Goal: Task Accomplishment & Management: Manage account settings

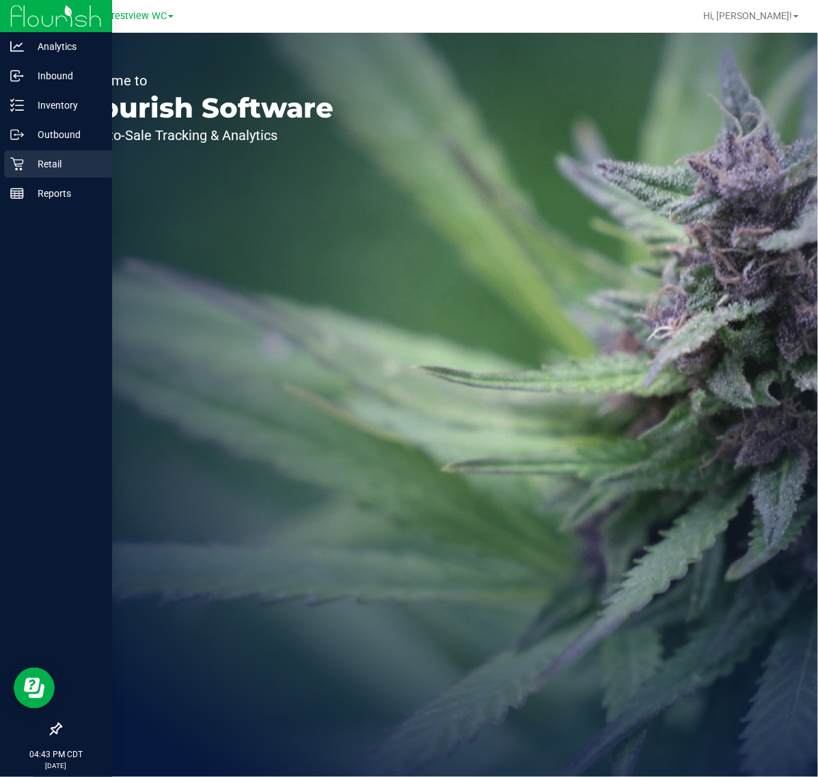
click at [25, 162] on p "Retail" at bounding box center [65, 164] width 82 height 16
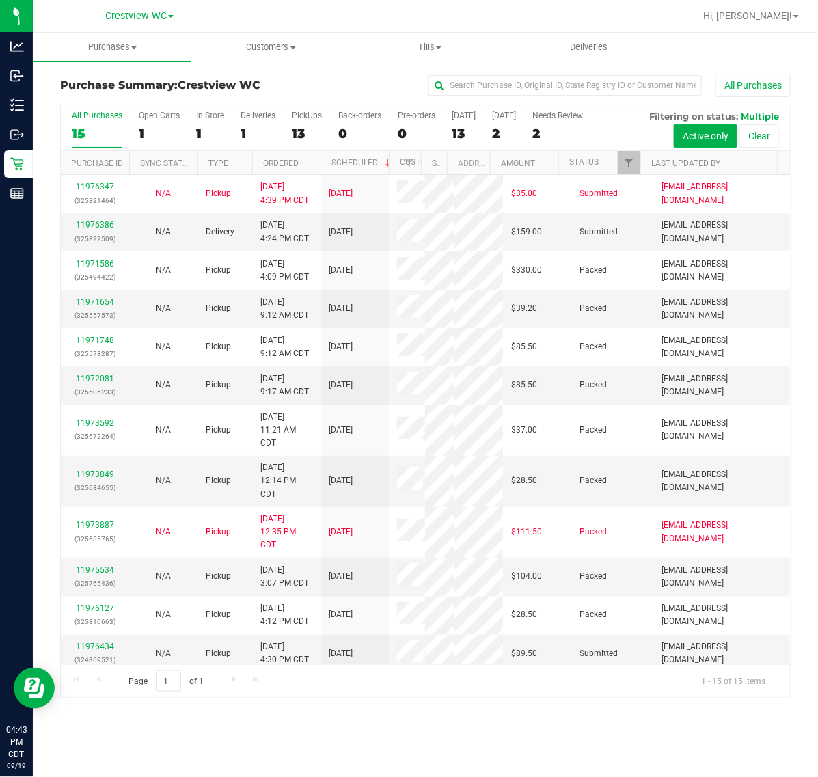
click at [291, 137] on div "All Purchases 15 Open Carts 1 In Store 1 Deliveries 1 PickUps 13 Back-orders 0 …" at bounding box center [425, 128] width 729 height 46
click at [292, 133] on div "13" at bounding box center [307, 134] width 30 height 16
click at [0, 0] on input "PickUps 13" at bounding box center [0, 0] width 0 height 0
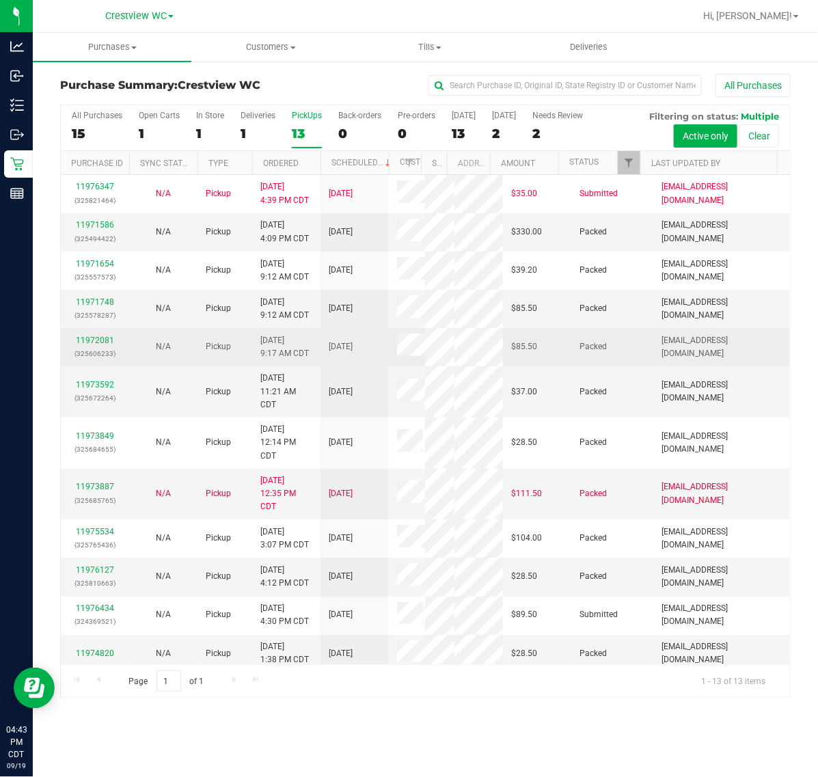
scroll to position [253, 0]
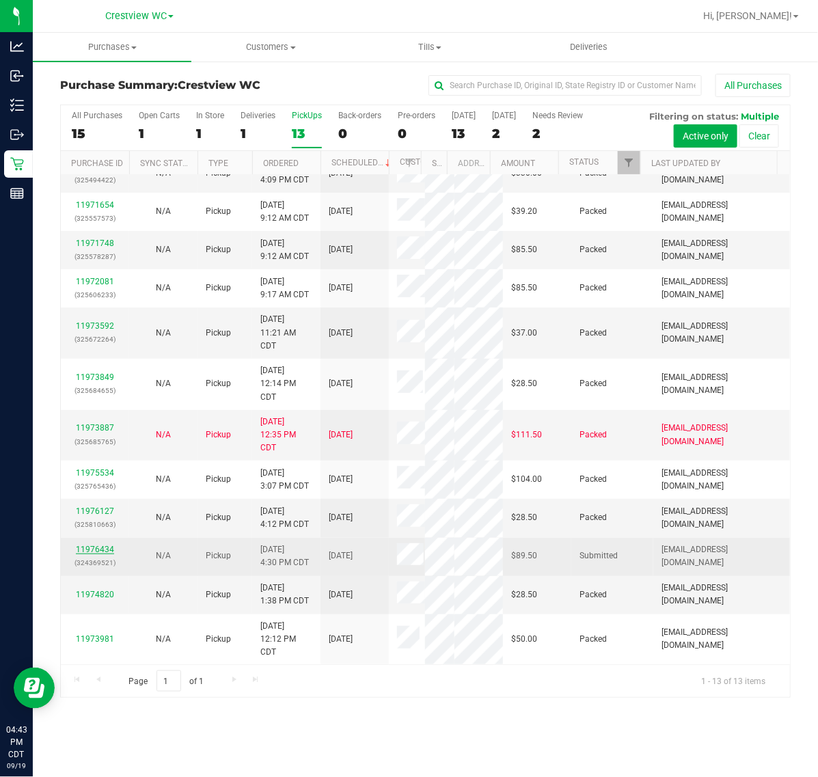
click at [99, 552] on link "11976434" at bounding box center [95, 550] width 38 height 10
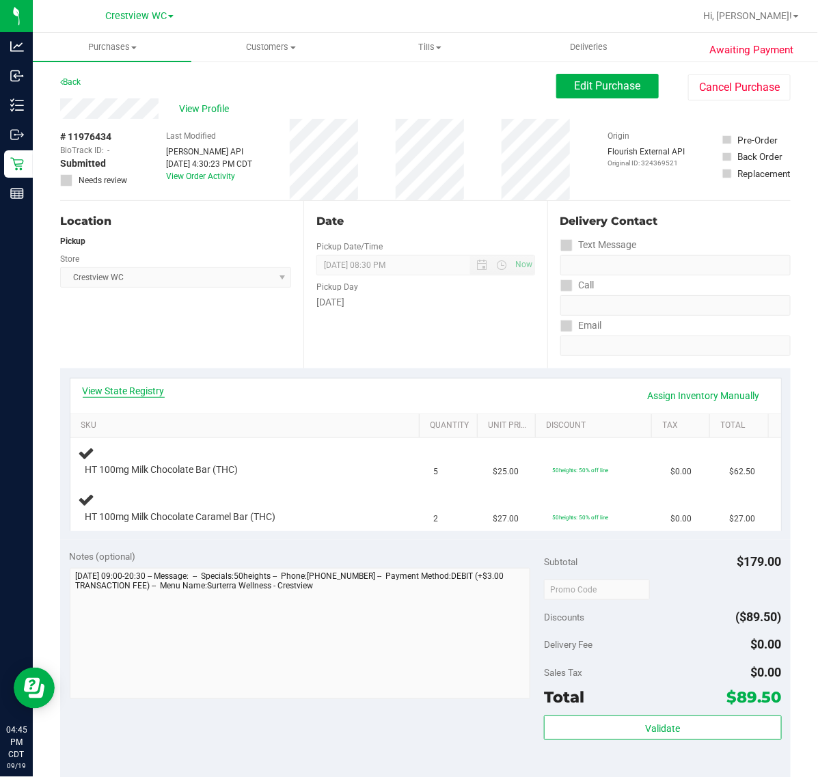
click at [131, 390] on link "View State Registry" at bounding box center [124, 391] width 82 height 14
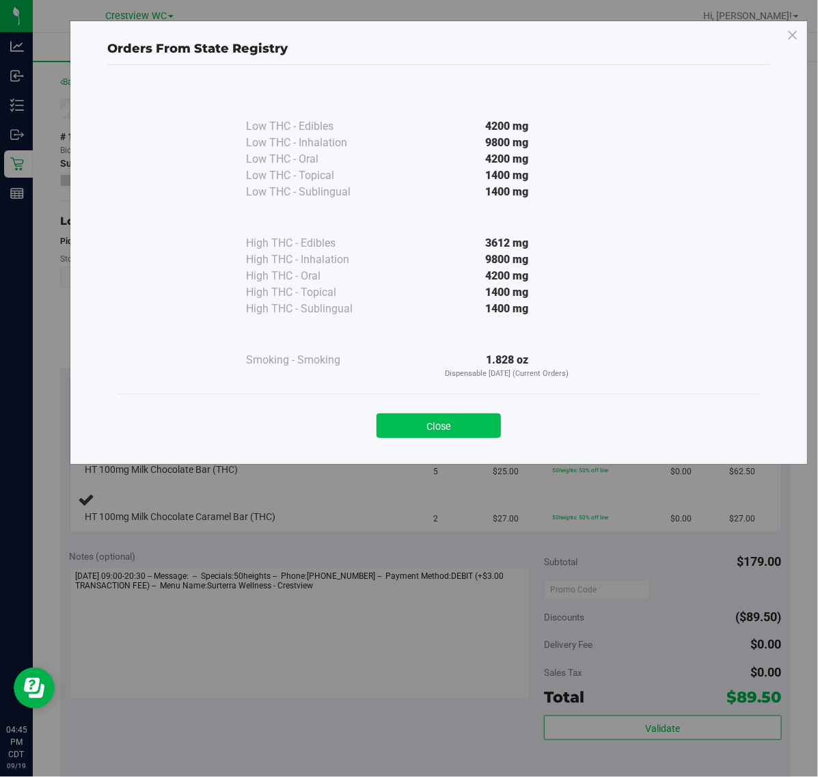
click at [427, 418] on button "Close" at bounding box center [439, 426] width 124 height 25
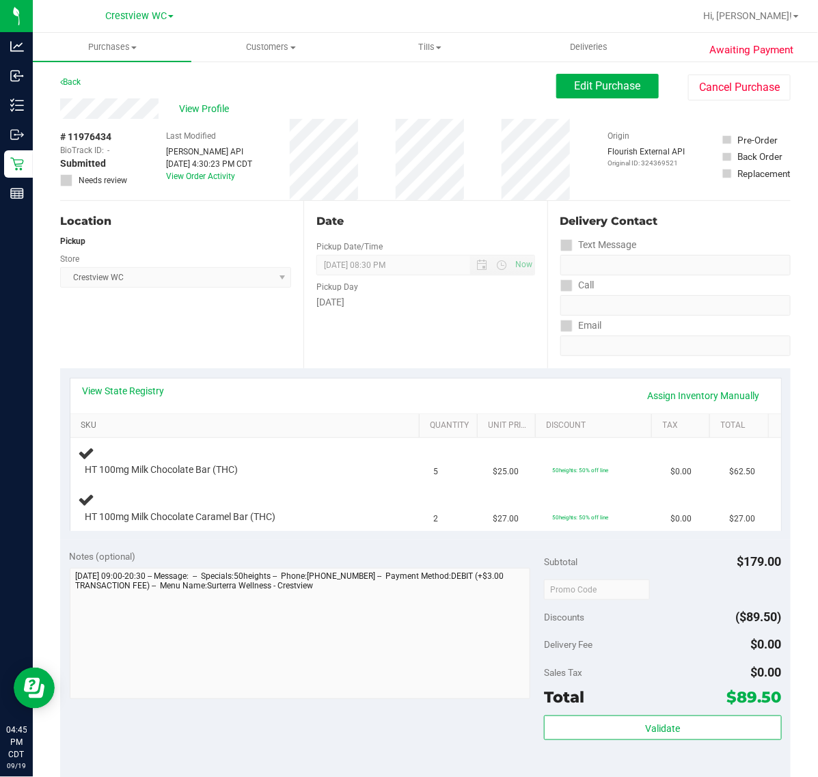
click at [145, 420] on link "SKU" at bounding box center [248, 425] width 334 height 11
click at [152, 386] on link "View State Registry" at bounding box center [124, 391] width 82 height 14
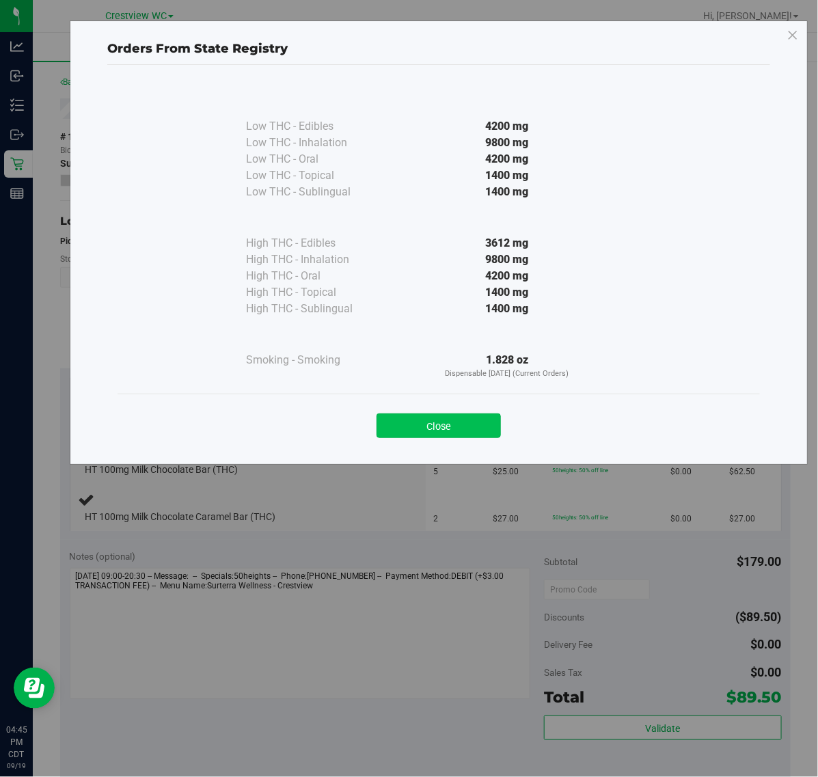
click at [446, 420] on button "Close" at bounding box center [439, 426] width 124 height 25
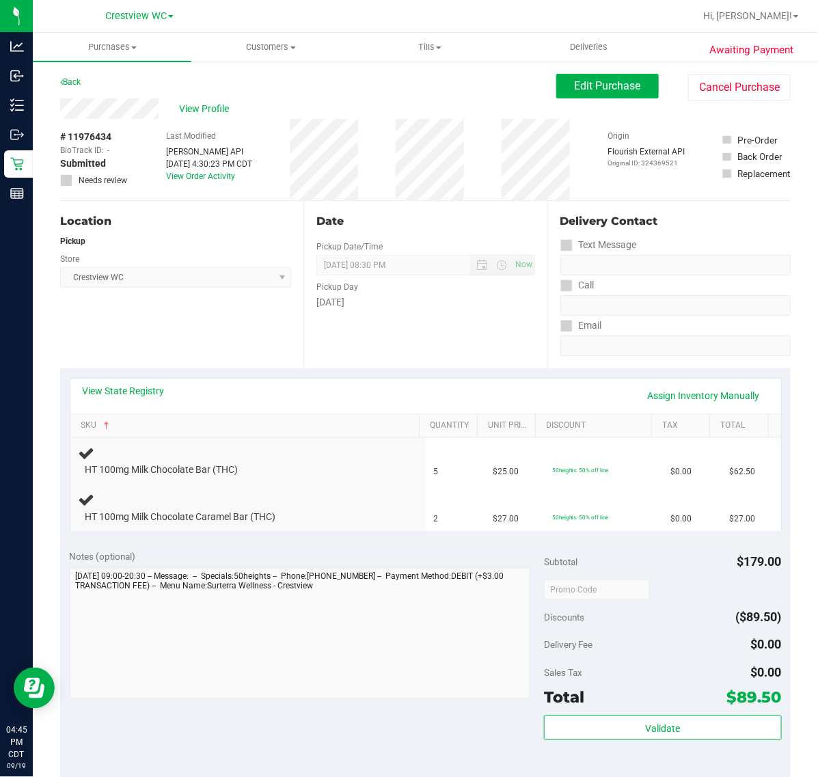
click at [346, 343] on div "Date Pickup Date/Time 09/19/2025 Now 09/19/2025 08:30 PM Now Pickup Day Friday" at bounding box center [425, 284] width 243 height 167
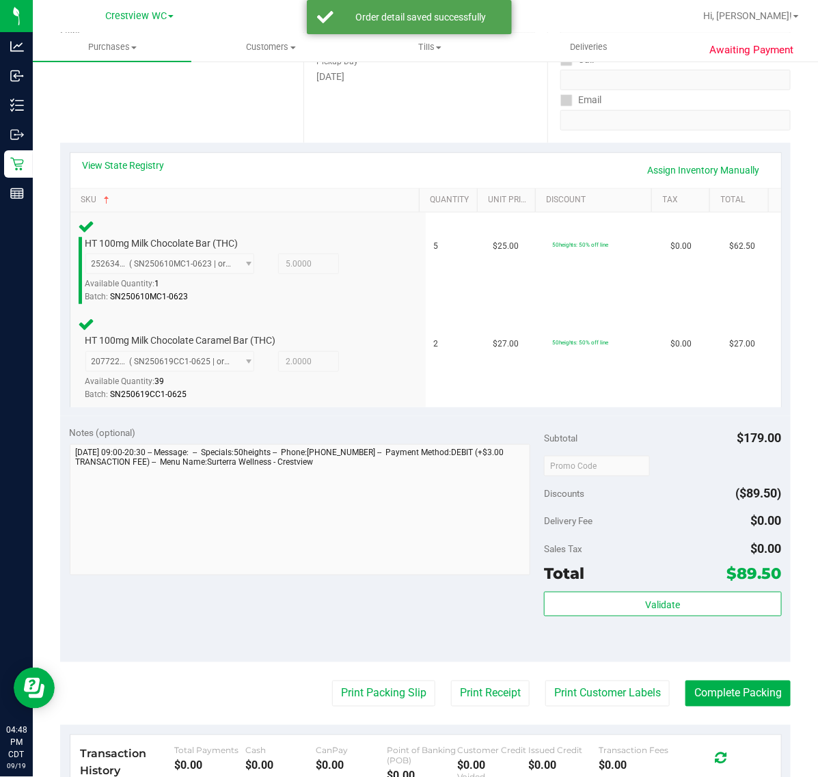
scroll to position [224, 0]
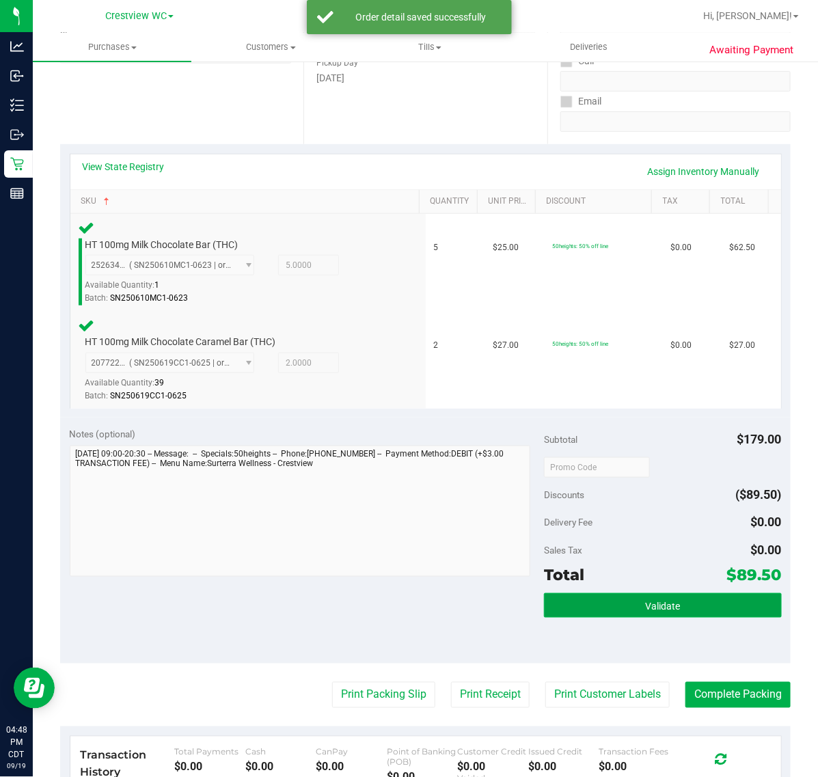
click at [595, 614] on button "Validate" at bounding box center [662, 605] width 237 height 25
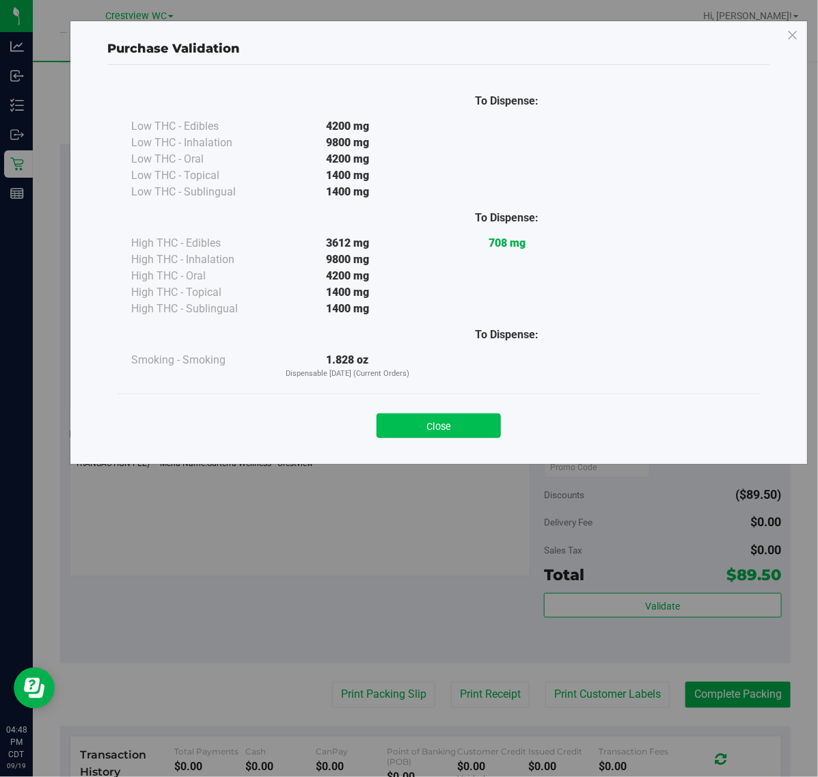
click at [431, 427] on button "Close" at bounding box center [439, 426] width 124 height 25
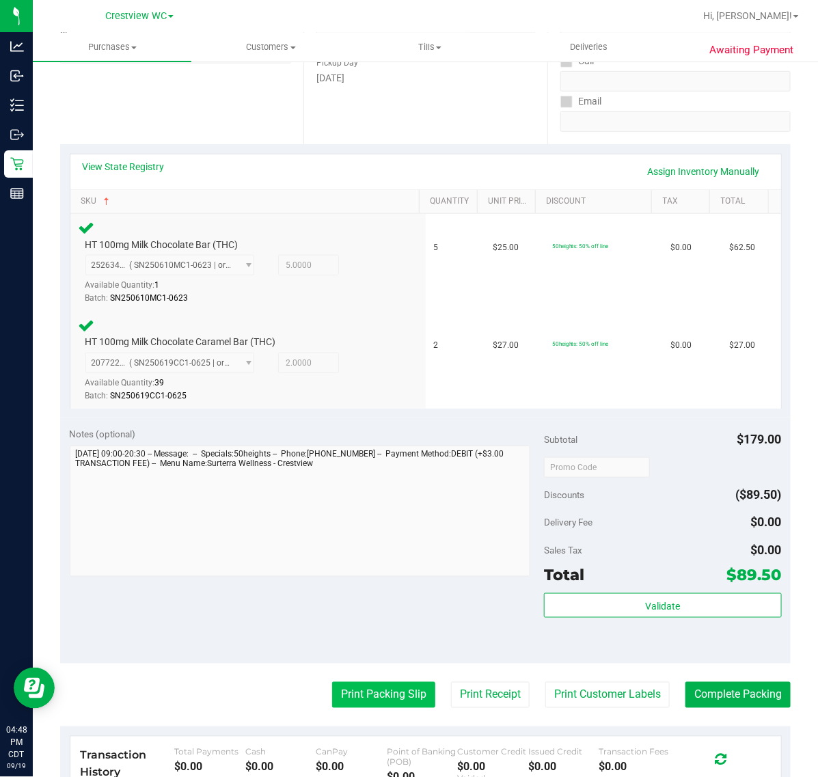
click at [361, 690] on button "Print Packing Slip" at bounding box center [383, 695] width 103 height 26
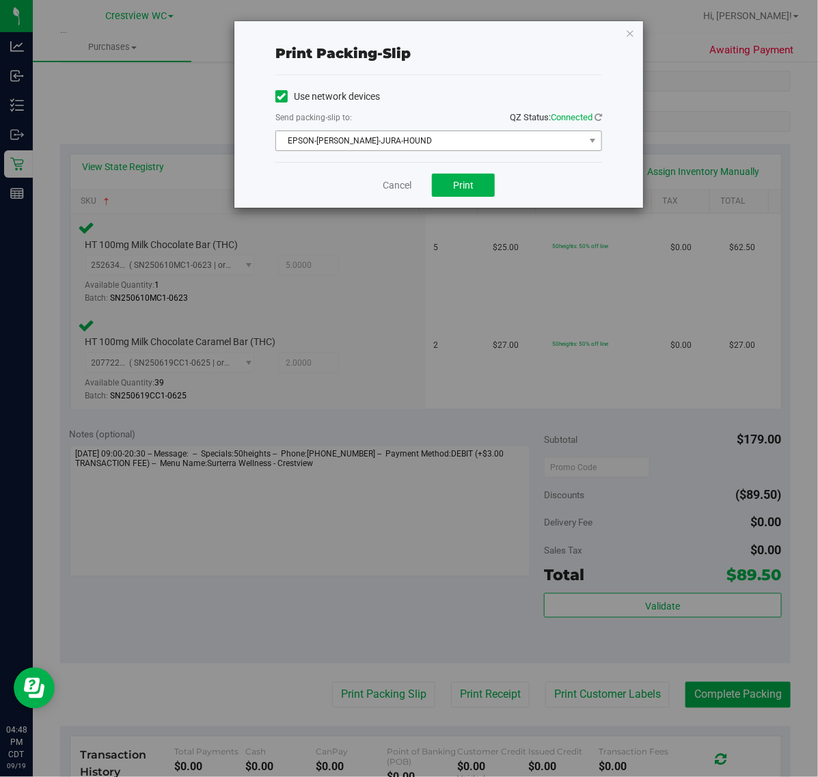
click at [377, 142] on span "EPSON-[PERSON_NAME]-JURA-HOUND" at bounding box center [430, 140] width 308 height 19
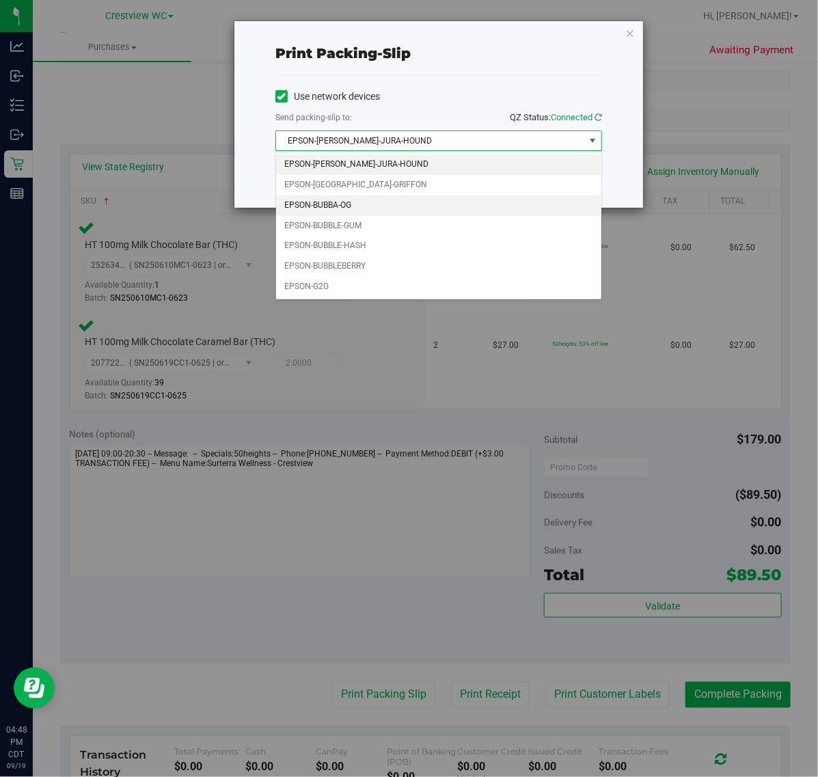
click at [336, 203] on li "EPSON-BUBBA-OG" at bounding box center [438, 206] width 325 height 21
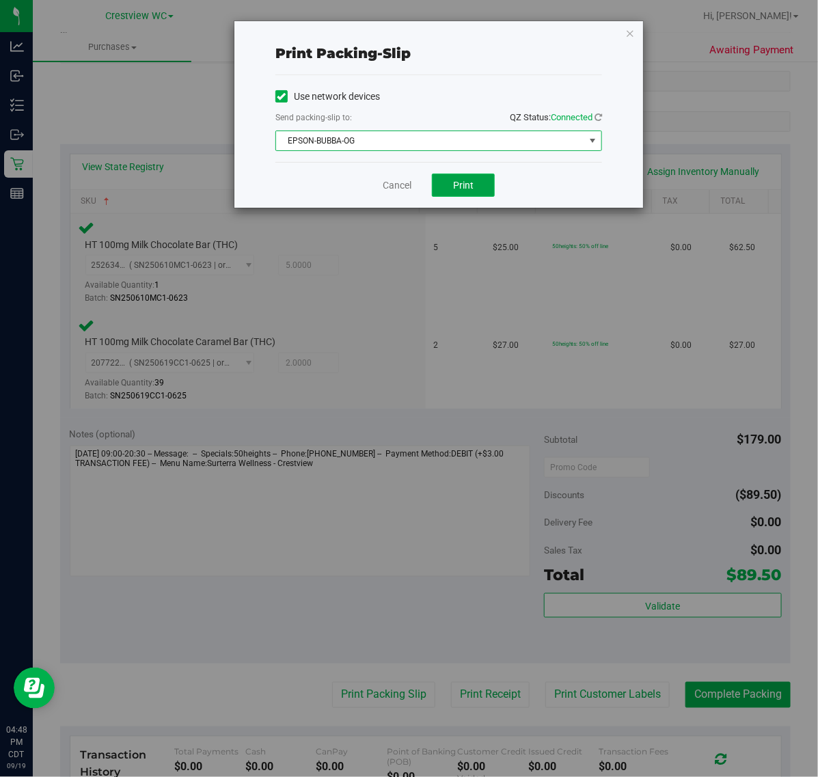
click at [462, 185] on span "Print" at bounding box center [463, 185] width 21 height 11
click at [391, 186] on link "Cancel" at bounding box center [397, 185] width 29 height 14
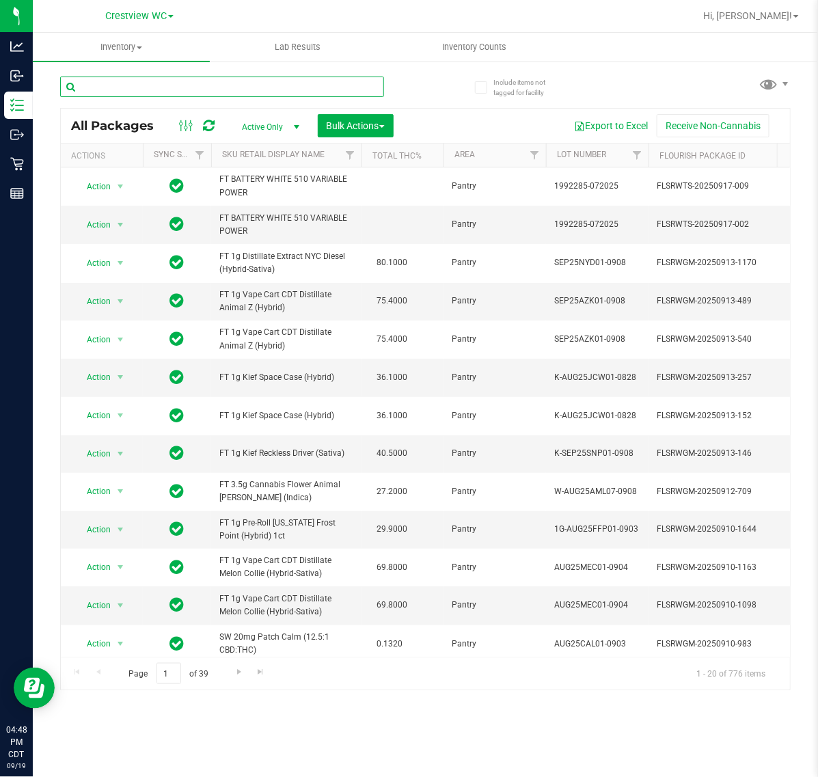
click at [285, 90] on input "text" at bounding box center [222, 87] width 324 height 21
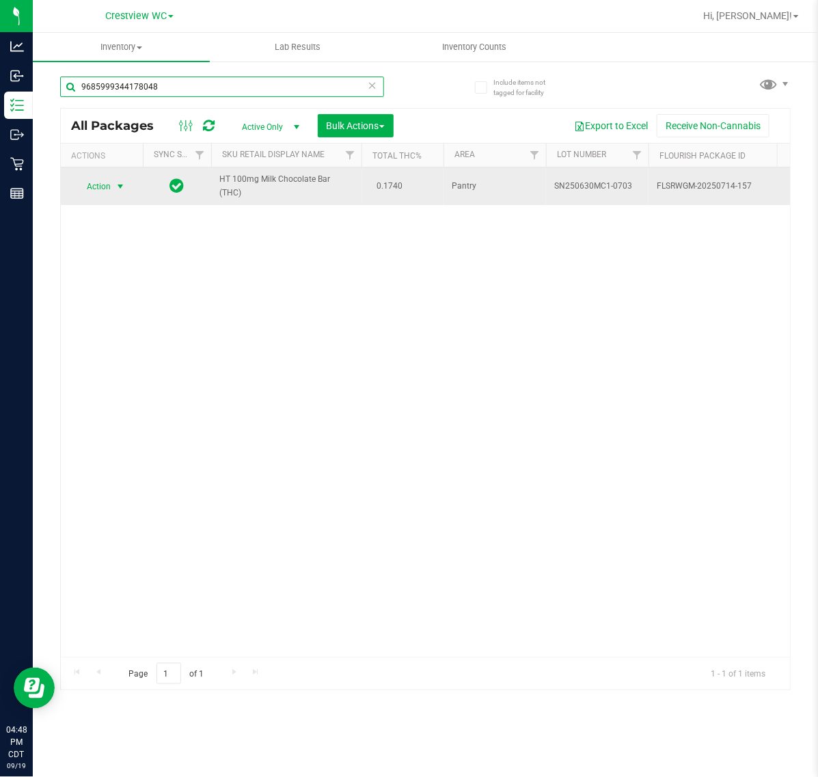
type input "9685999344178048"
click at [85, 181] on span "Action" at bounding box center [93, 186] width 37 height 19
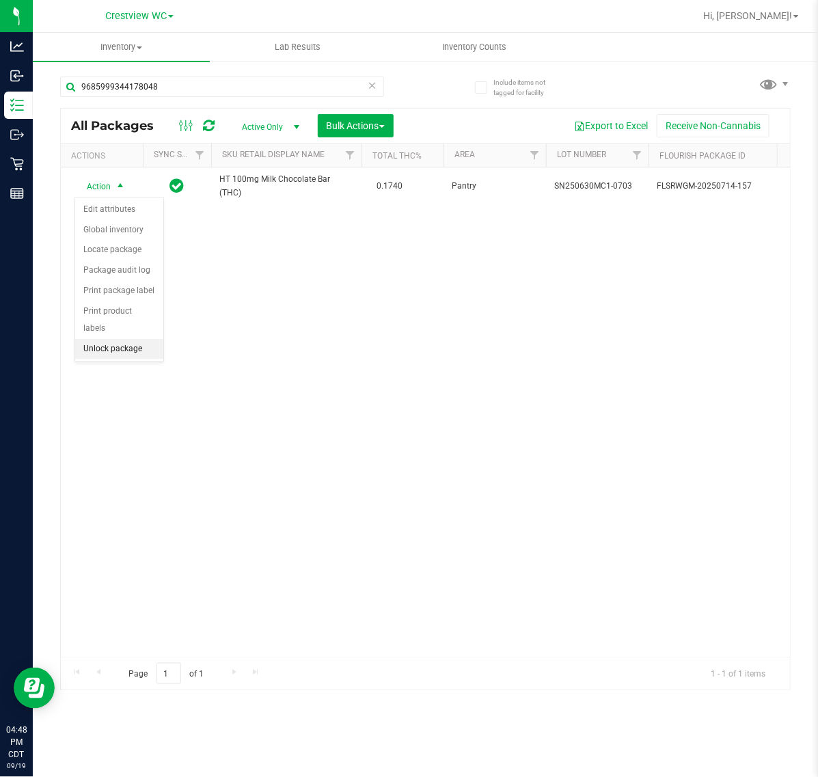
click at [135, 339] on li "Unlock package" at bounding box center [119, 349] width 88 height 21
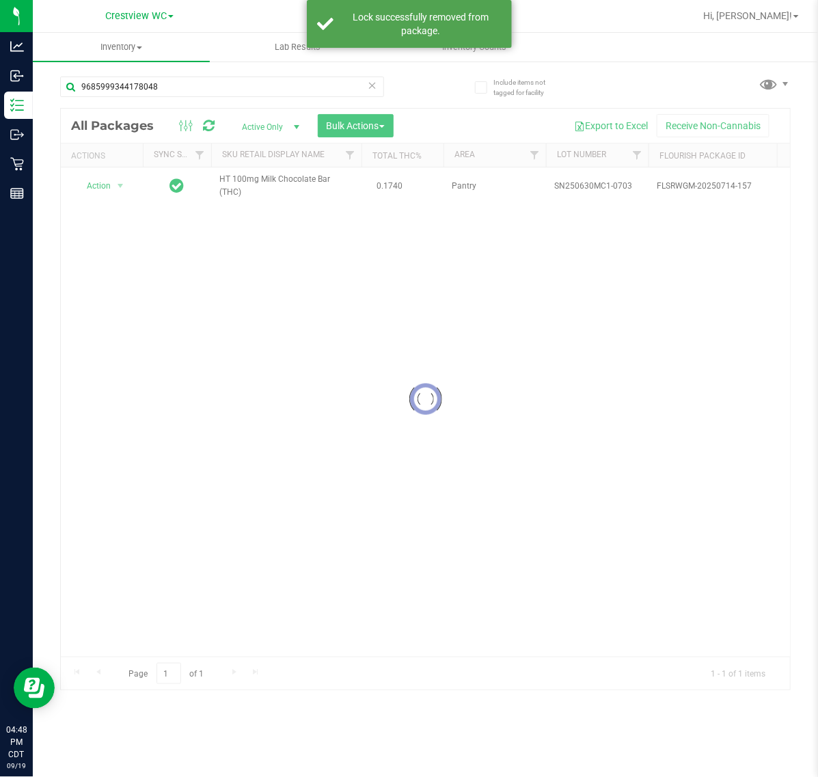
click at [99, 192] on div at bounding box center [425, 399] width 729 height 581
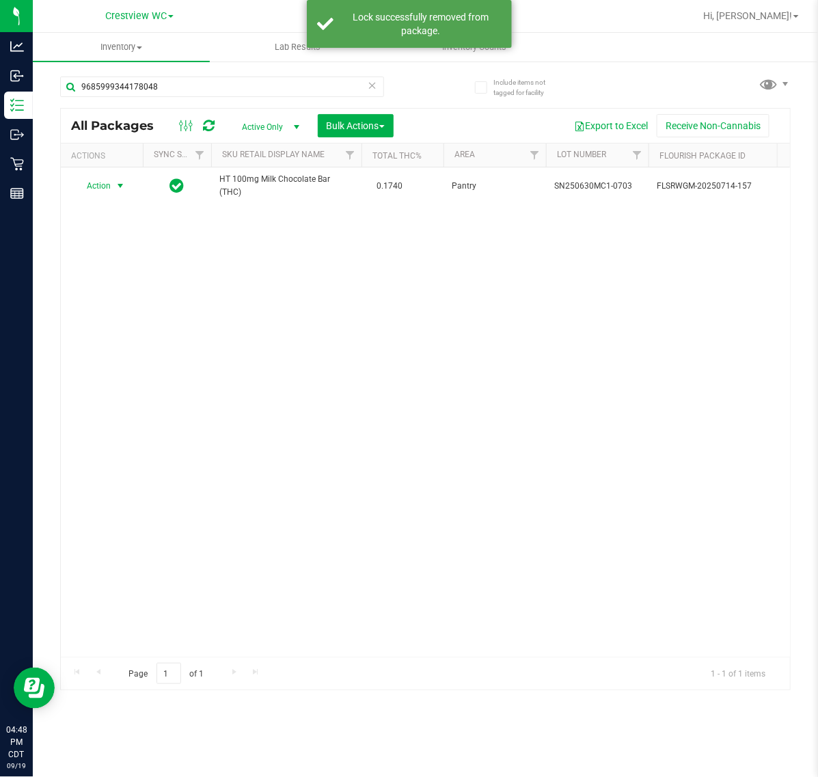
click at [99, 192] on span "Action" at bounding box center [93, 185] width 37 height 19
click at [133, 351] on li "Print package label" at bounding box center [128, 352] width 106 height 21
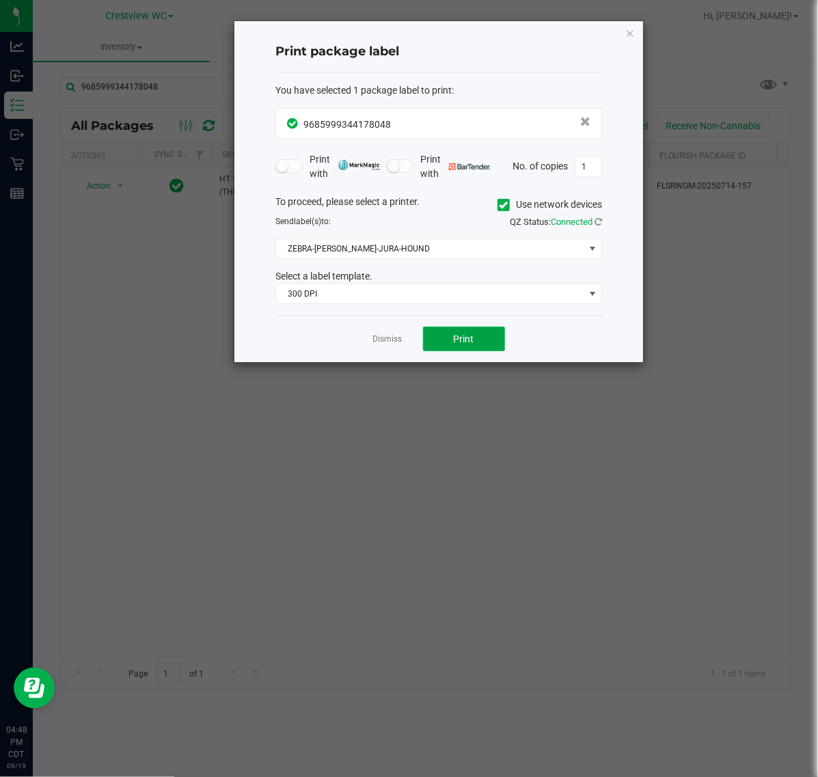
click at [431, 340] on button "Print" at bounding box center [464, 339] width 82 height 25
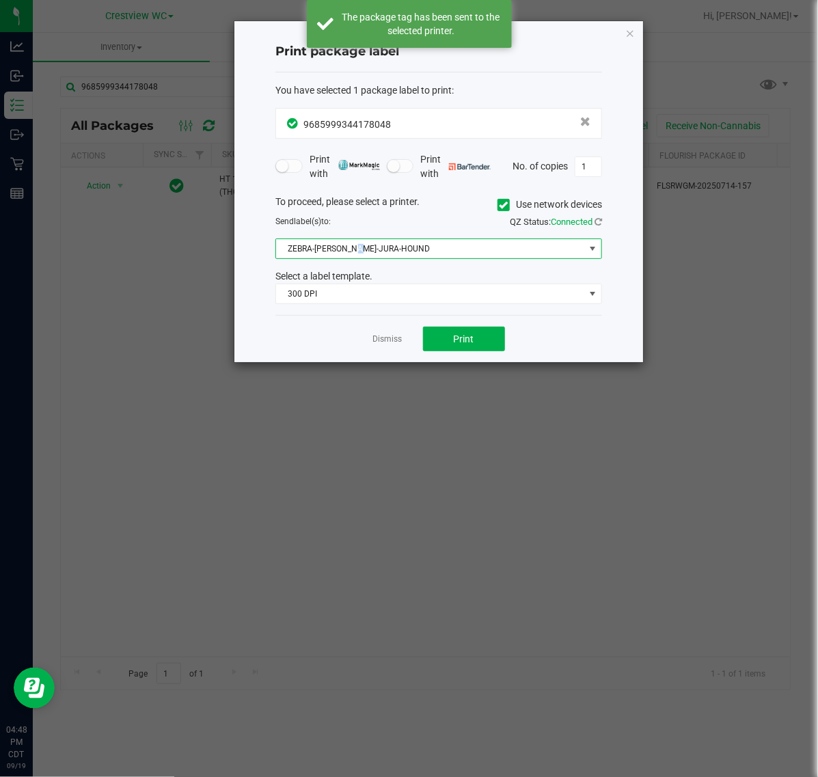
drag, startPoint x: 364, startPoint y: 258, endPoint x: 354, endPoint y: 258, distance: 10.3
click at [356, 258] on span "ZEBRA-[PERSON_NAME]-JURA-HOUND" at bounding box center [430, 248] width 308 height 19
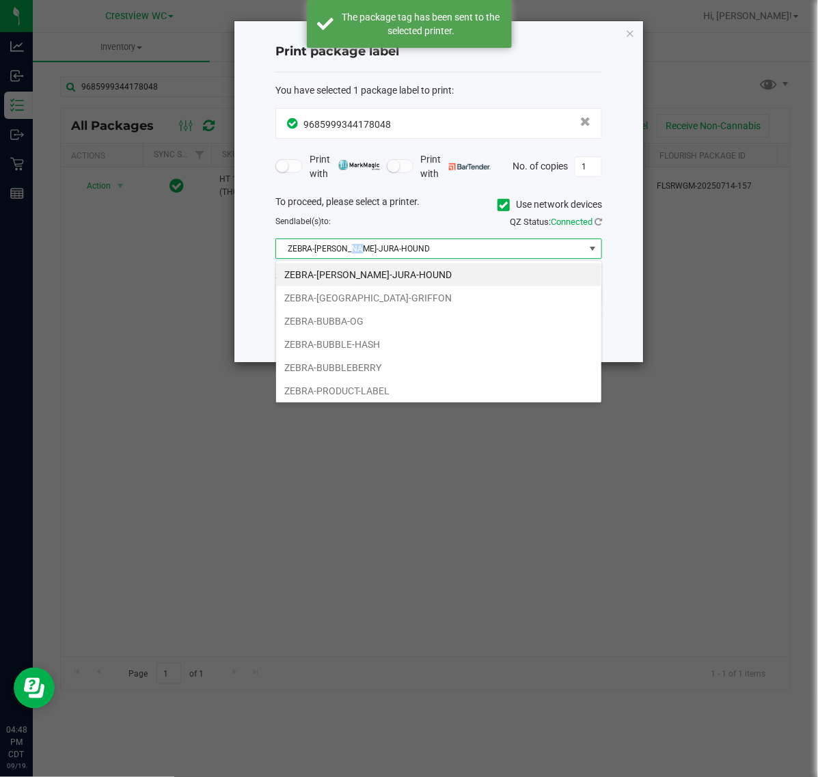
scroll to position [21, 326]
click at [366, 315] on li "ZEBRA-BUBBA-OG" at bounding box center [438, 321] width 325 height 23
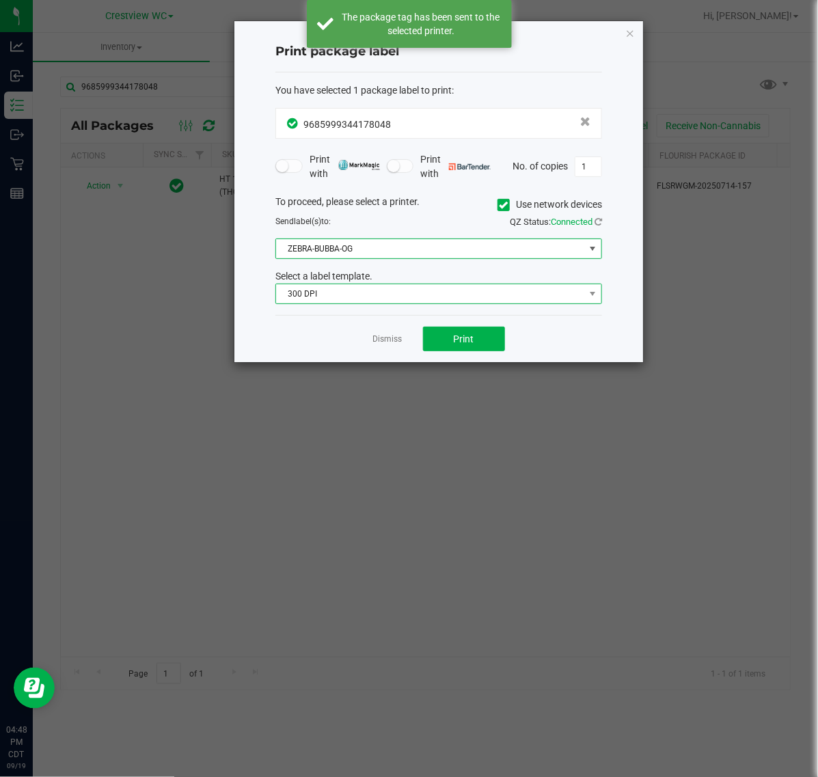
click at [371, 294] on span "300 DPI" at bounding box center [430, 293] width 308 height 19
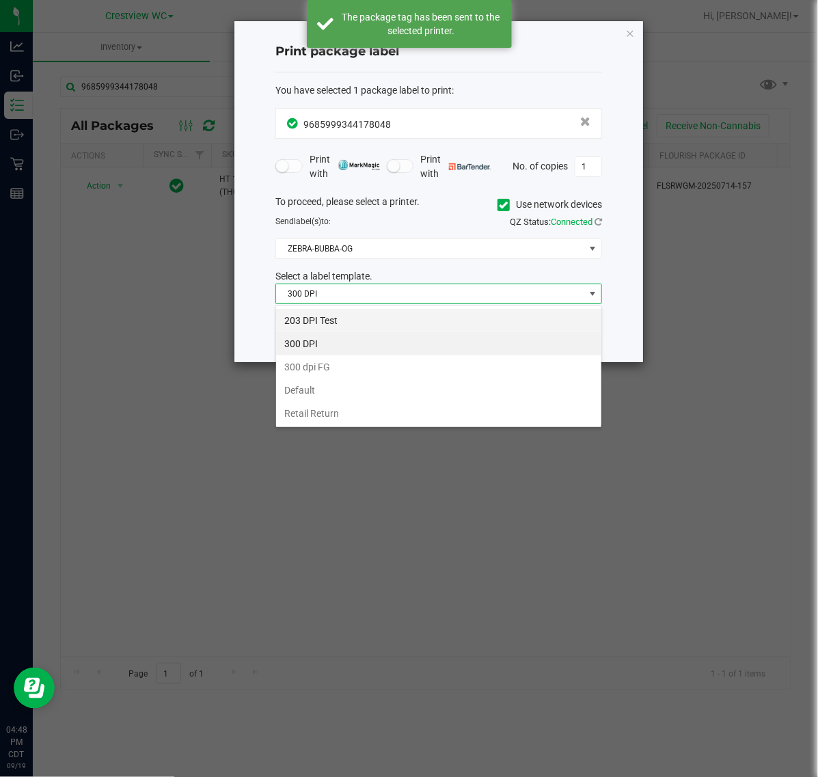
click at [354, 320] on li "203 DPI Test" at bounding box center [438, 320] width 325 height 23
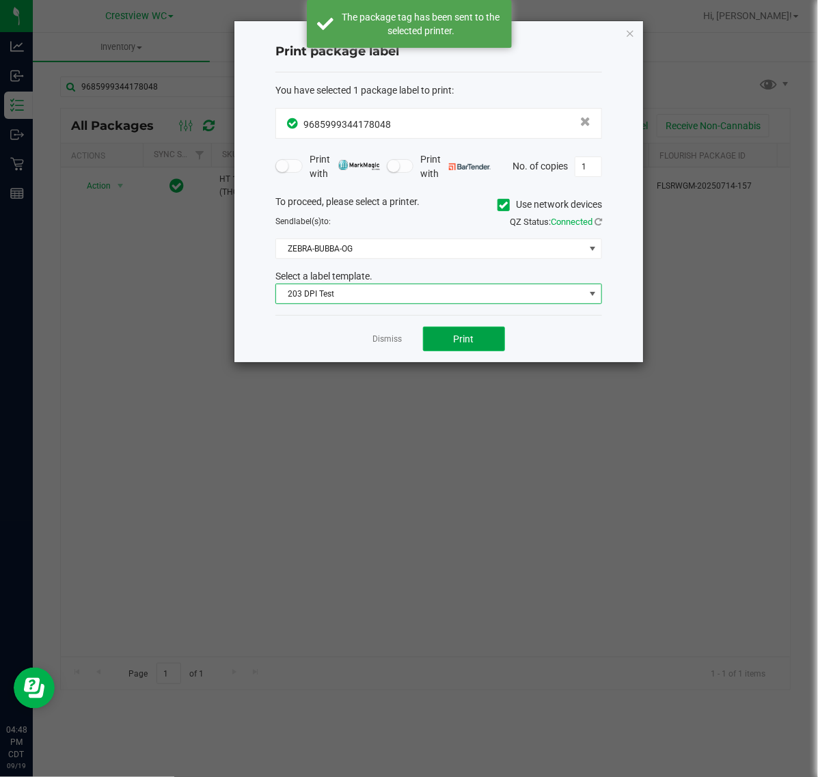
click at [470, 343] on span "Print" at bounding box center [464, 339] width 21 height 11
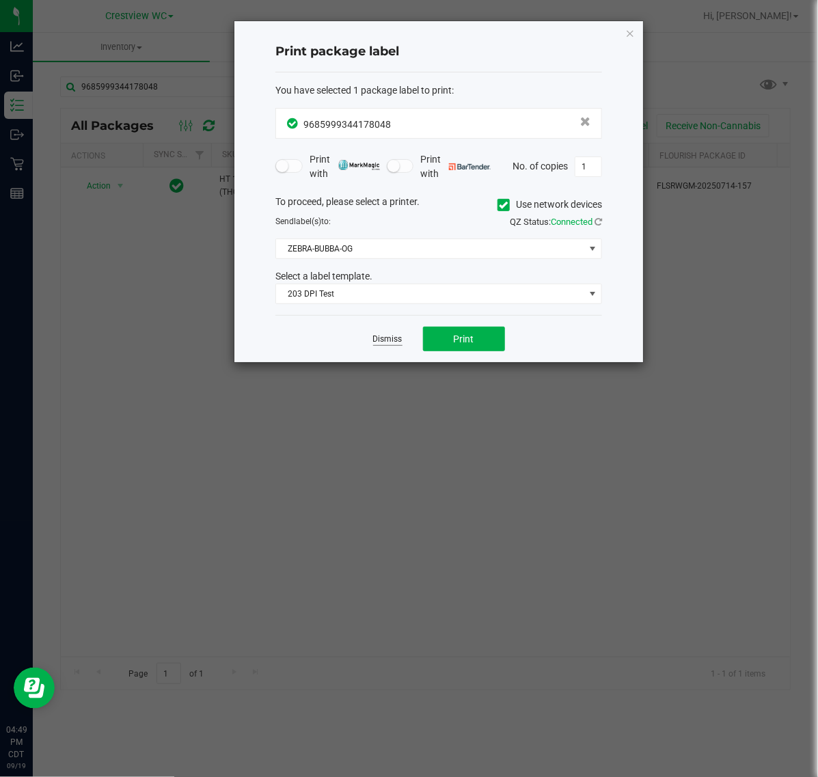
click at [387, 335] on link "Dismiss" at bounding box center [387, 340] width 29 height 12
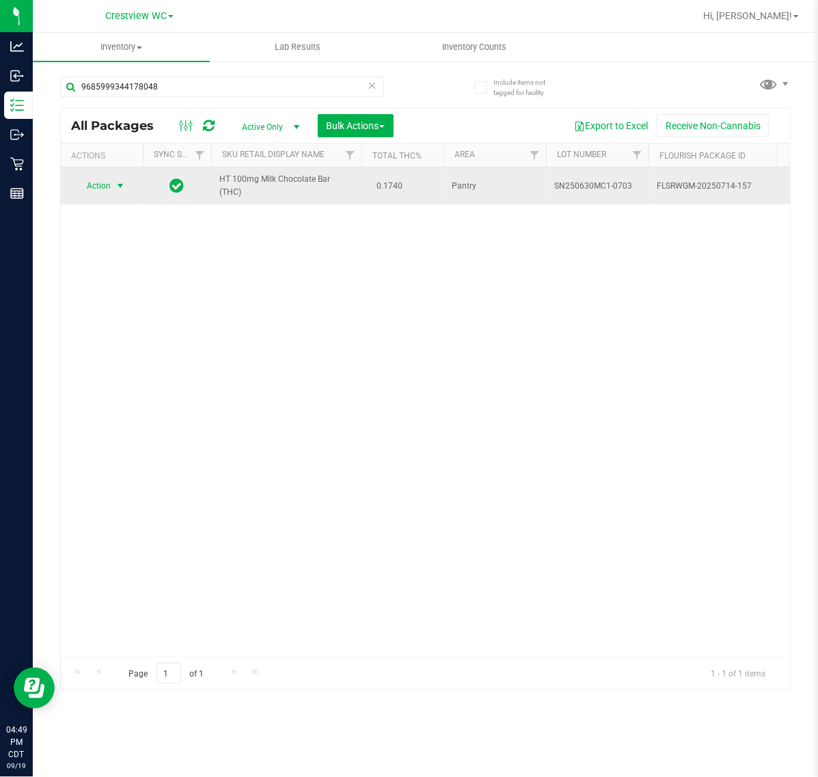
click at [254, 172] on td "HT 100mg Milk Chocolate Bar (THC)" at bounding box center [286, 185] width 150 height 37
click at [254, 181] on span "HT 100mg Milk Chocolate Bar (THC)" at bounding box center [286, 186] width 134 height 26
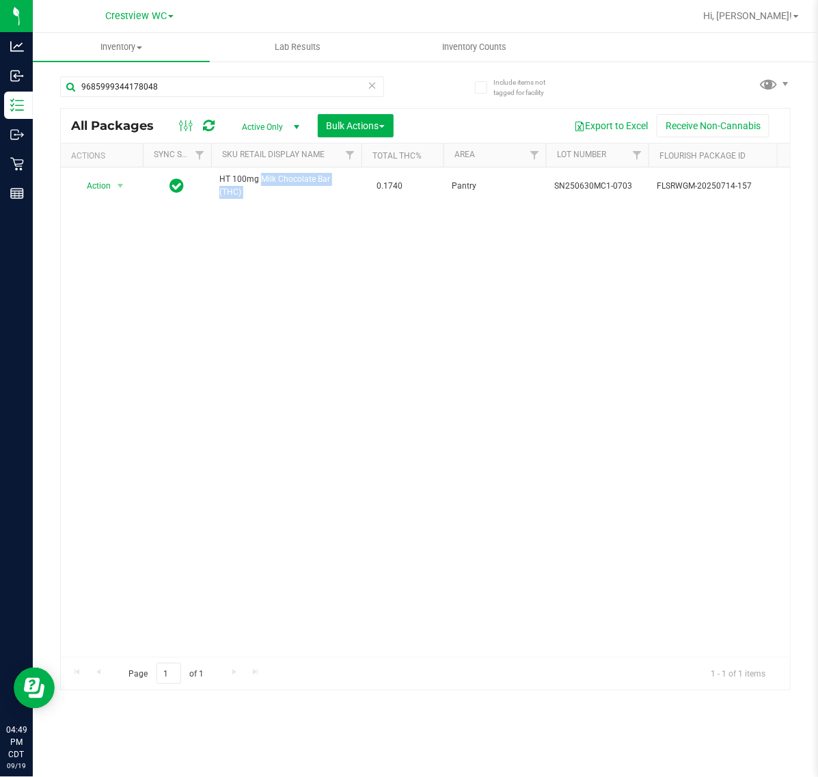
copy td "HT 100mg Milk Chocolate Bar (THC)"
drag, startPoint x: 265, startPoint y: 82, endPoint x: -286, endPoint y: 75, distance: 551.8
click at [0, 75] on html "Analytics Inbound Inventory Outbound Retail Reports 04:49 PM CDT [DATE] 09/19 C…" at bounding box center [409, 388] width 818 height 777
paste input "HT 100mg Milk Chocolate Bar (THC)"
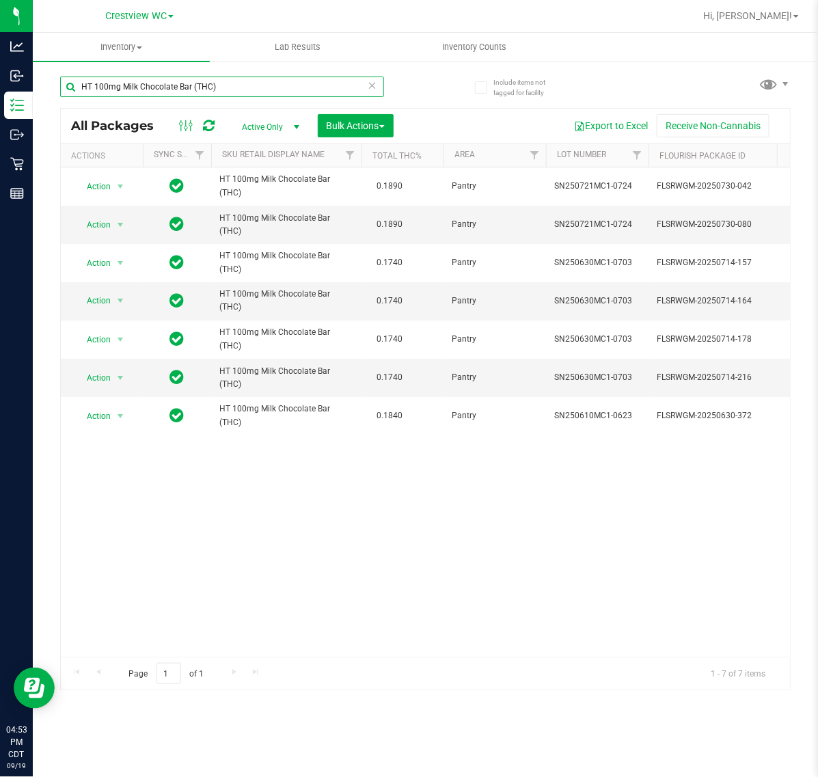
click at [265, 81] on input "HT 100mg Milk Chocolate Bar (THC)" at bounding box center [222, 87] width 324 height 21
type input "HT"
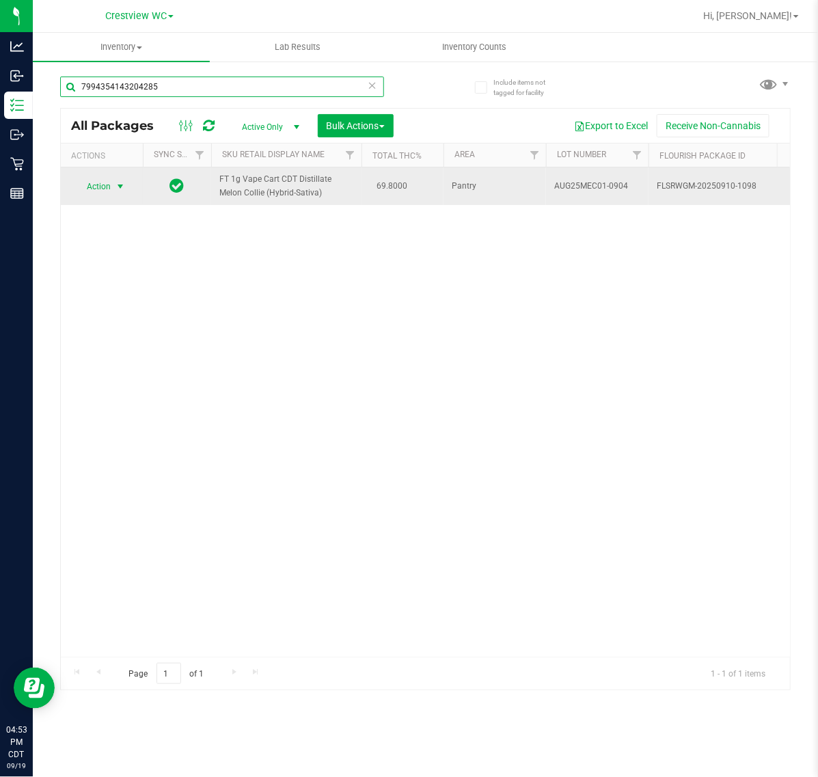
type input "7994354143204285"
click at [98, 196] on span "Action" at bounding box center [93, 186] width 37 height 19
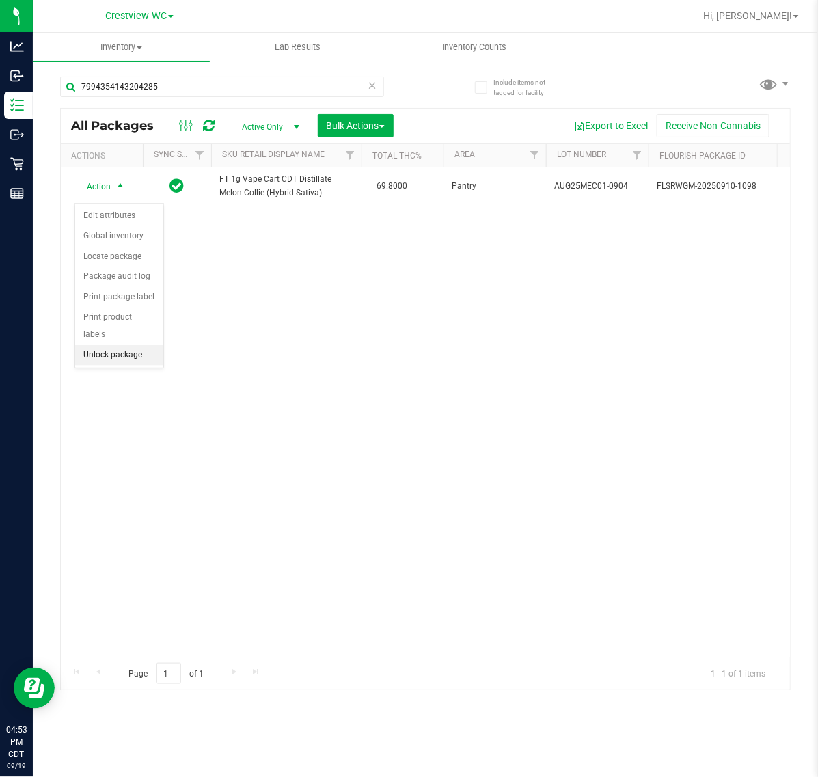
click at [118, 347] on li "Unlock package" at bounding box center [119, 355] width 88 height 21
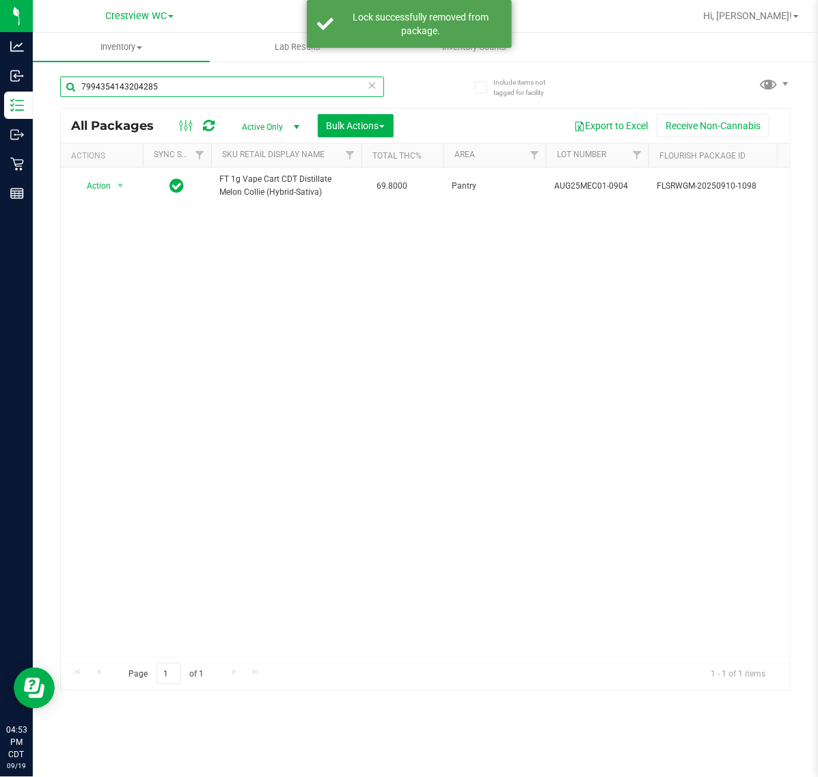
drag, startPoint x: 167, startPoint y: 85, endPoint x: -22, endPoint y: 85, distance: 189.4
click at [0, 85] on html "Analytics Inbound Inventory Outbound Retail Reports 04:53 PM CDT [DATE] 09/19 C…" at bounding box center [409, 388] width 818 height 777
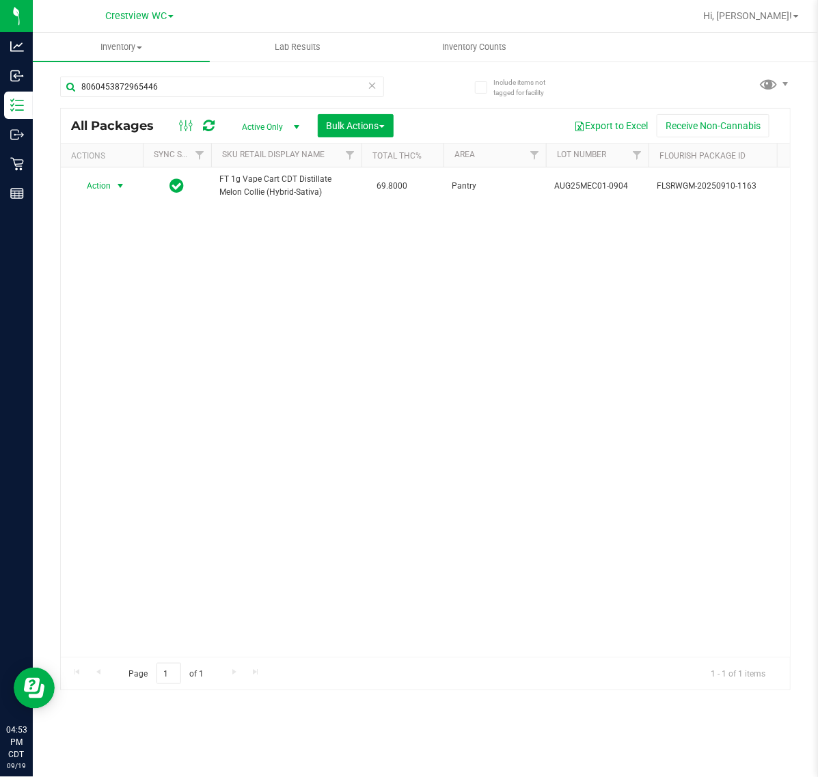
click at [118, 191] on span "select" at bounding box center [120, 185] width 11 height 11
click at [152, 361] on li "Print package label" at bounding box center [128, 358] width 106 height 21
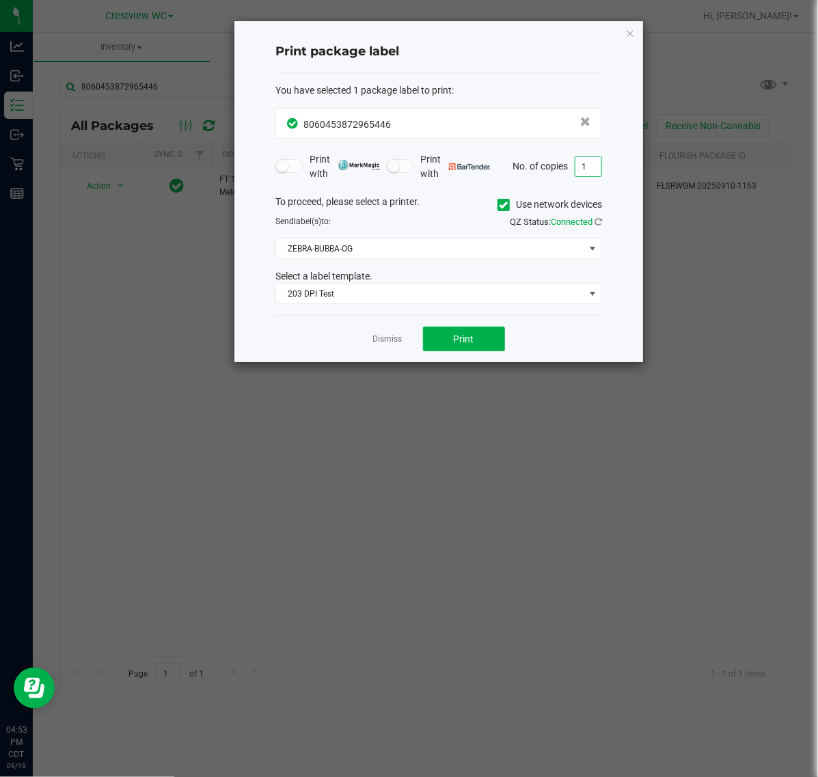
click at [598, 166] on input "1" at bounding box center [589, 166] width 26 height 19
click at [477, 371] on ngb-modal-window "Print package label You have selected 1 package label to print : 80604538729654…" at bounding box center [414, 388] width 829 height 777
click at [464, 340] on span "Print" at bounding box center [464, 339] width 21 height 11
click at [391, 339] on link "Dismiss" at bounding box center [387, 340] width 29 height 12
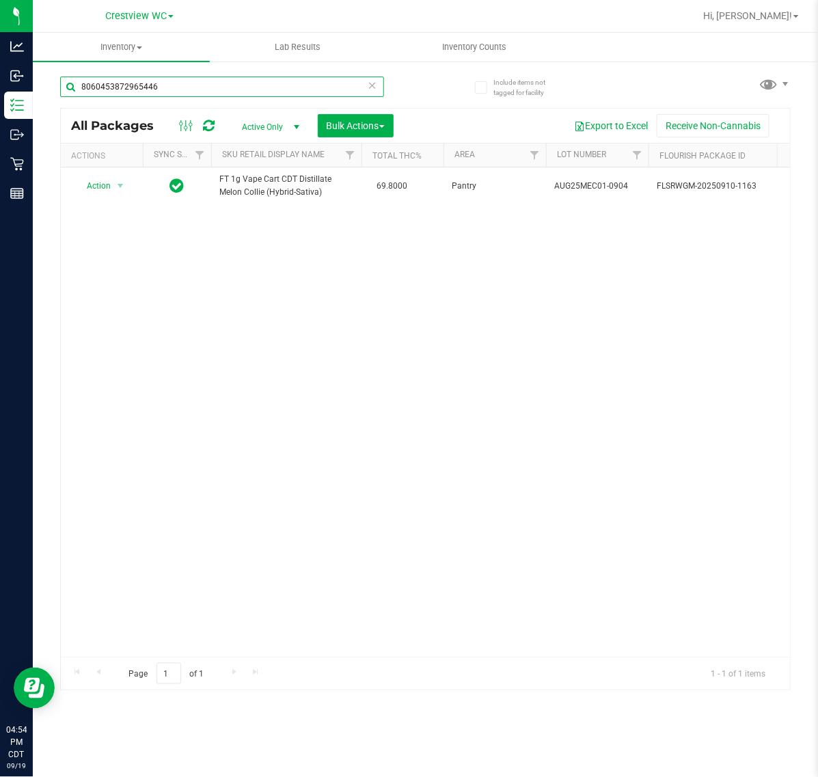
drag, startPoint x: 169, startPoint y: 83, endPoint x: -23, endPoint y: 83, distance: 192.1
click at [0, 83] on html "Analytics Inbound Inventory Outbound Retail Reports 04:54 PM CDT [DATE] 09/19 C…" at bounding box center [409, 388] width 818 height 777
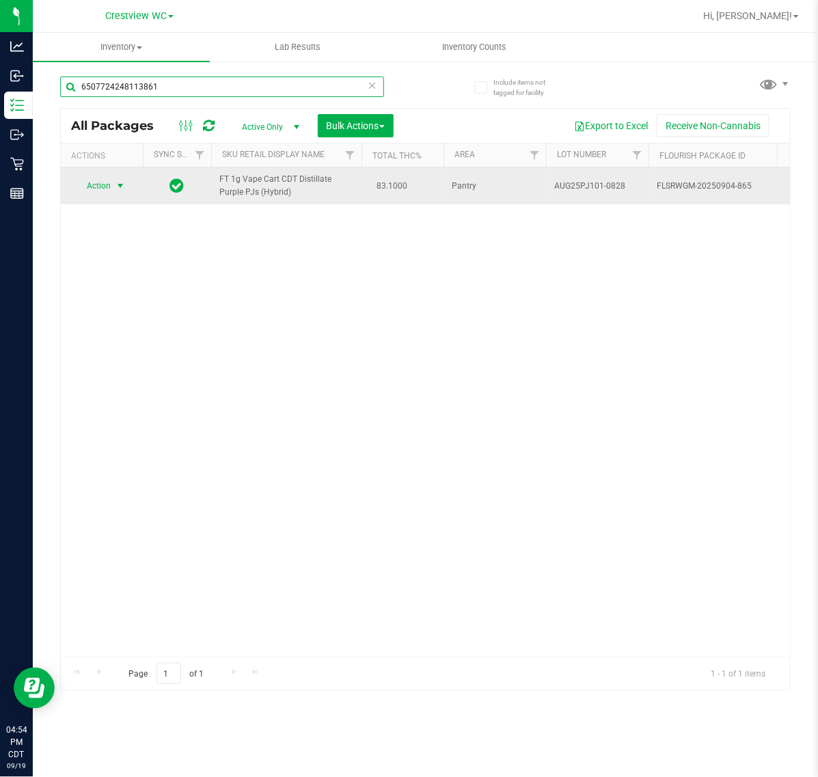
type input "6507724248113861"
click at [127, 192] on span "select" at bounding box center [120, 185] width 17 height 19
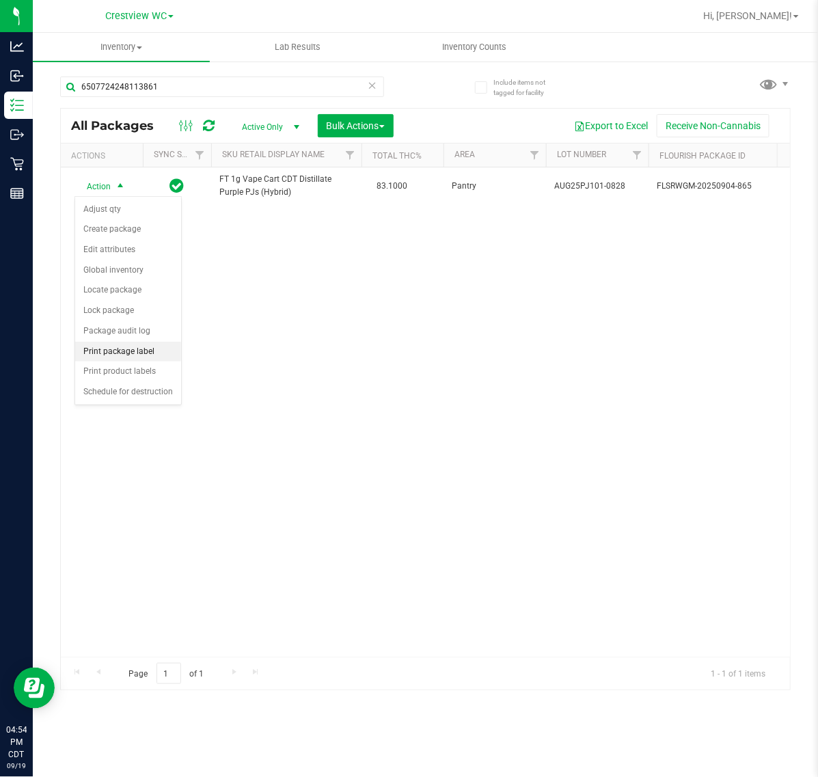
click at [120, 351] on li "Print package label" at bounding box center [128, 352] width 106 height 21
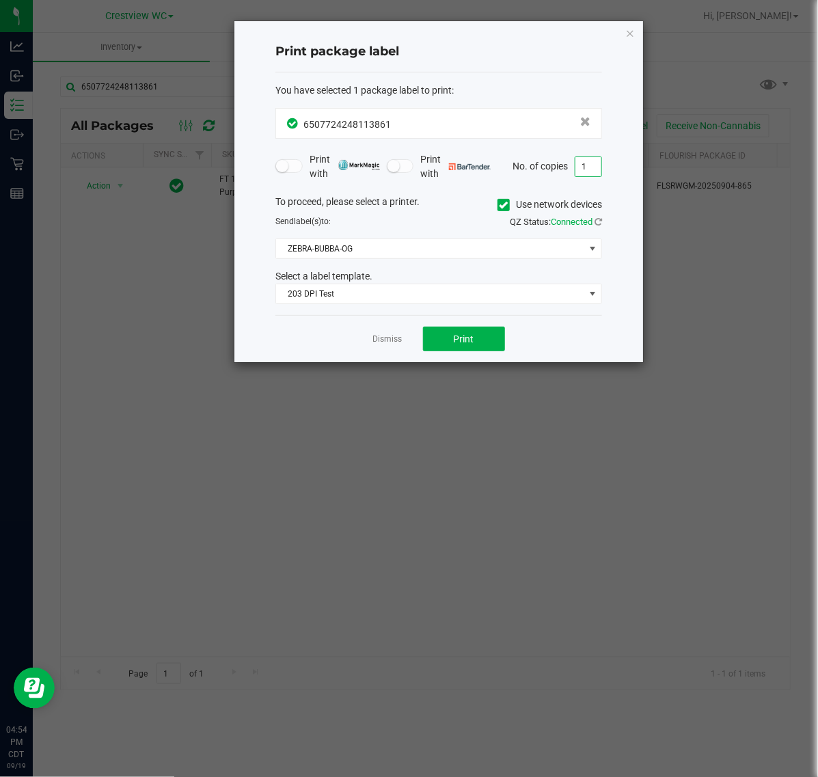
drag, startPoint x: 587, startPoint y: 162, endPoint x: 607, endPoint y: 164, distance: 20.6
click at [589, 162] on input "1" at bounding box center [589, 166] width 26 height 19
type input "2"
click at [464, 344] on span "Print" at bounding box center [464, 339] width 21 height 11
click at [400, 344] on link "Dismiss" at bounding box center [387, 340] width 29 height 12
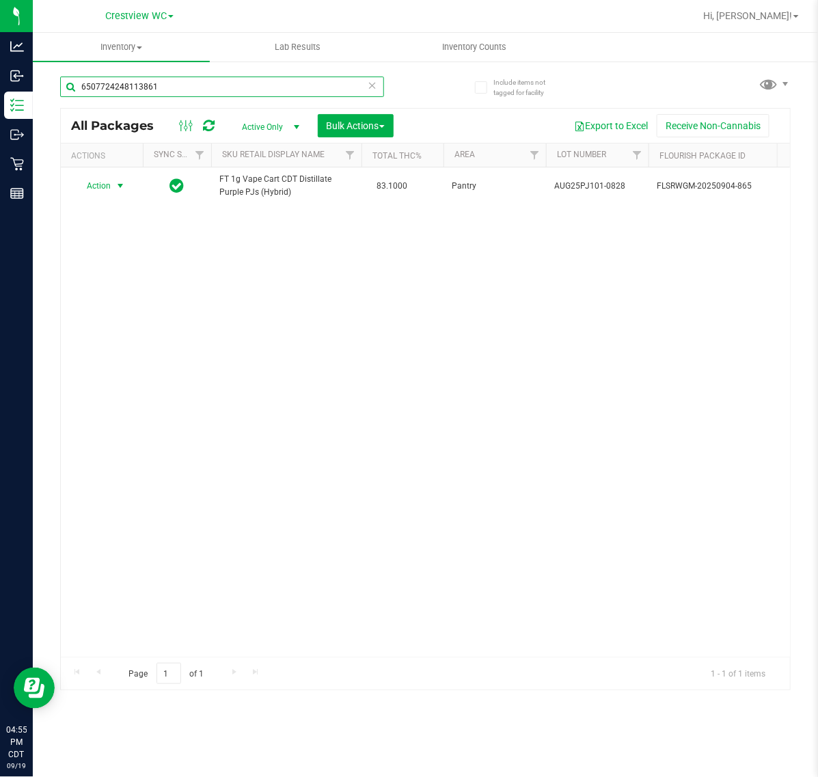
click at [198, 86] on input "6507724248113861" at bounding box center [222, 87] width 324 height 21
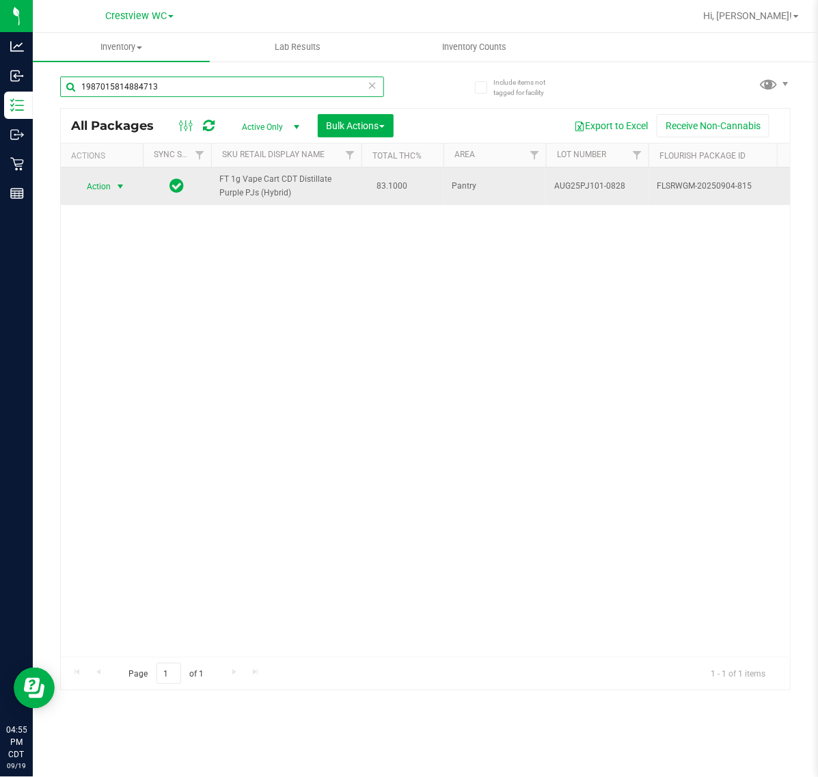
type input "1987015814884713"
click at [118, 187] on span "select" at bounding box center [120, 186] width 11 height 11
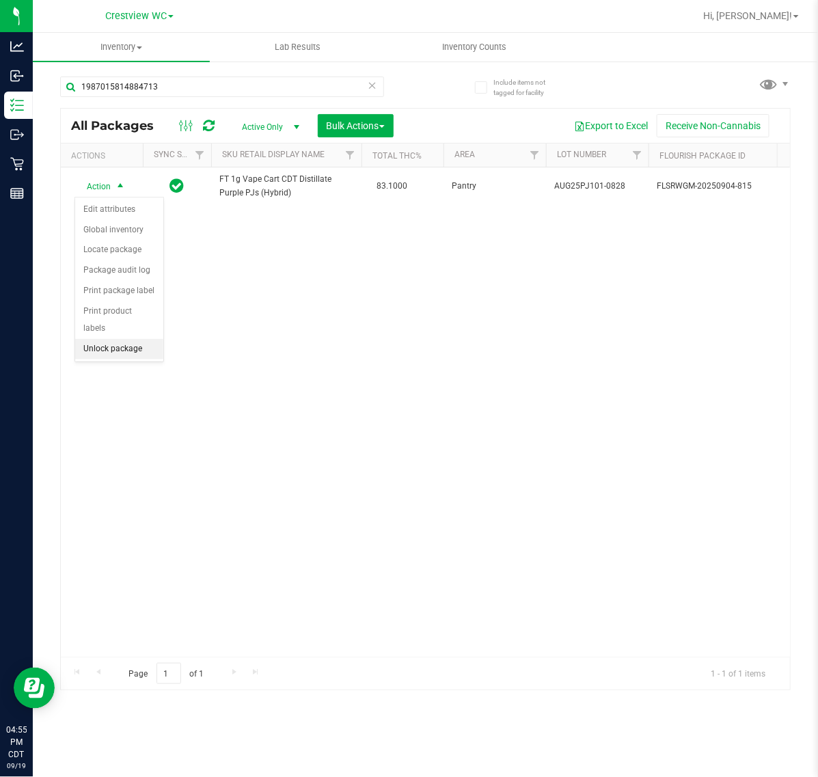
click at [125, 343] on li "Unlock package" at bounding box center [119, 349] width 88 height 21
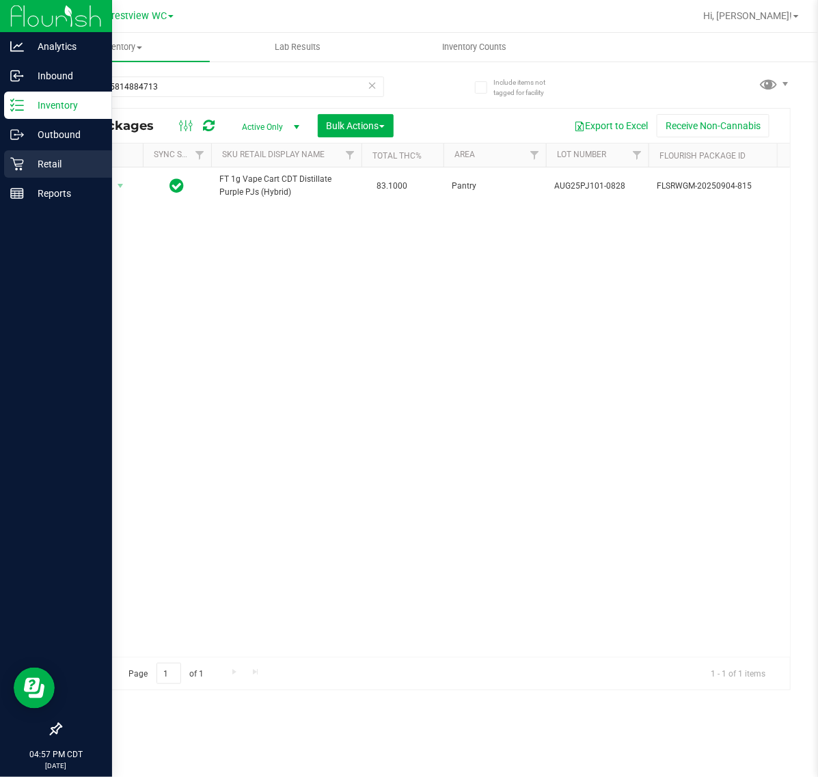
click at [25, 167] on p "Retail" at bounding box center [65, 164] width 82 height 16
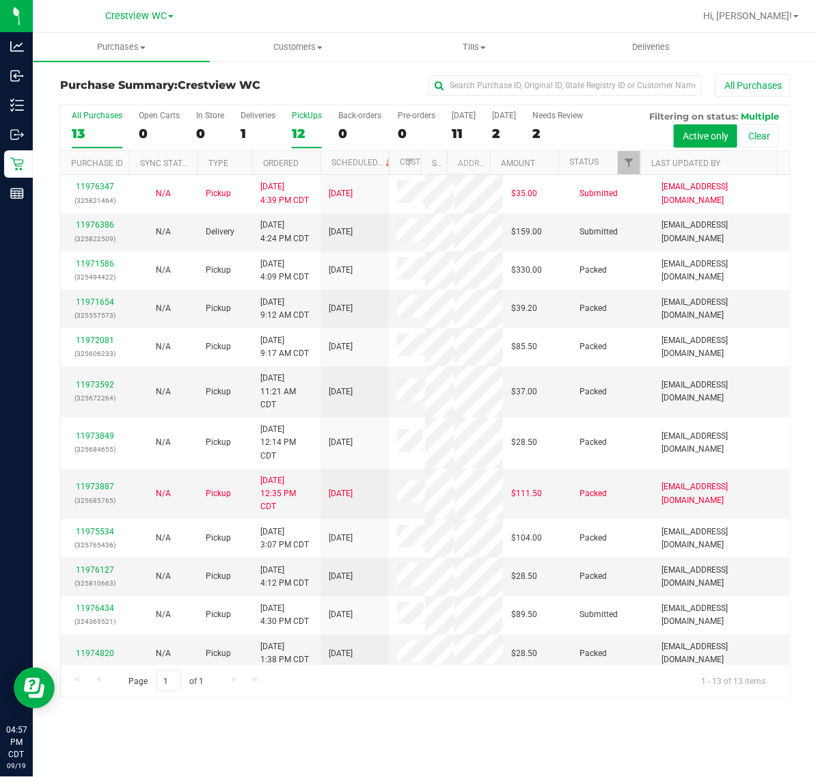
click at [313, 126] on div "12" at bounding box center [307, 134] width 30 height 16
click at [0, 0] on input "PickUps 12" at bounding box center [0, 0] width 0 height 0
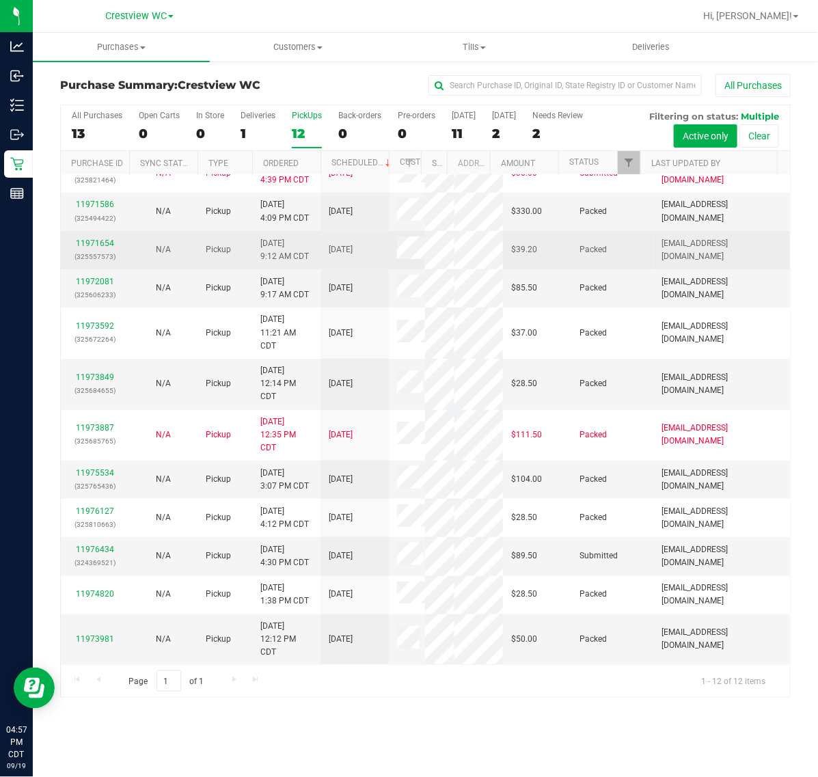
scroll to position [175, 0]
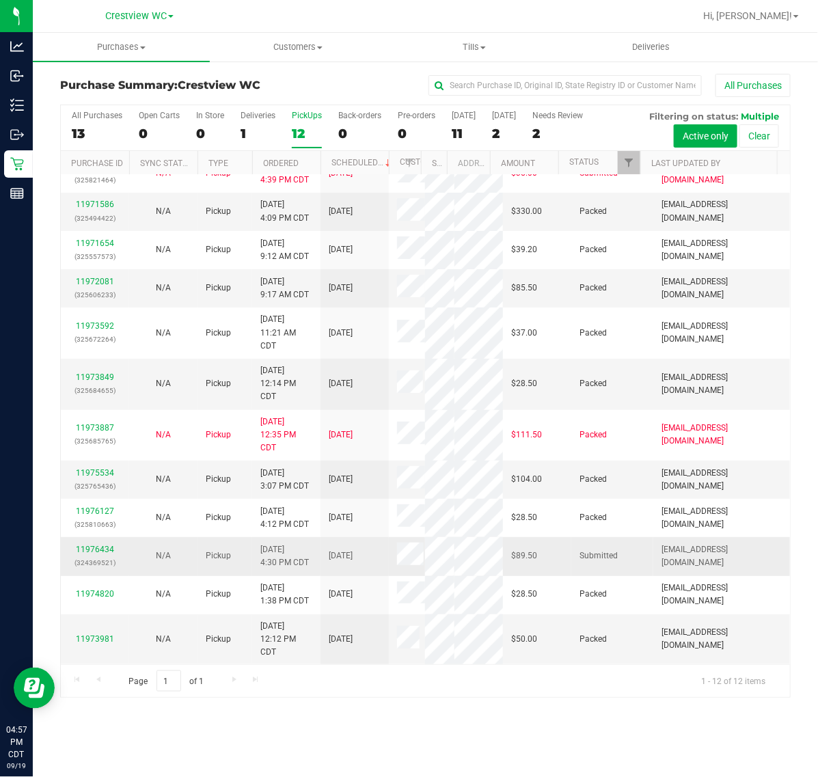
click at [100, 558] on div "11976434 (324369521)" at bounding box center [95, 557] width 52 height 26
click at [99, 554] on link "11976434" at bounding box center [95, 550] width 38 height 10
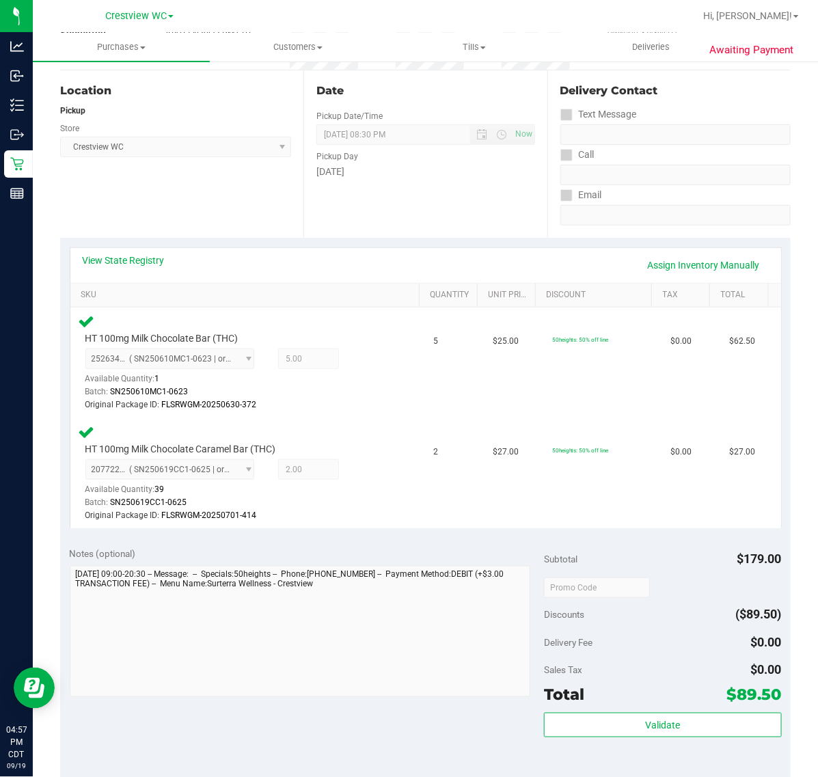
scroll to position [427, 0]
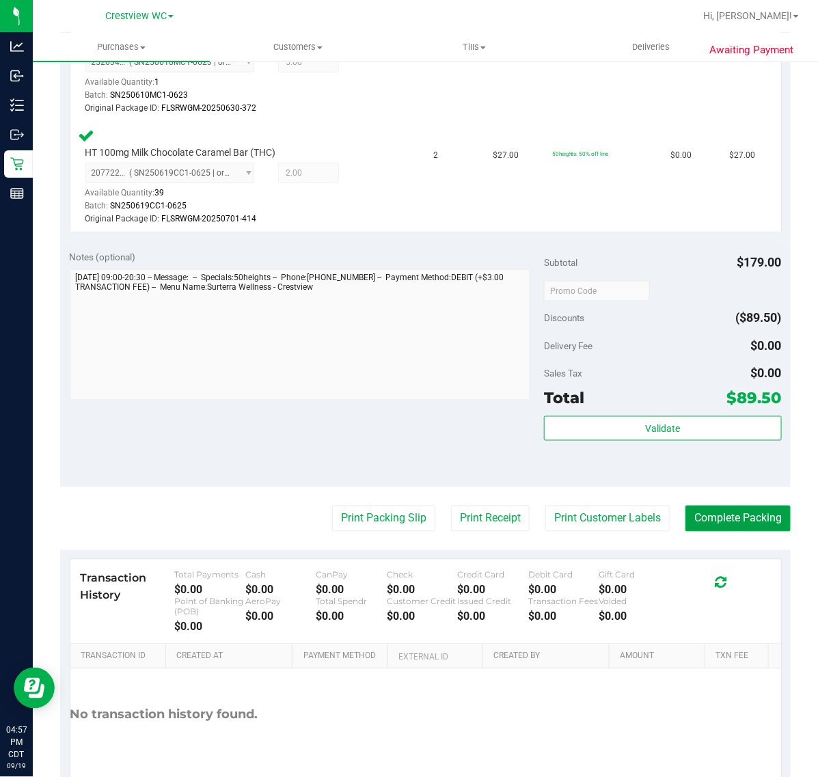
click at [751, 520] on button "Complete Packing" at bounding box center [738, 519] width 105 height 26
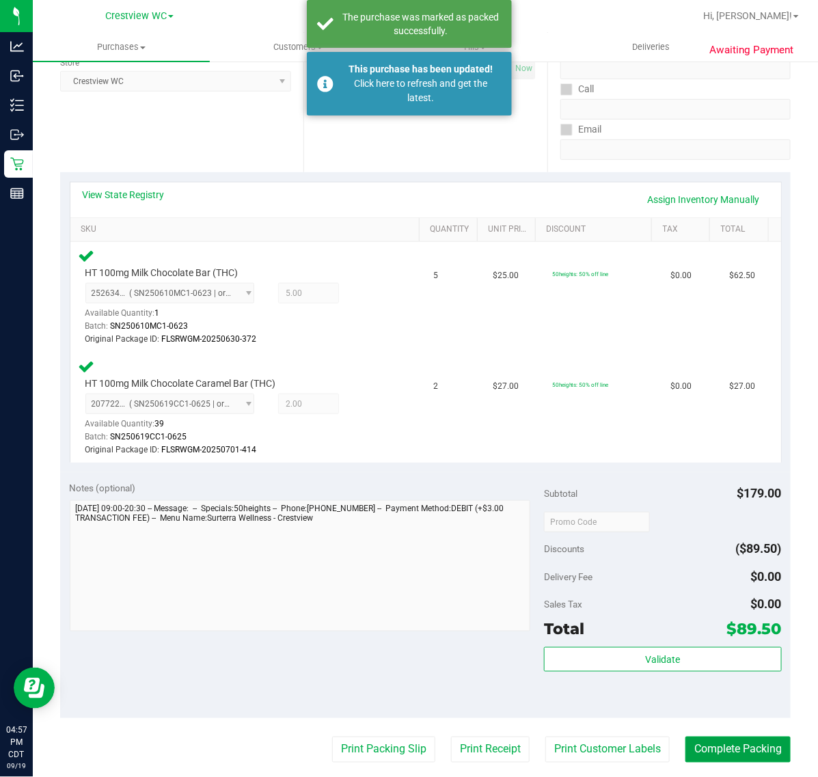
scroll to position [0, 0]
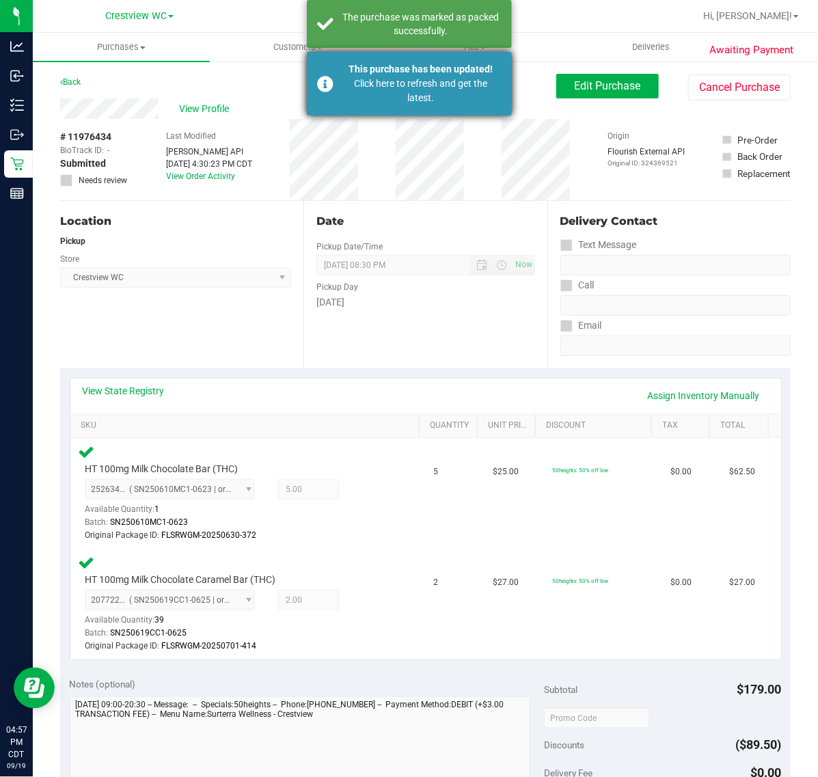
click at [383, 83] on div "Click here to refresh and get the latest." at bounding box center [421, 91] width 161 height 29
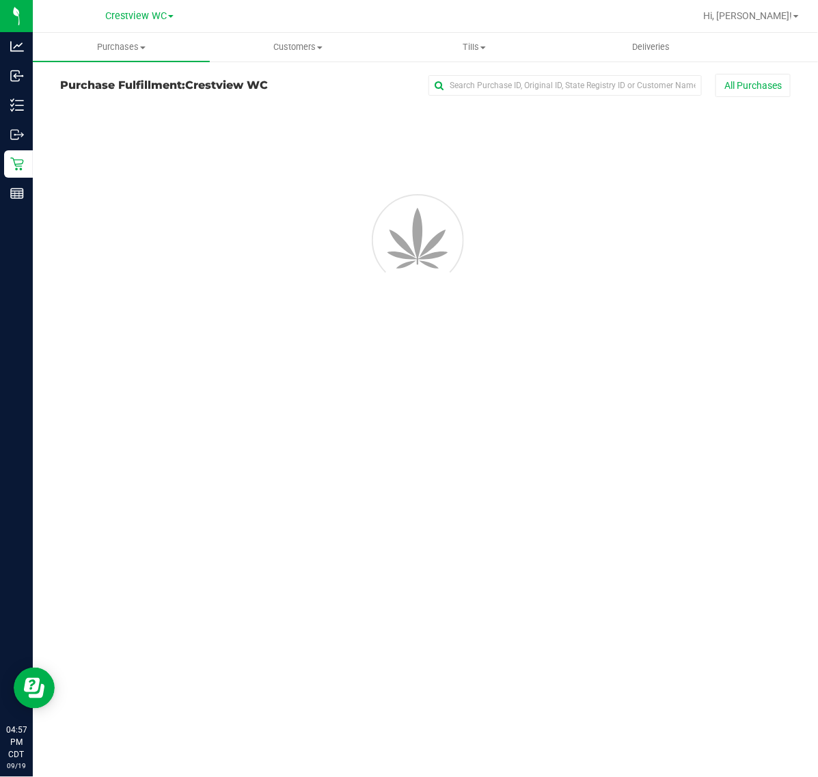
click at [378, 33] on div "The purchase was marked as packed successfully." at bounding box center [421, 23] width 161 height 27
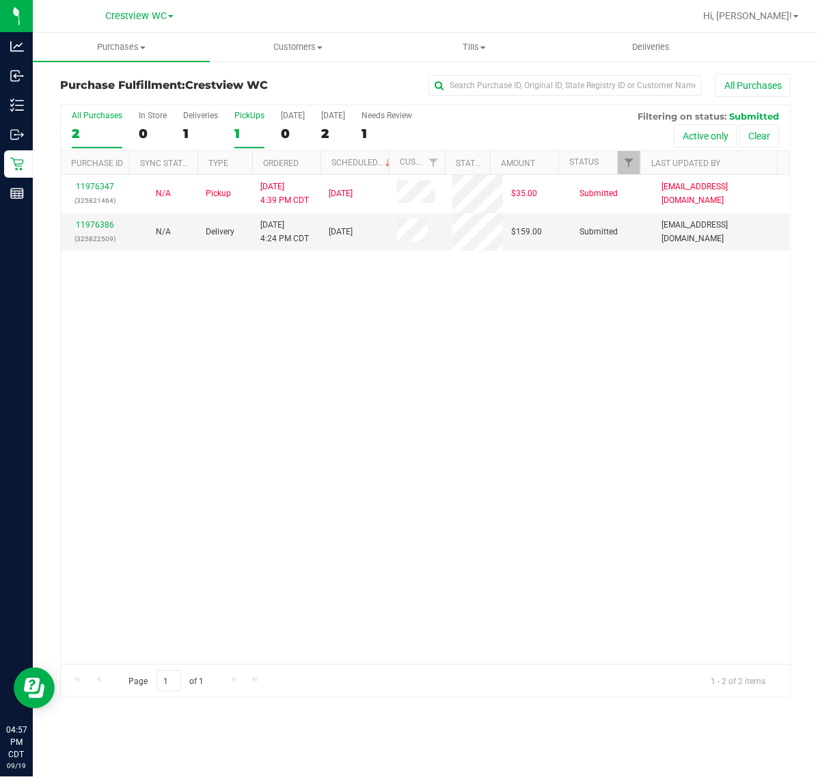
click at [241, 120] on div "PickUps" at bounding box center [249, 116] width 30 height 10
click at [0, 0] on input "PickUps 1" at bounding box center [0, 0] width 0 height 0
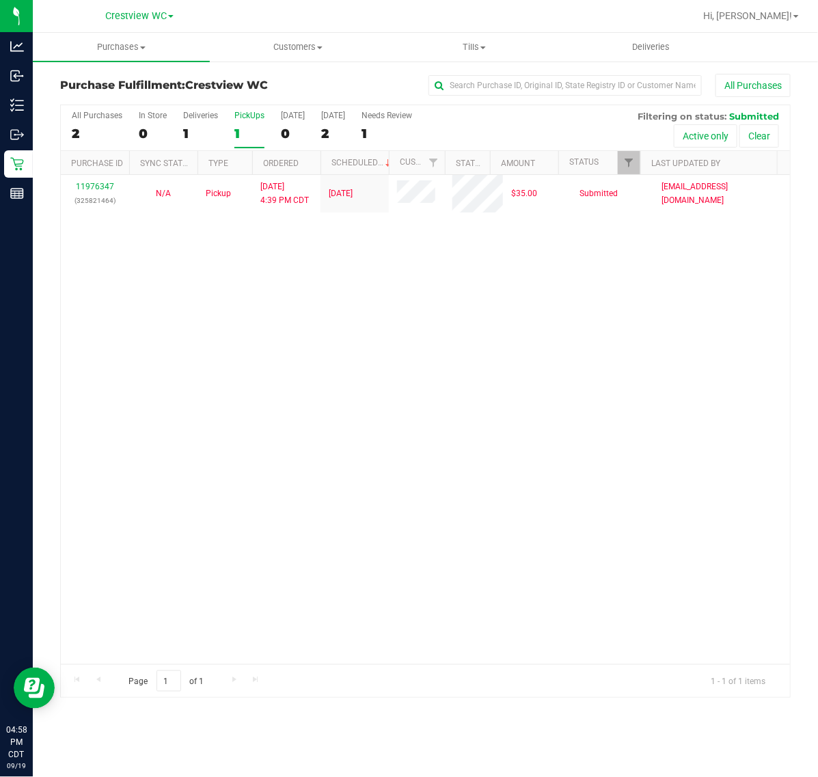
click at [237, 133] on div "1" at bounding box center [249, 134] width 30 height 16
click at [0, 0] on input "PickUps 1" at bounding box center [0, 0] width 0 height 0
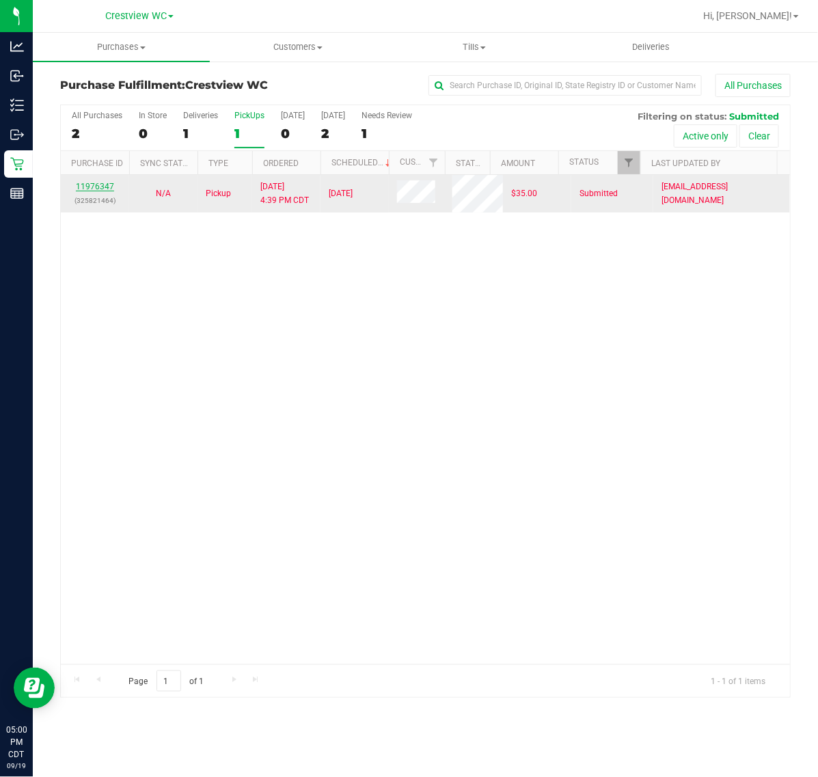
click at [103, 185] on link "11976347" at bounding box center [95, 187] width 38 height 10
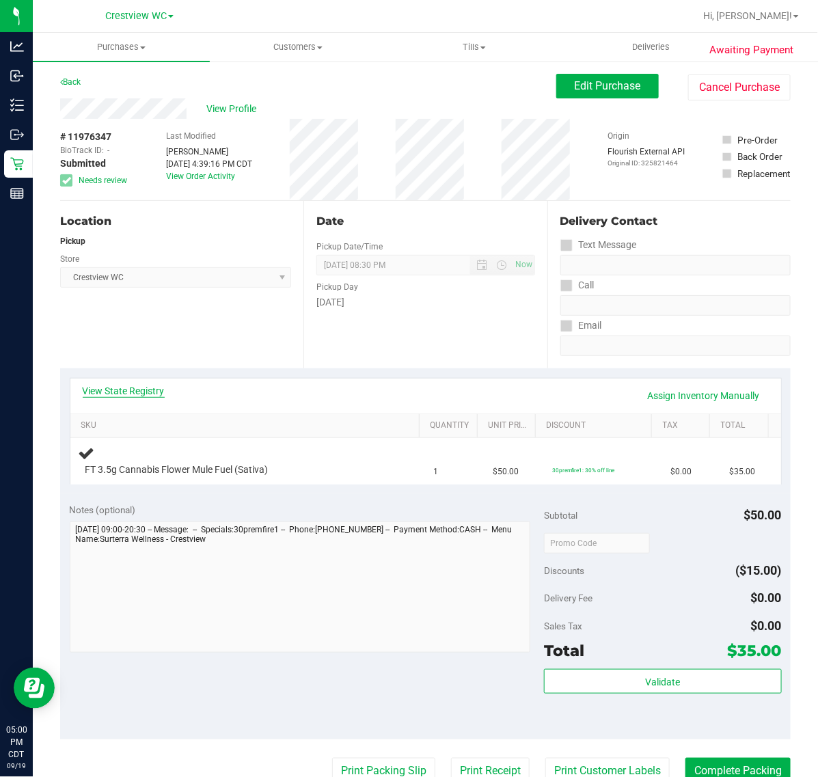
click at [137, 397] on link "View State Registry" at bounding box center [124, 391] width 82 height 14
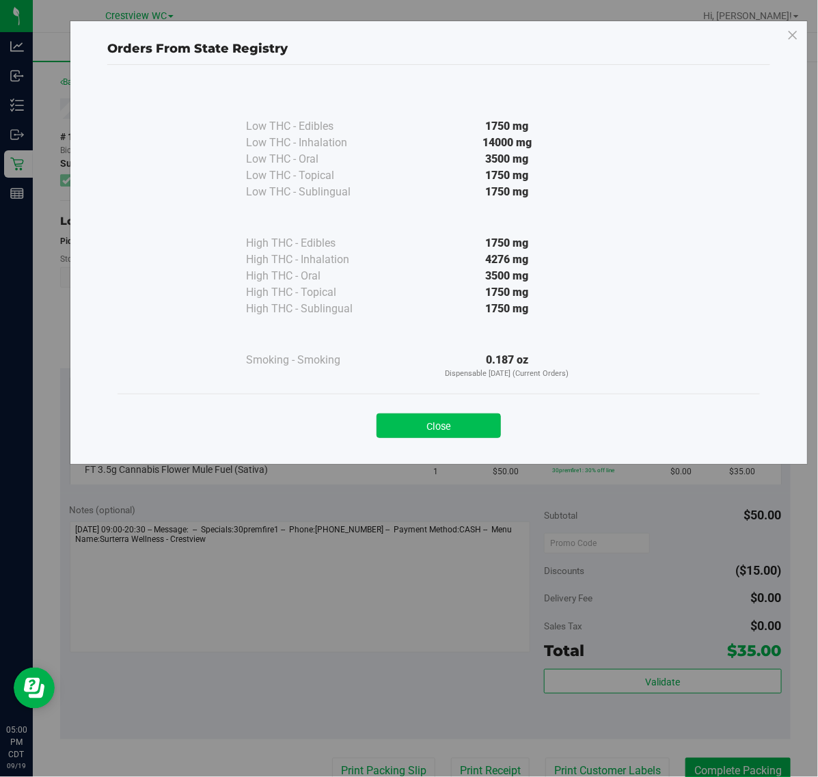
click at [444, 435] on button "Close" at bounding box center [439, 426] width 124 height 25
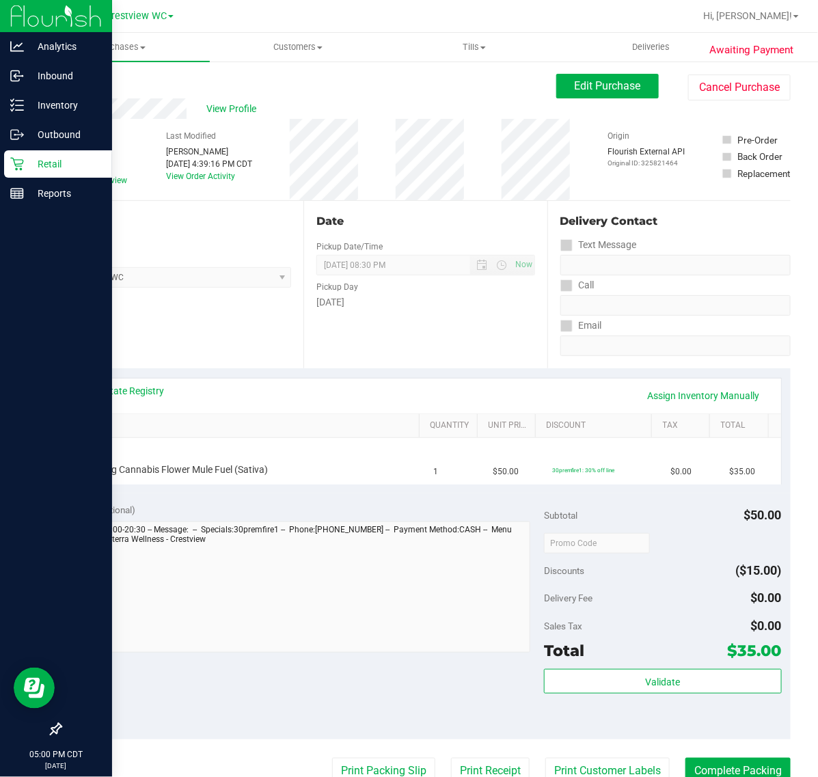
click at [15, 171] on div "Retail" at bounding box center [58, 163] width 108 height 27
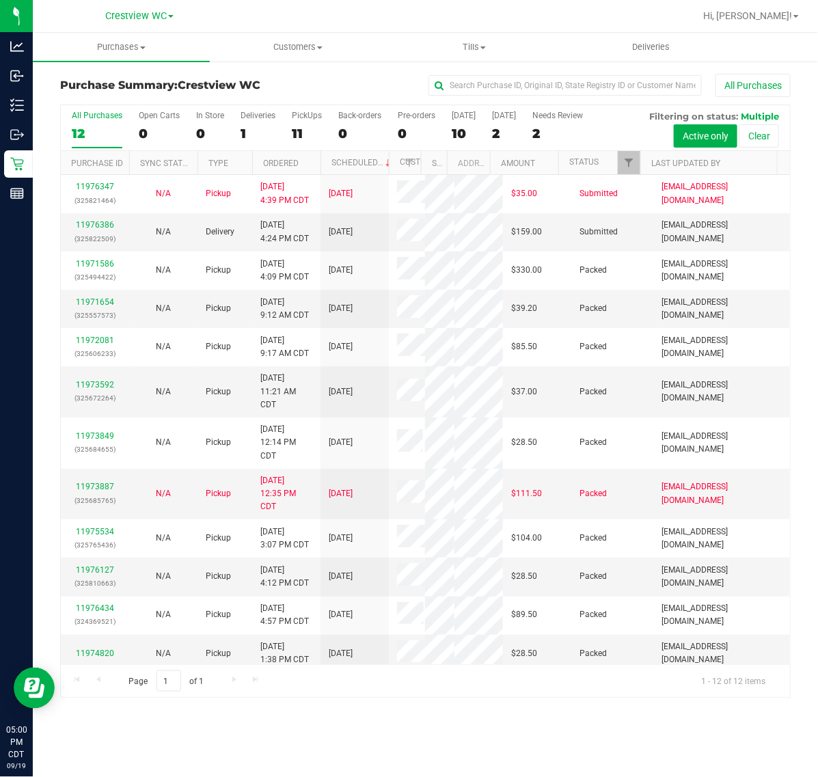
click at [256, 131] on div "1" at bounding box center [258, 134] width 35 height 16
click at [0, 0] on input "Deliveries 1" at bounding box center [0, 0] width 0 height 0
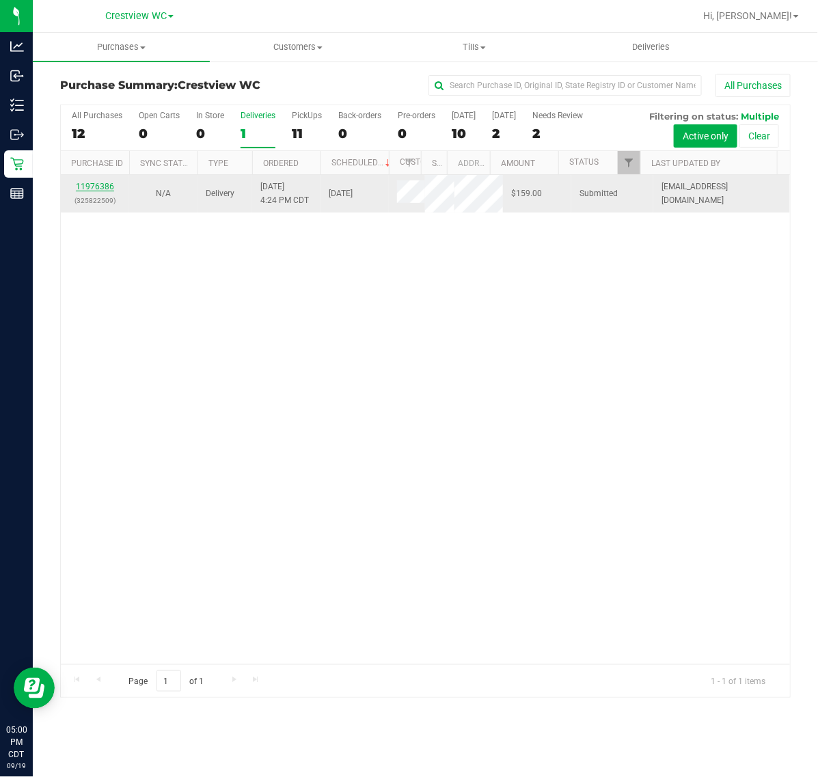
click at [93, 191] on link "11976386" at bounding box center [95, 187] width 38 height 10
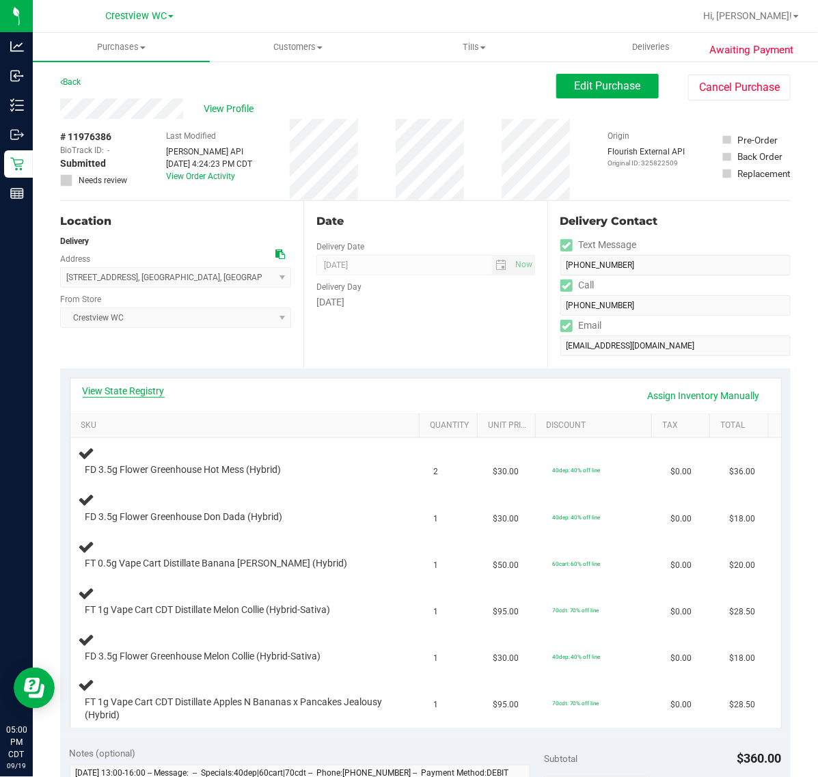
click at [130, 394] on link "View State Registry" at bounding box center [124, 391] width 82 height 14
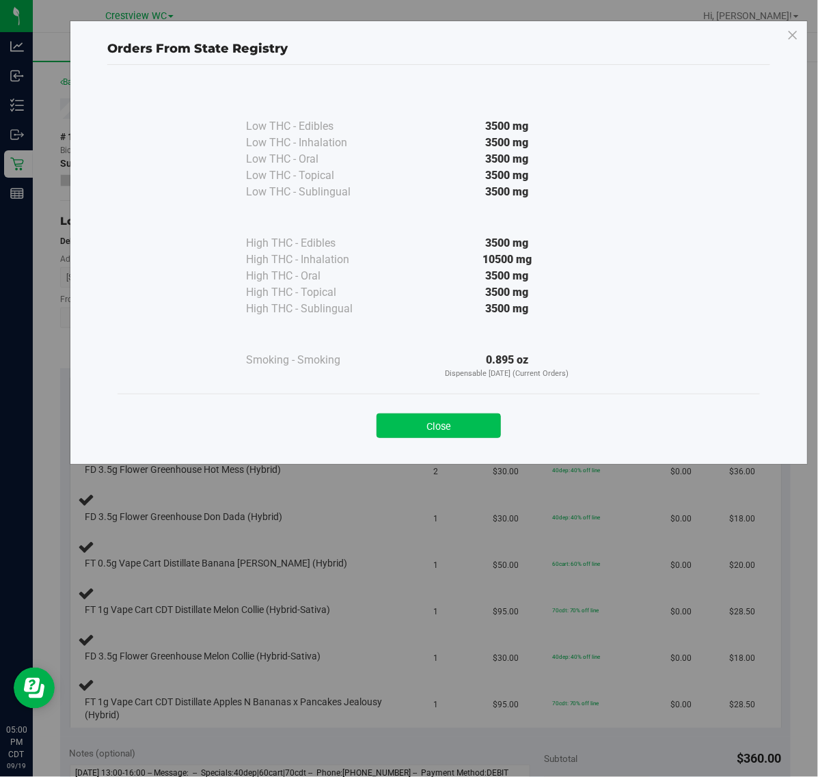
click at [451, 418] on button "Close" at bounding box center [439, 426] width 124 height 25
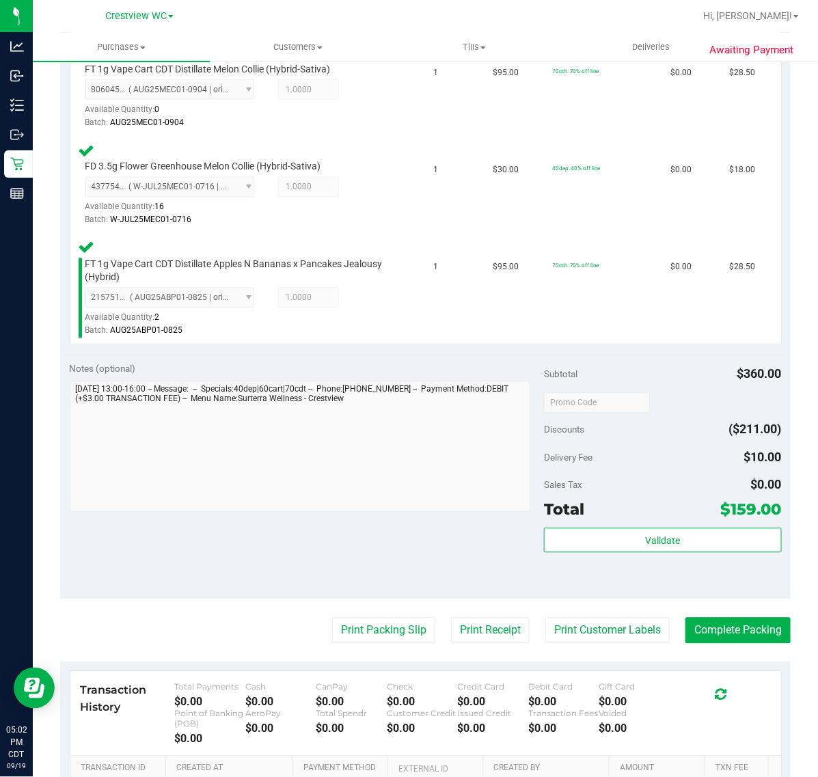
scroll to position [694, 0]
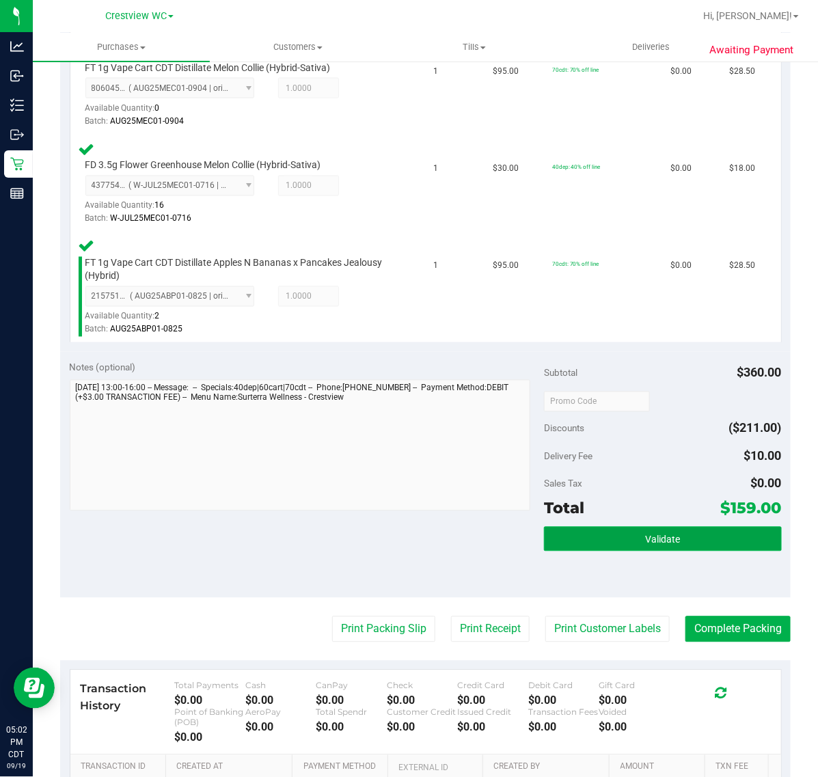
click at [675, 532] on button "Validate" at bounding box center [662, 539] width 237 height 25
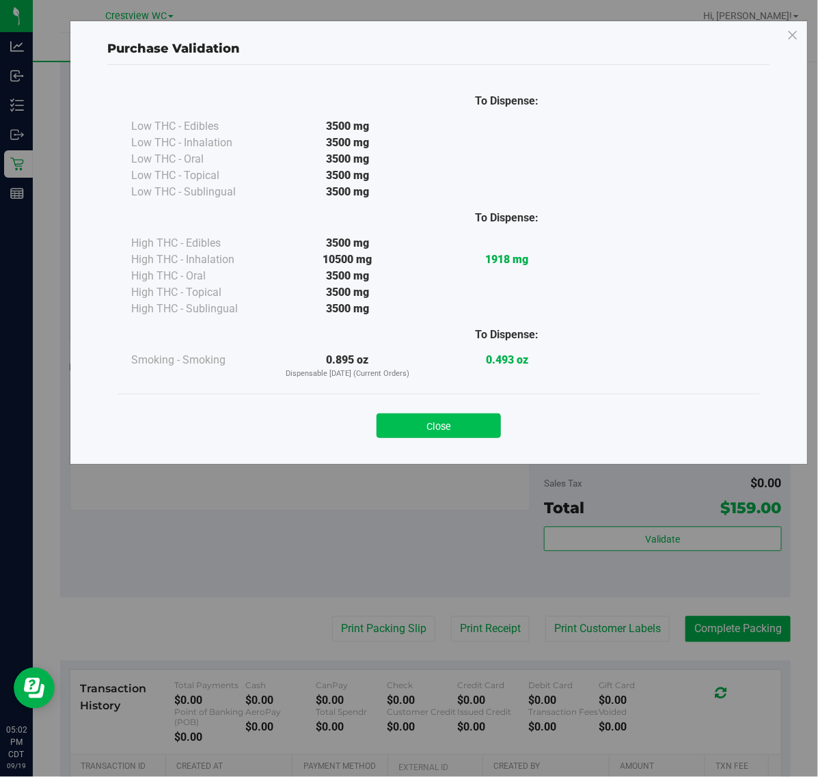
click at [448, 433] on button "Close" at bounding box center [439, 426] width 124 height 25
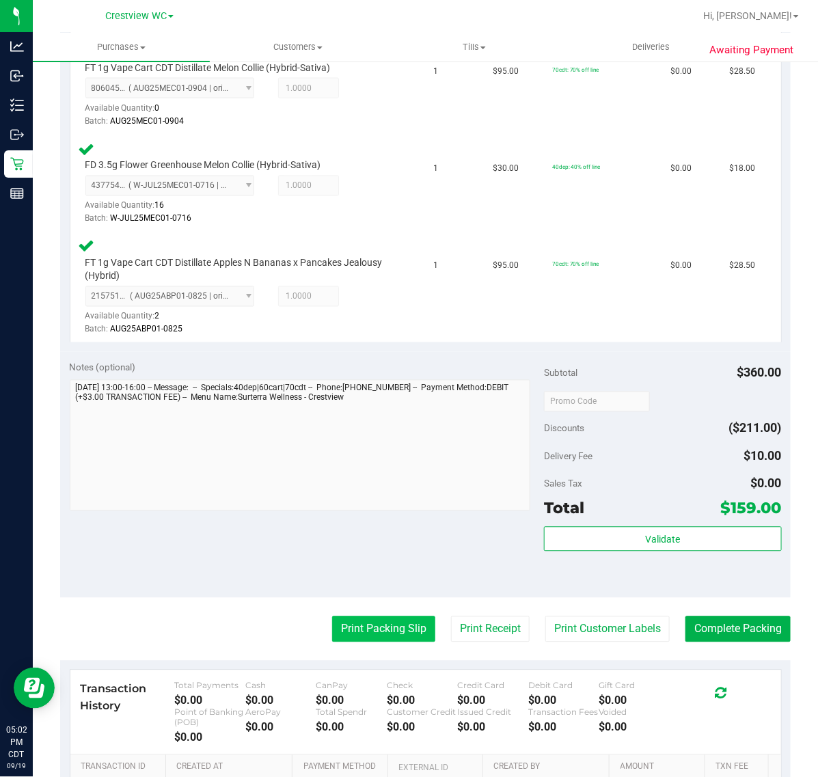
click at [374, 627] on button "Print Packing Slip" at bounding box center [383, 630] width 103 height 26
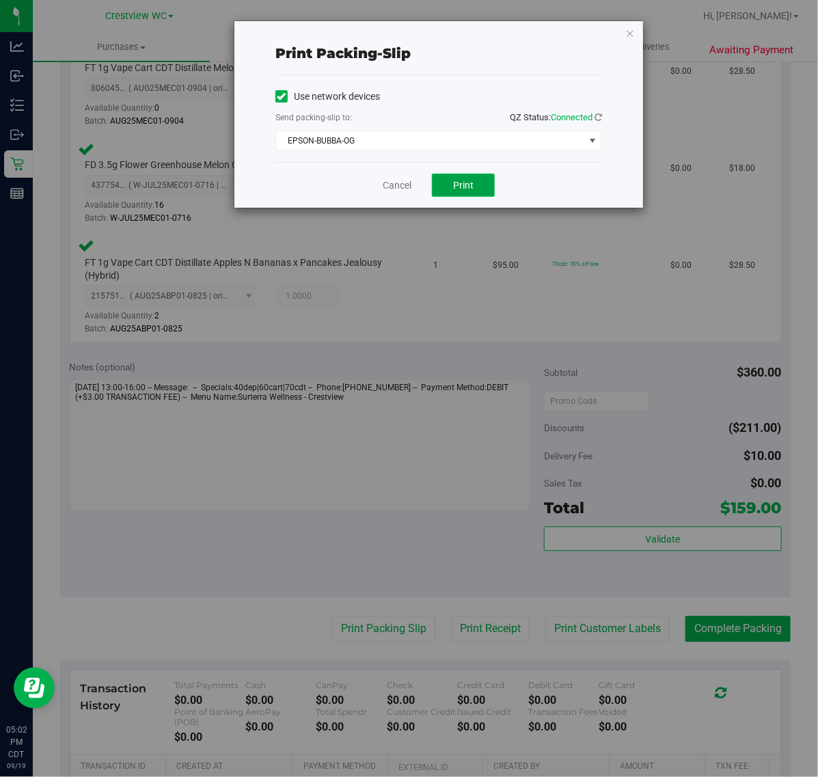
click at [466, 188] on span "Print" at bounding box center [463, 185] width 21 height 11
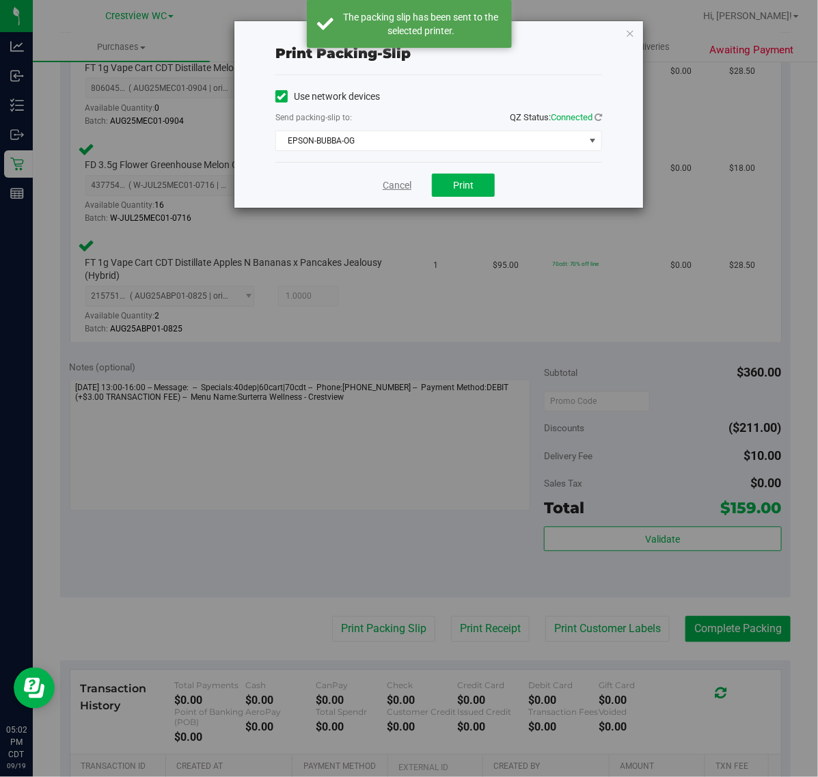
click at [393, 189] on link "Cancel" at bounding box center [397, 185] width 29 height 14
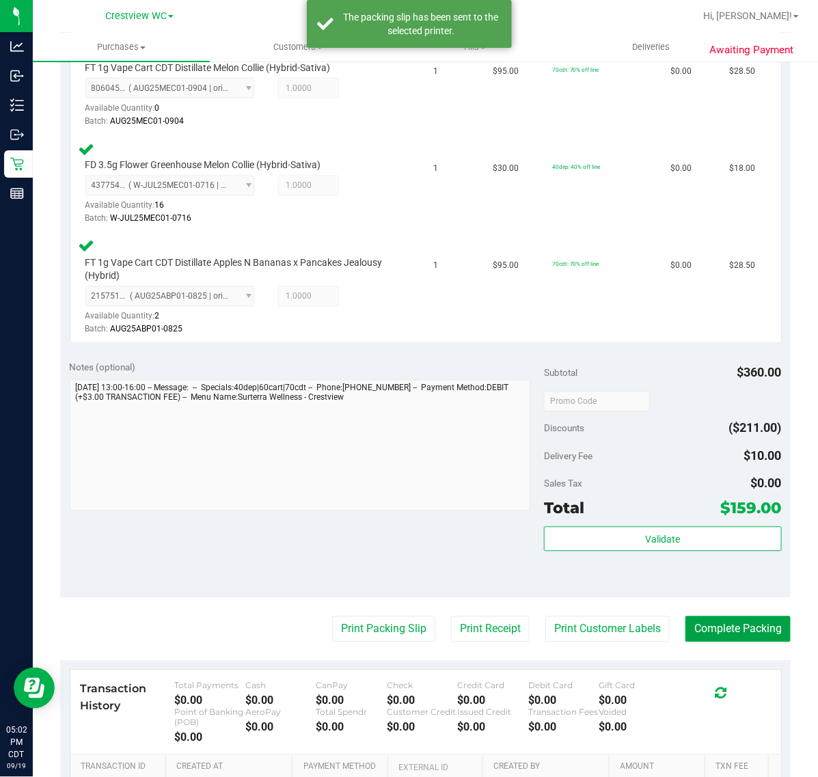
click at [745, 634] on button "Complete Packing" at bounding box center [738, 630] width 105 height 26
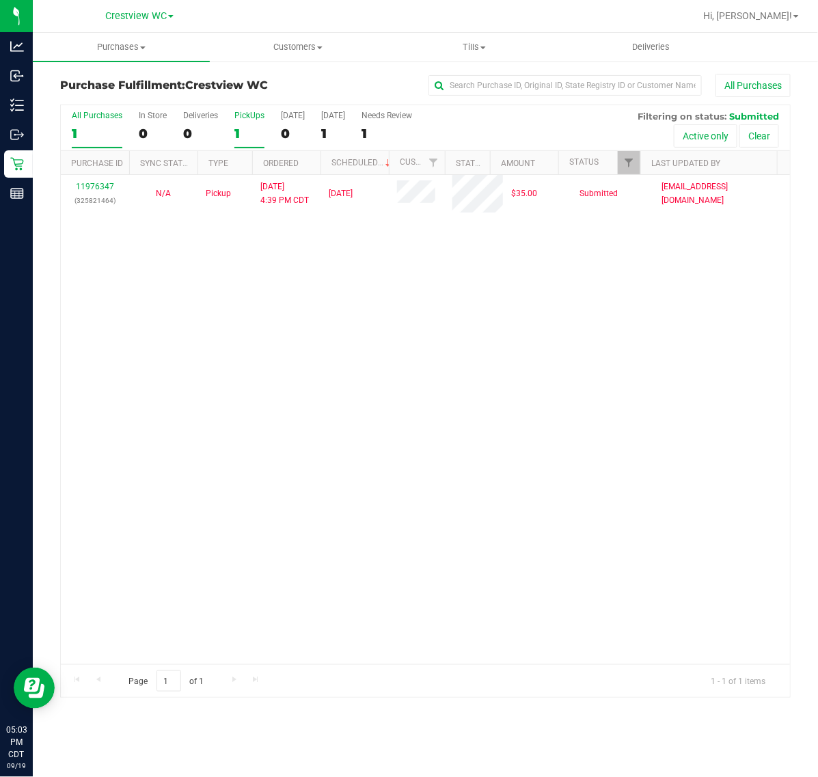
click at [241, 128] on div "1" at bounding box center [249, 134] width 30 height 16
click at [0, 0] on input "PickUps 1" at bounding box center [0, 0] width 0 height 0
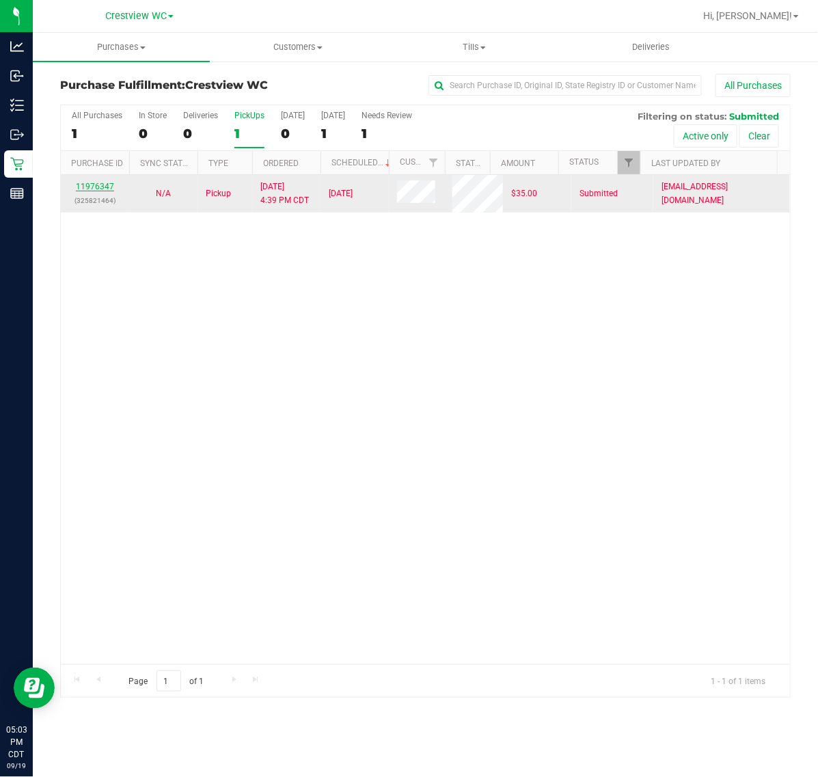
click at [96, 189] on link "11976347" at bounding box center [95, 187] width 38 height 10
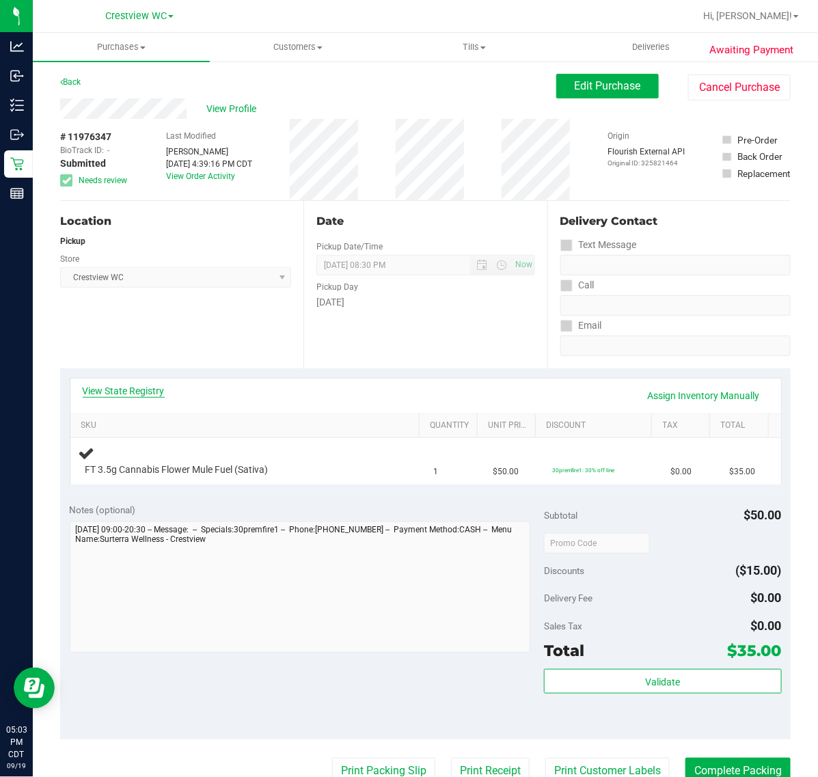
click at [152, 391] on link "View State Registry" at bounding box center [124, 391] width 82 height 14
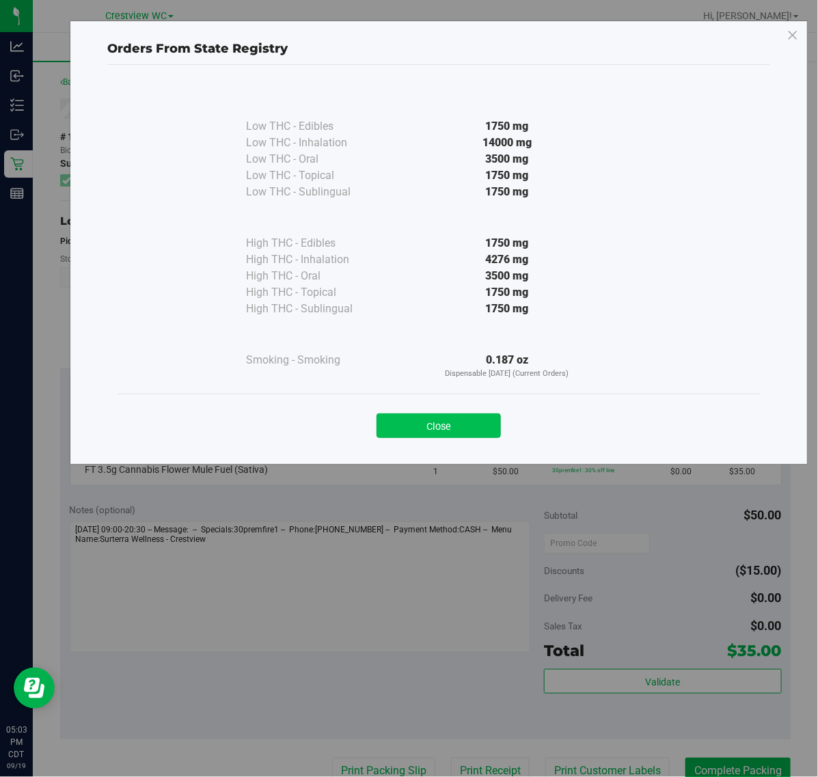
click at [459, 417] on button "Close" at bounding box center [439, 426] width 124 height 25
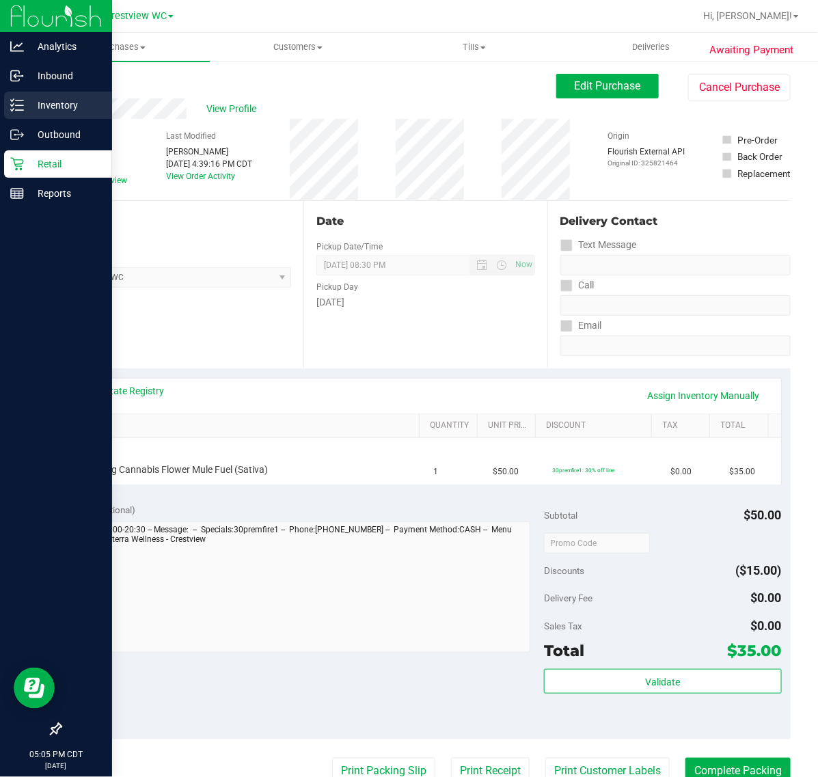
drag, startPoint x: 41, startPoint y: 111, endPoint x: 42, endPoint y: 104, distance: 6.9
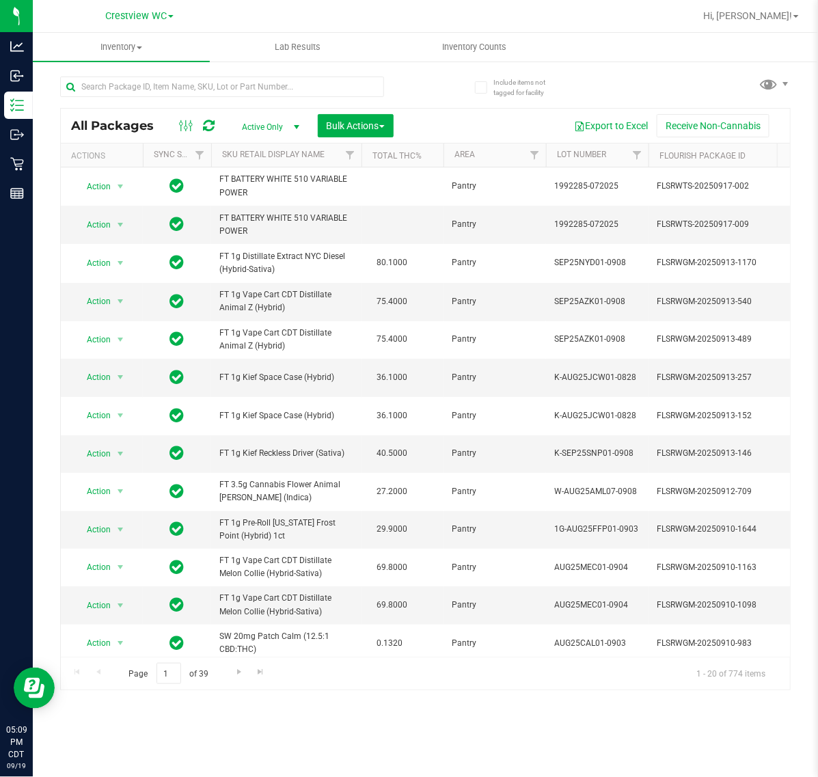
click at [134, 97] on div at bounding box center [222, 92] width 324 height 31
click at [134, 93] on input "text" at bounding box center [222, 87] width 324 height 21
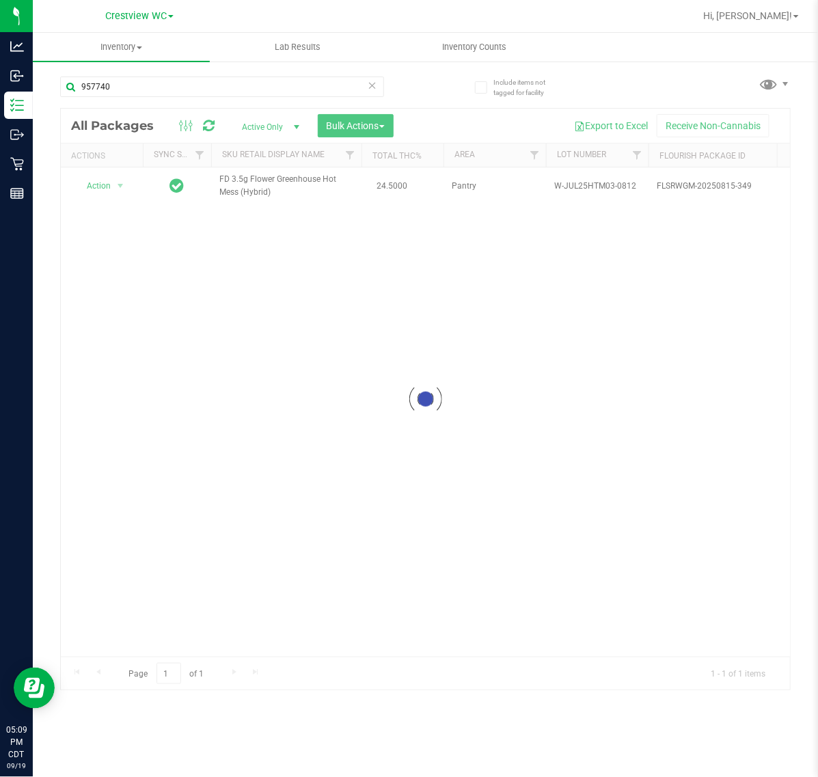
click at [115, 188] on div at bounding box center [425, 399] width 729 height 581
click at [116, 186] on span "select" at bounding box center [120, 185] width 11 height 11
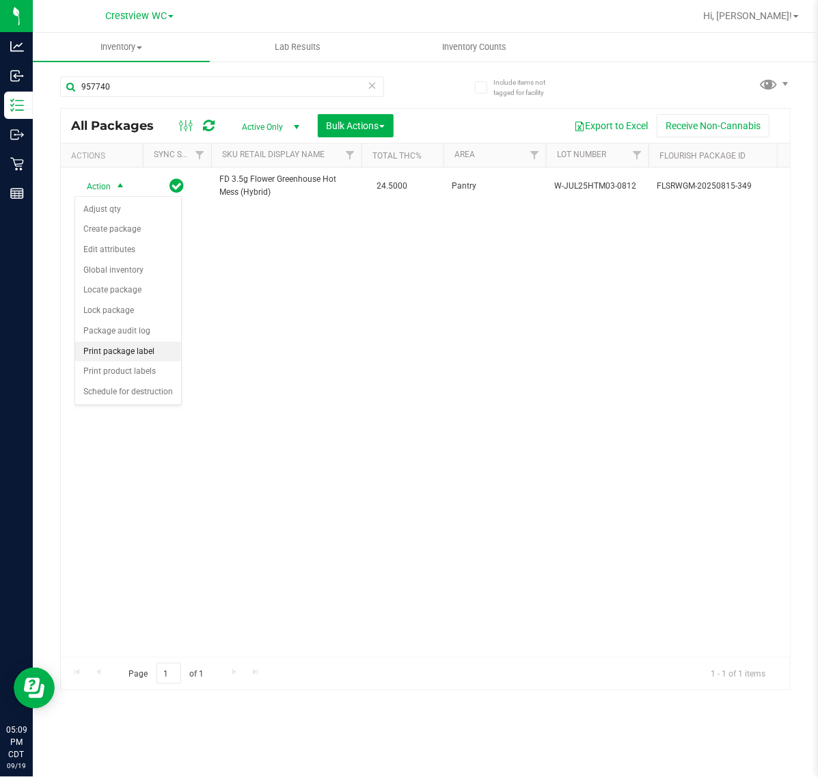
click at [120, 357] on li "Print package label" at bounding box center [128, 352] width 106 height 21
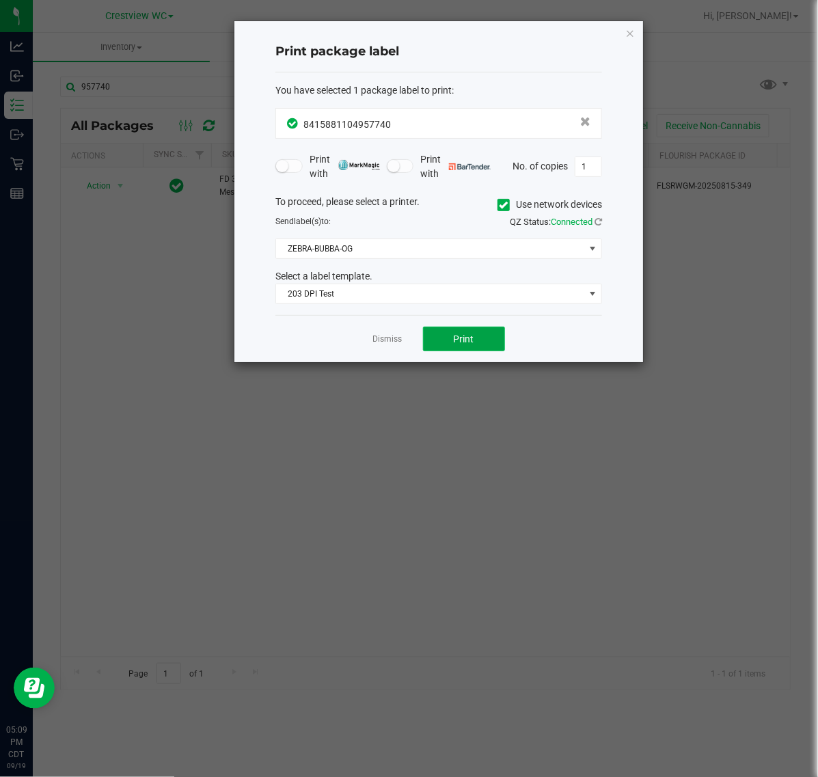
click at [479, 342] on button "Print" at bounding box center [464, 339] width 82 height 25
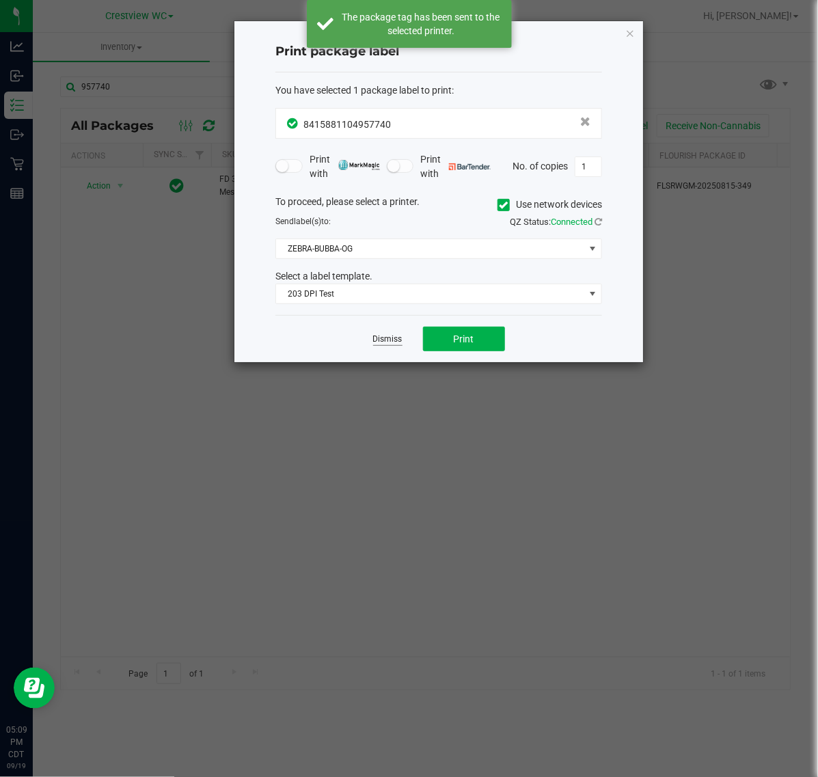
click at [380, 337] on link "Dismiss" at bounding box center [387, 340] width 29 height 12
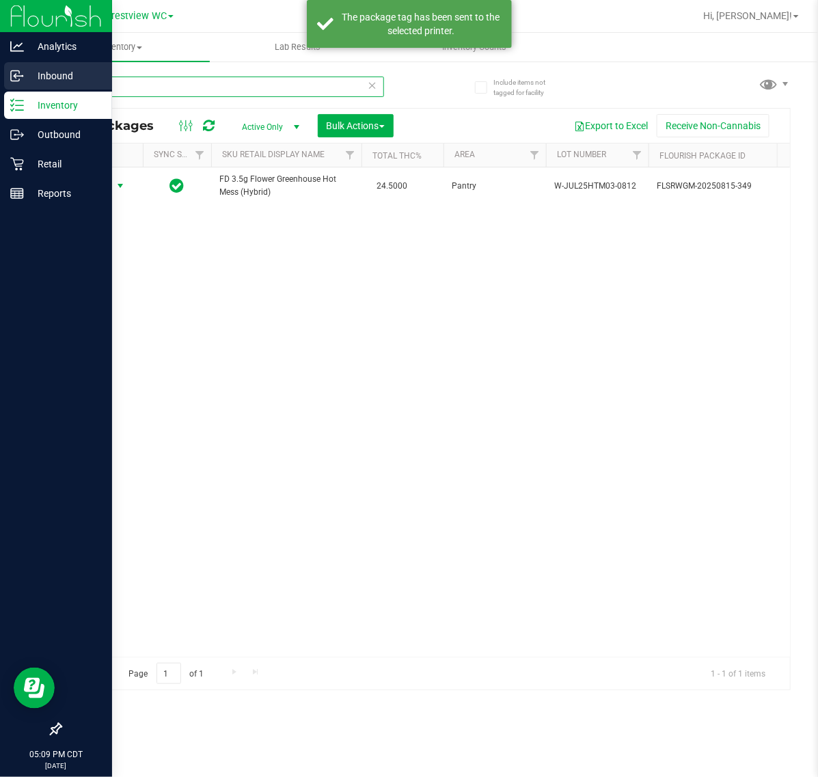
drag, startPoint x: 148, startPoint y: 86, endPoint x: 31, endPoint y: 77, distance: 117.2
click at [31, 77] on div "Analytics Inbound Inventory Outbound Retail Reports 05:09 PM CDT 09/19/2025 09/…" at bounding box center [409, 388] width 818 height 777
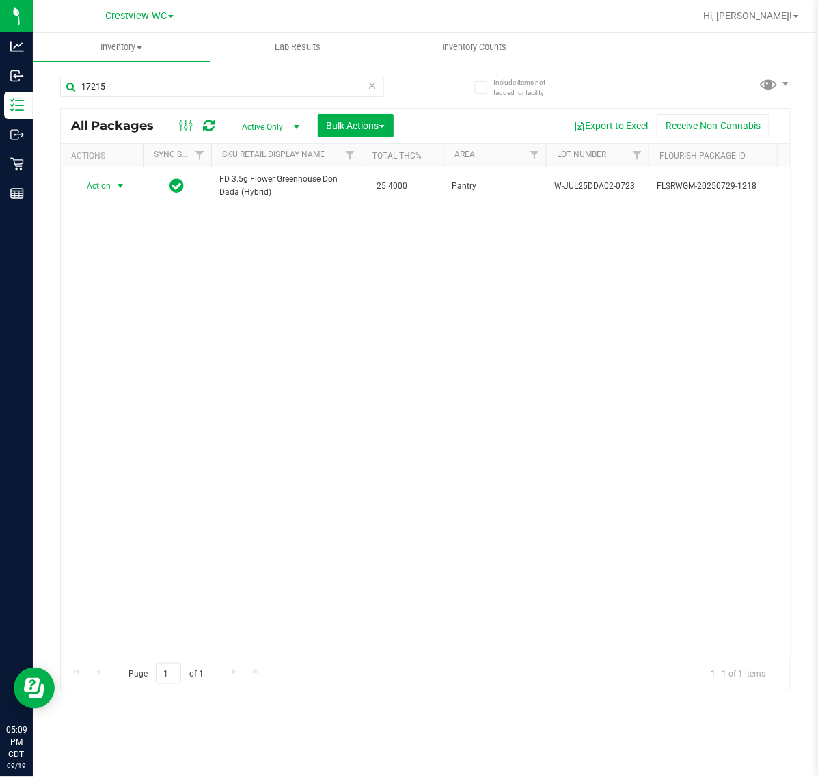
click at [118, 188] on span "select" at bounding box center [120, 185] width 11 height 11
click at [117, 353] on li "Print package label" at bounding box center [128, 352] width 106 height 21
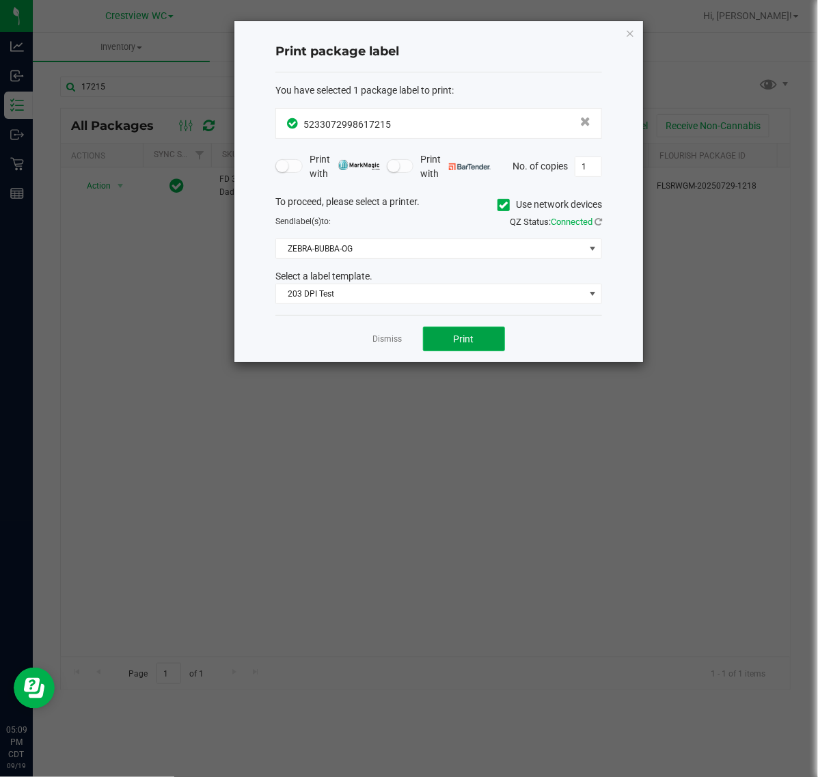
click at [451, 336] on button "Print" at bounding box center [464, 339] width 82 height 25
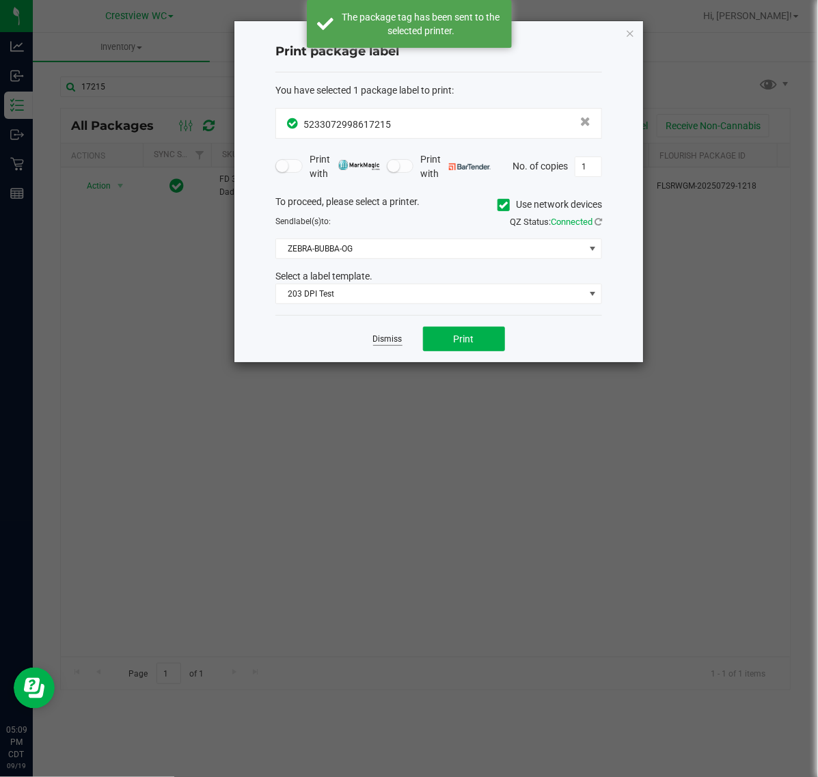
click at [394, 335] on link "Dismiss" at bounding box center [387, 340] width 29 height 12
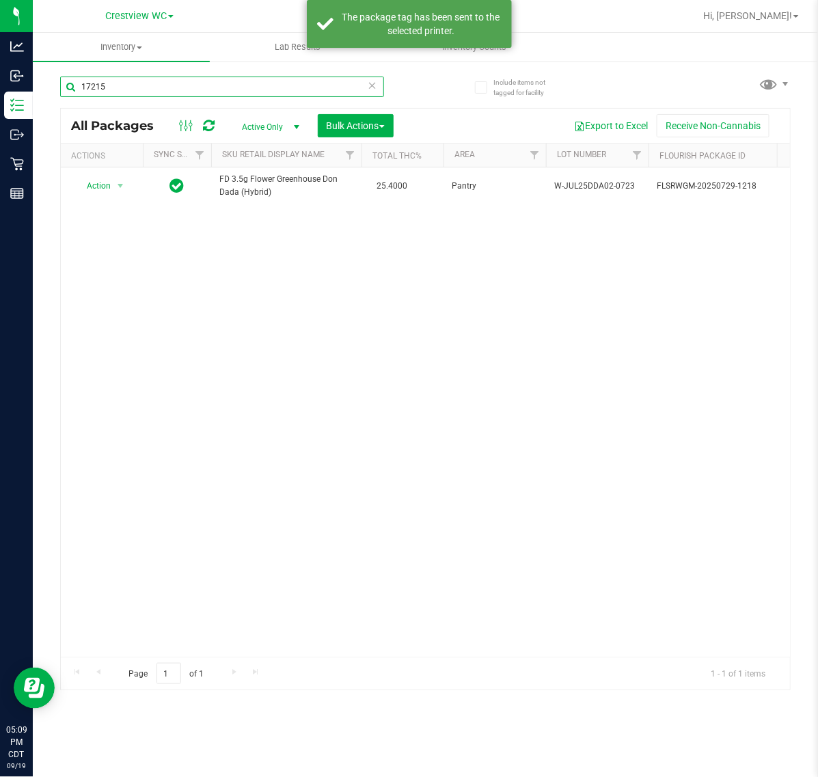
drag, startPoint x: 121, startPoint y: 83, endPoint x: 35, endPoint y: 85, distance: 86.2
click at [46, 85] on div "Include items not tagged for facility 17215 All Packages Active Only Active Onl…" at bounding box center [426, 268] width 786 height 417
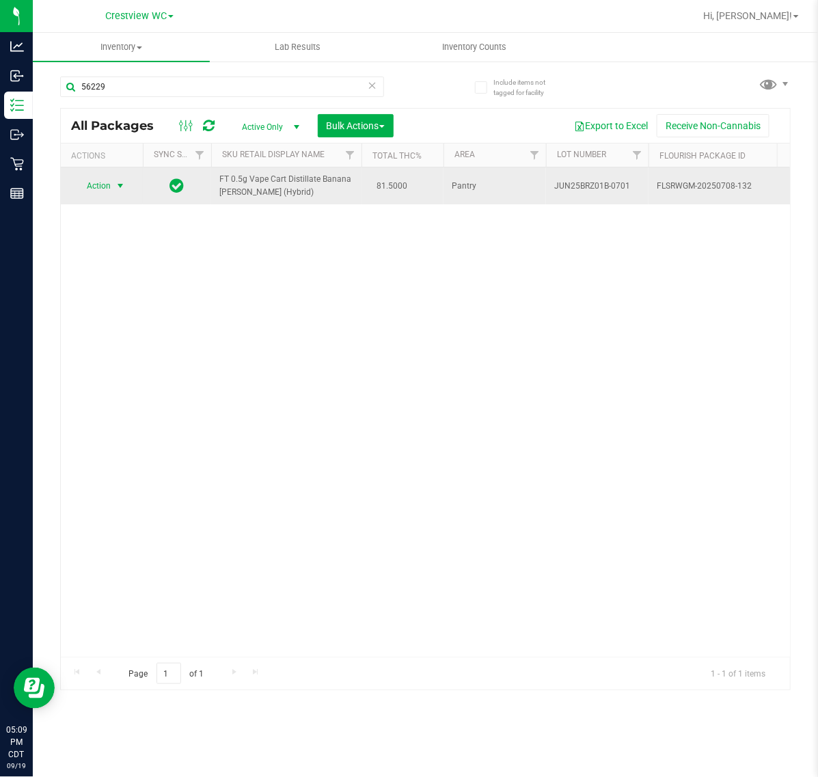
click at [115, 186] on span "select" at bounding box center [120, 185] width 11 height 11
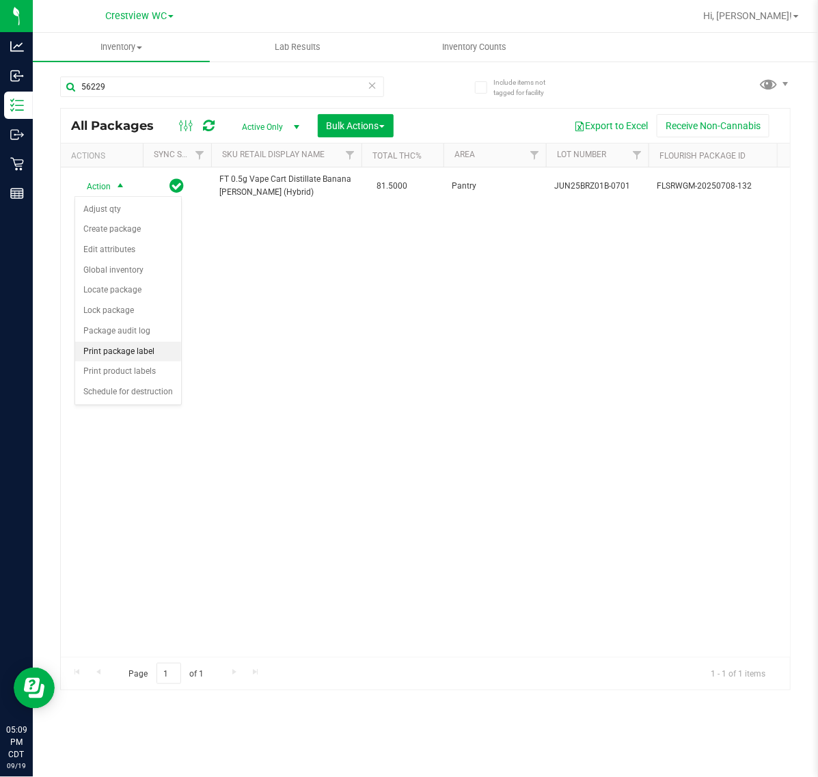
click at [125, 357] on li "Print package label" at bounding box center [128, 352] width 106 height 21
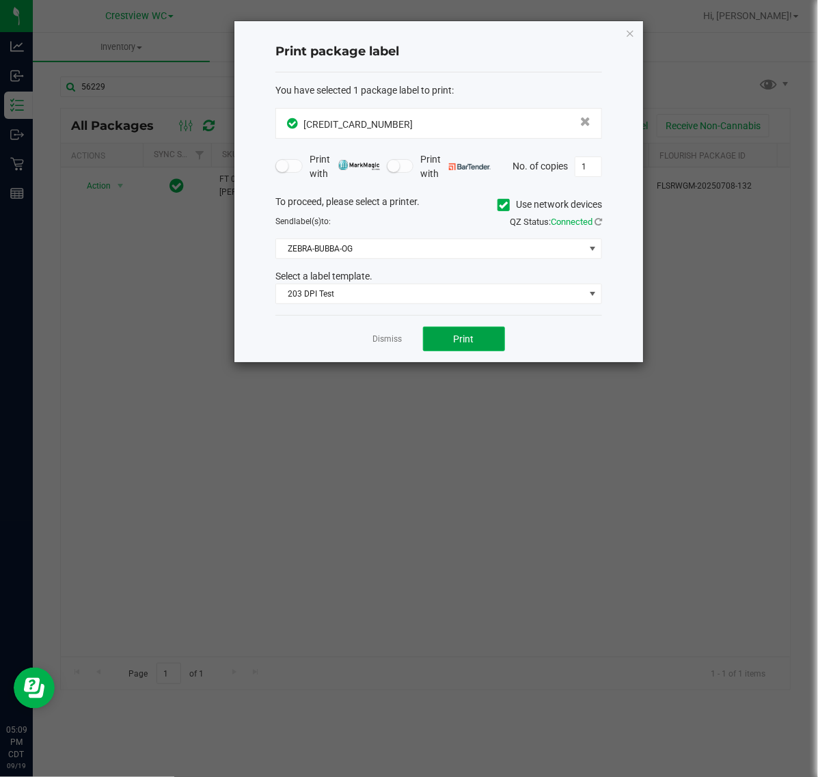
click at [500, 335] on button "Print" at bounding box center [464, 339] width 82 height 25
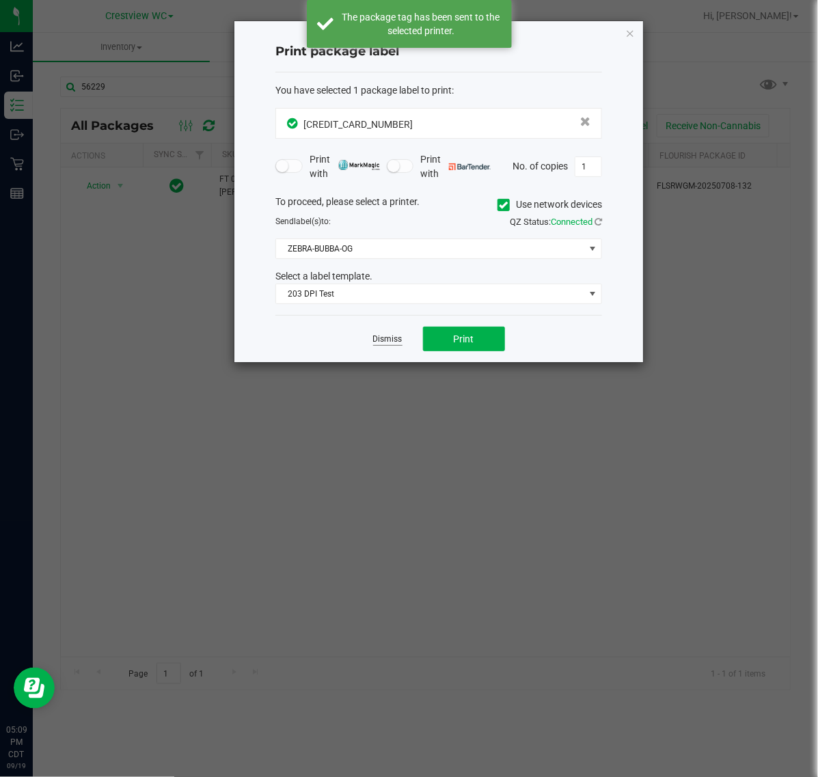
click at [388, 340] on link "Dismiss" at bounding box center [387, 340] width 29 height 12
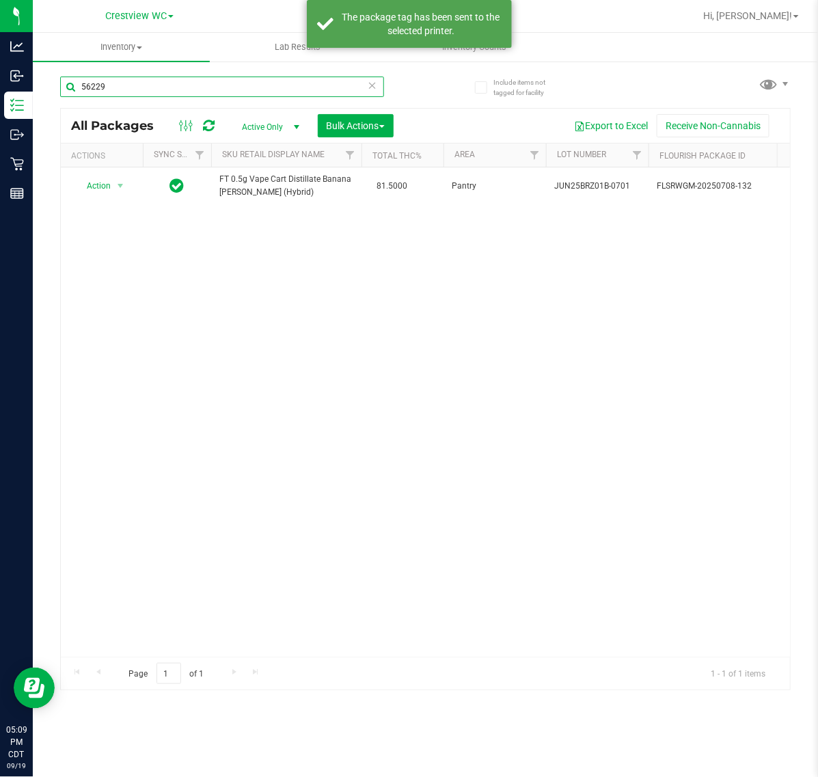
drag, startPoint x: 141, startPoint y: 91, endPoint x: -74, endPoint y: 115, distance: 216.0
click at [0, 115] on html "Analytics Inbound Inventory Outbound Retail Reports 05:09 PM CDT 09/19/2025 09/…" at bounding box center [409, 388] width 818 height 777
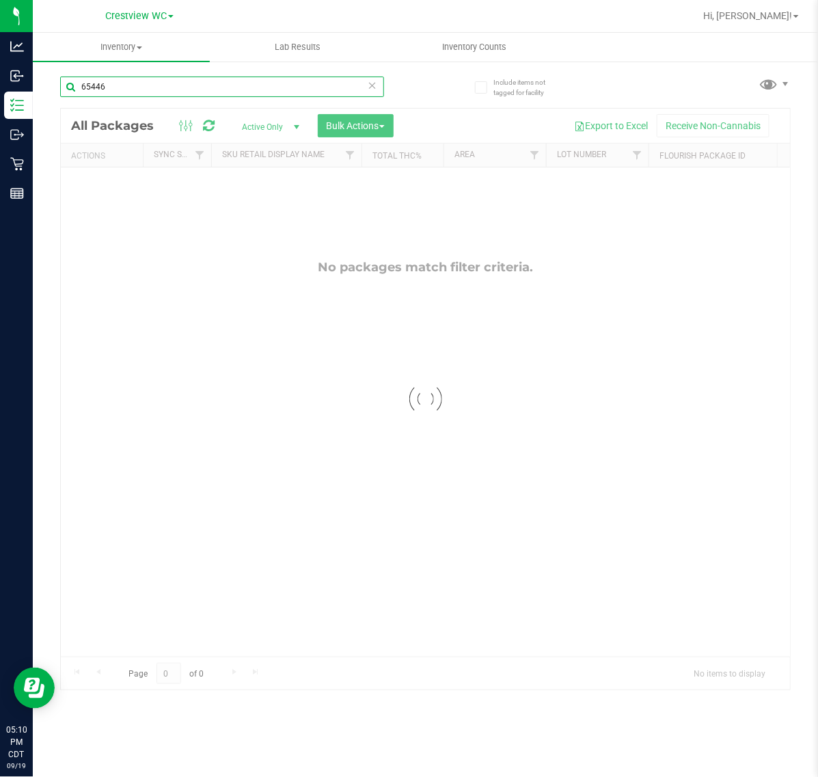
type input "65446"
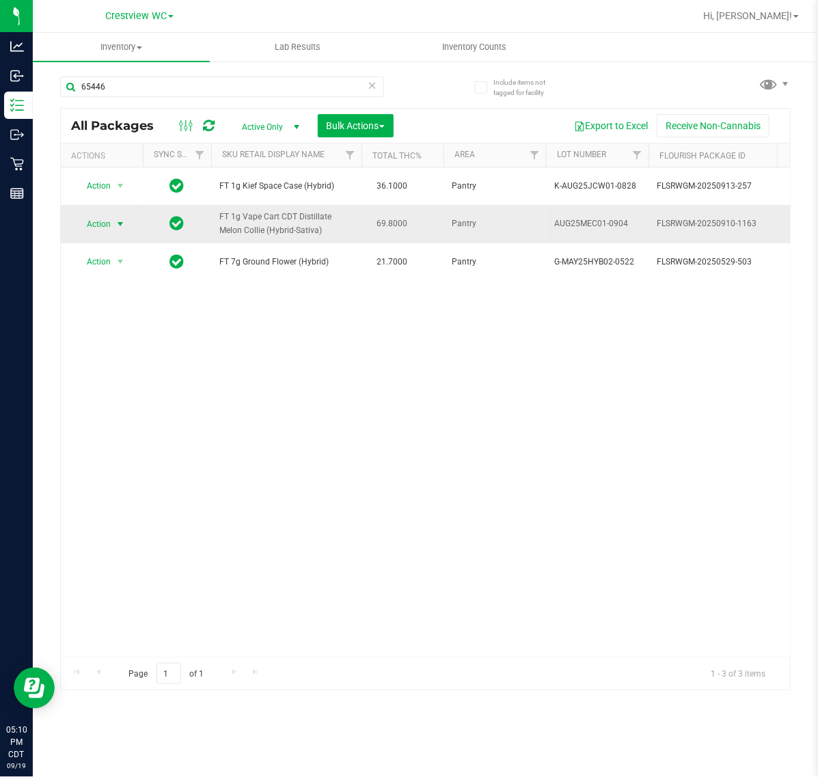
click at [123, 217] on span "select" at bounding box center [120, 224] width 17 height 19
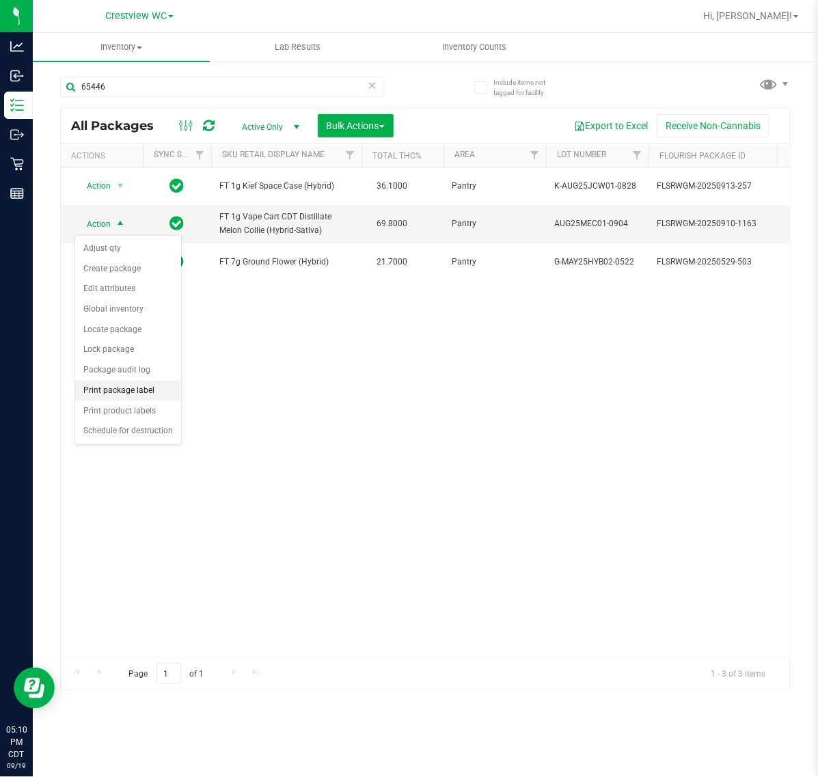
click at [139, 387] on li "Print package label" at bounding box center [128, 391] width 106 height 21
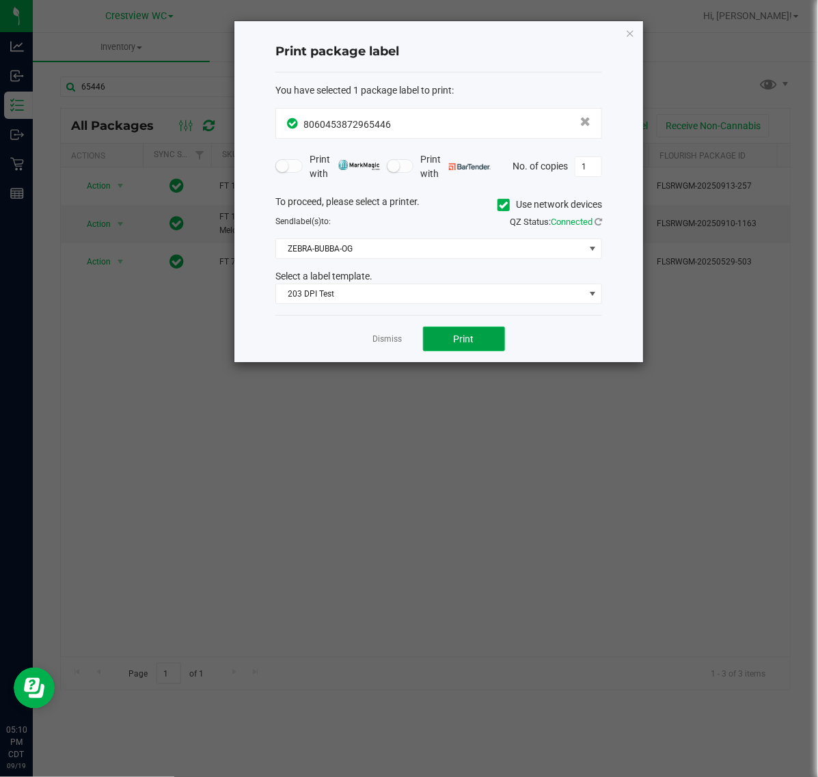
click at [464, 345] on span "Print" at bounding box center [464, 339] width 21 height 11
click at [377, 342] on link "Dismiss" at bounding box center [387, 340] width 29 height 12
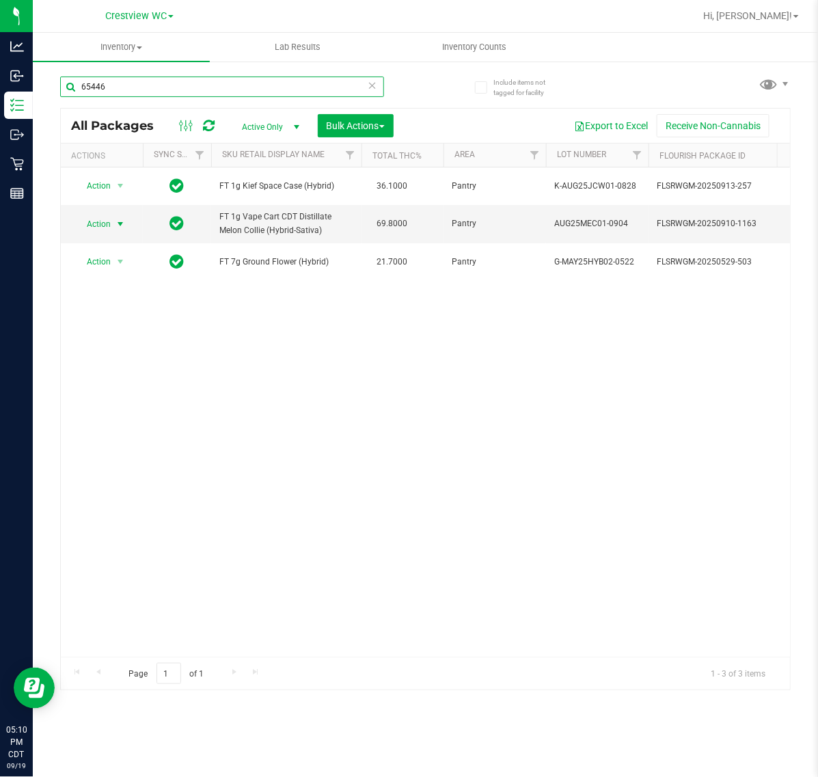
click at [134, 86] on input "65446" at bounding box center [222, 87] width 324 height 21
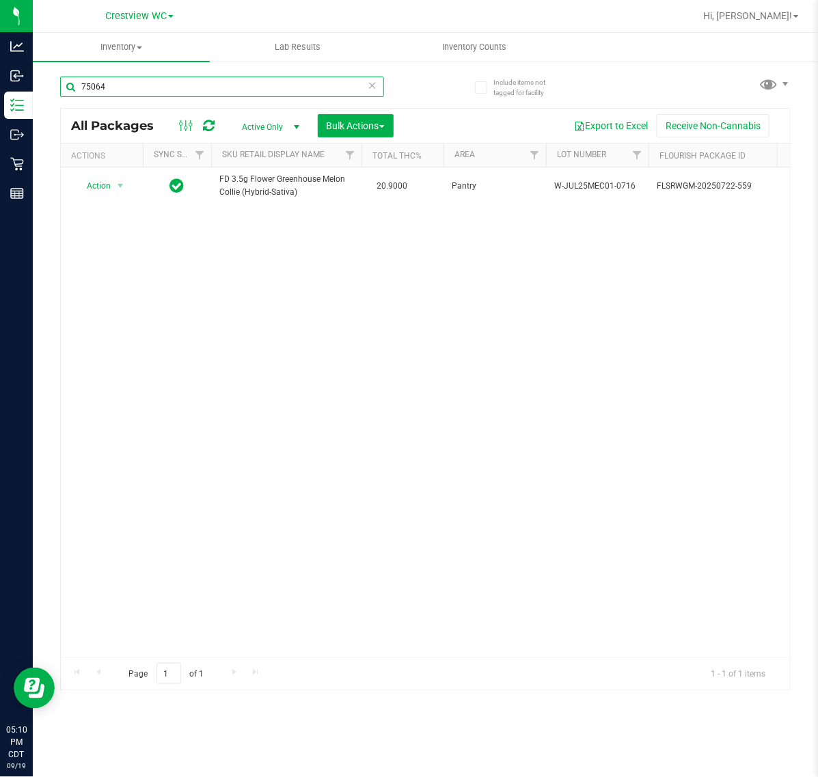
type input "75064"
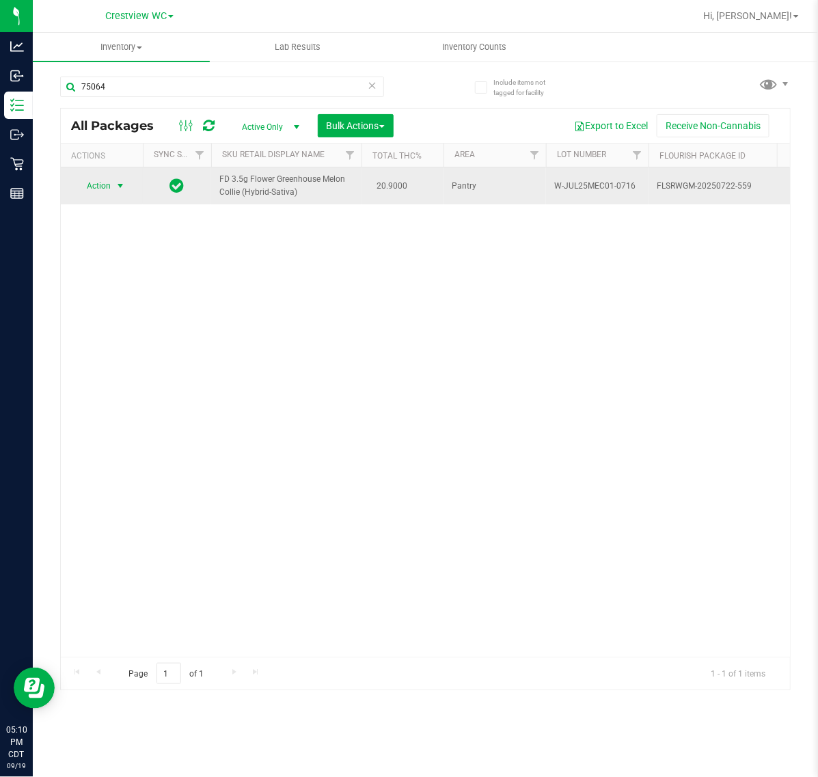
click at [116, 191] on span "select" at bounding box center [120, 185] width 11 height 11
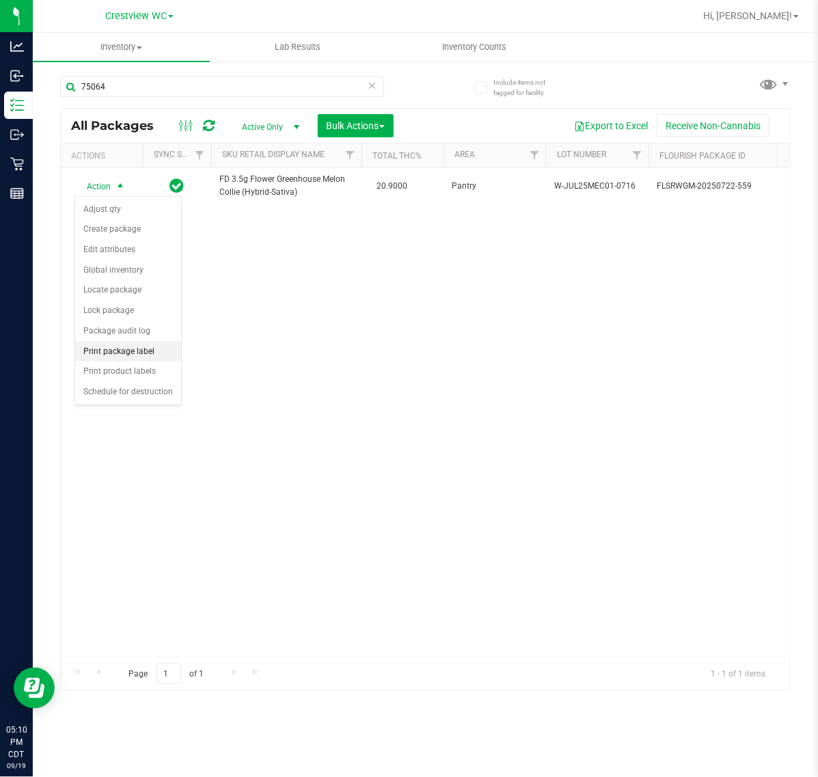
click at [138, 358] on li "Print package label" at bounding box center [128, 352] width 106 height 21
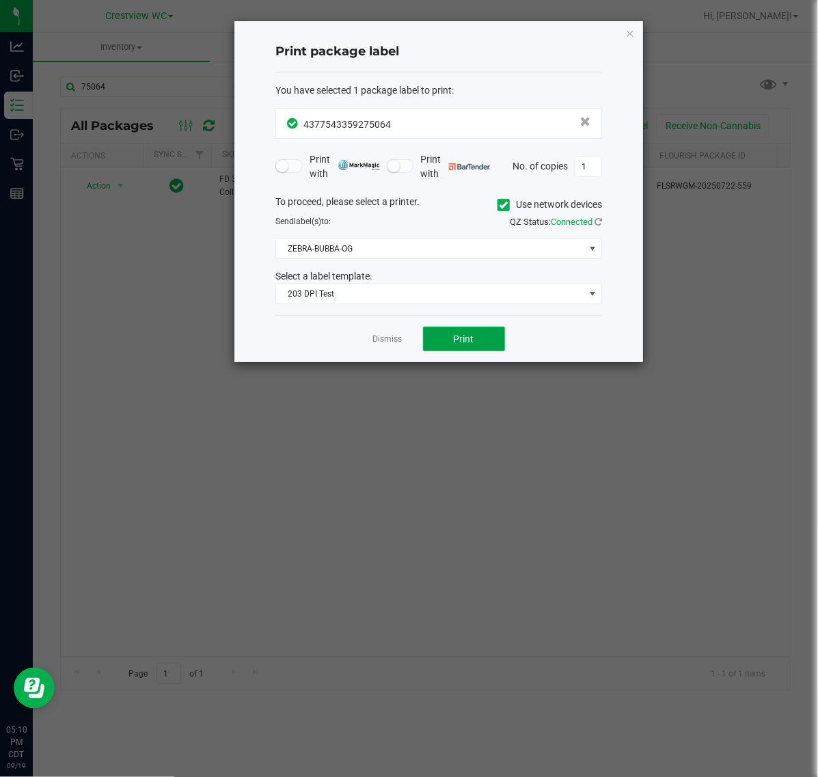
click at [480, 343] on button "Print" at bounding box center [464, 339] width 82 height 25
click at [376, 344] on link "Dismiss" at bounding box center [387, 340] width 29 height 12
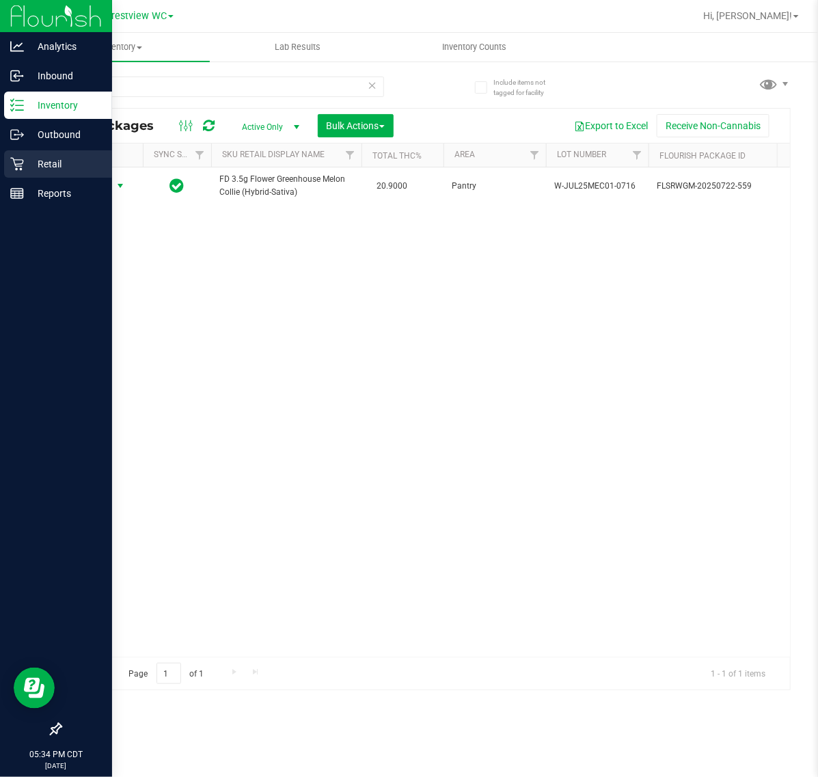
click at [24, 159] on p "Retail" at bounding box center [65, 164] width 82 height 16
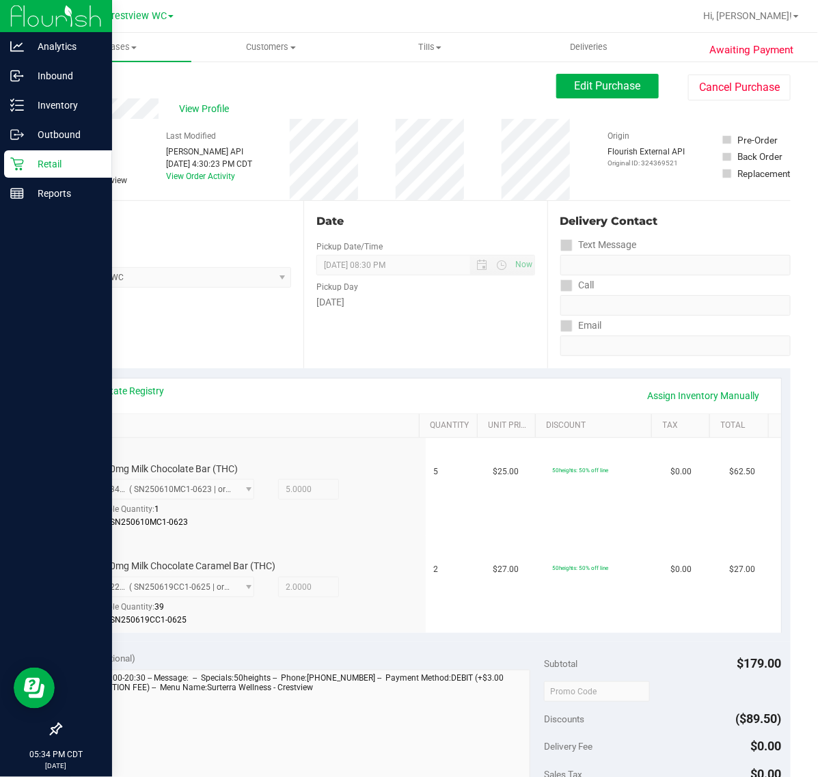
scroll to position [224, 0]
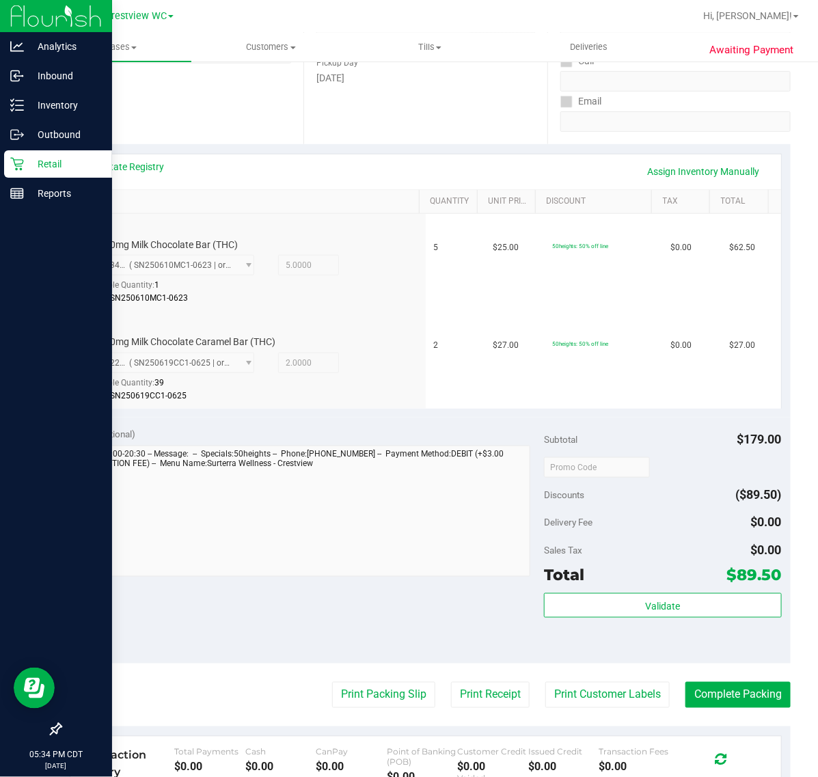
click at [12, 165] on icon at bounding box center [17, 164] width 14 height 14
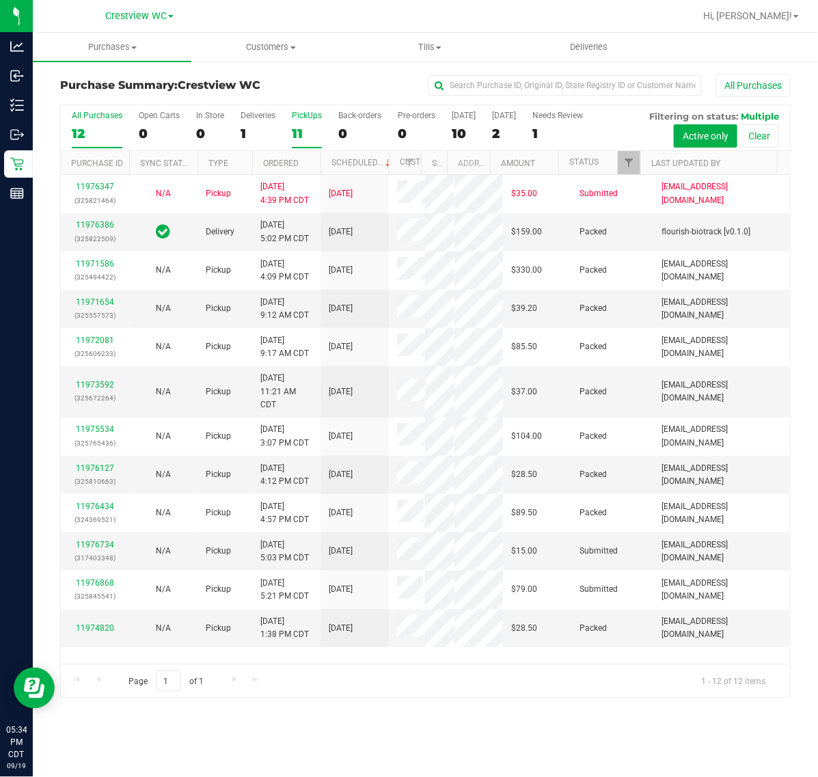
click at [317, 126] on div "11" at bounding box center [307, 134] width 30 height 16
click at [0, 0] on input "PickUps 11" at bounding box center [0, 0] width 0 height 0
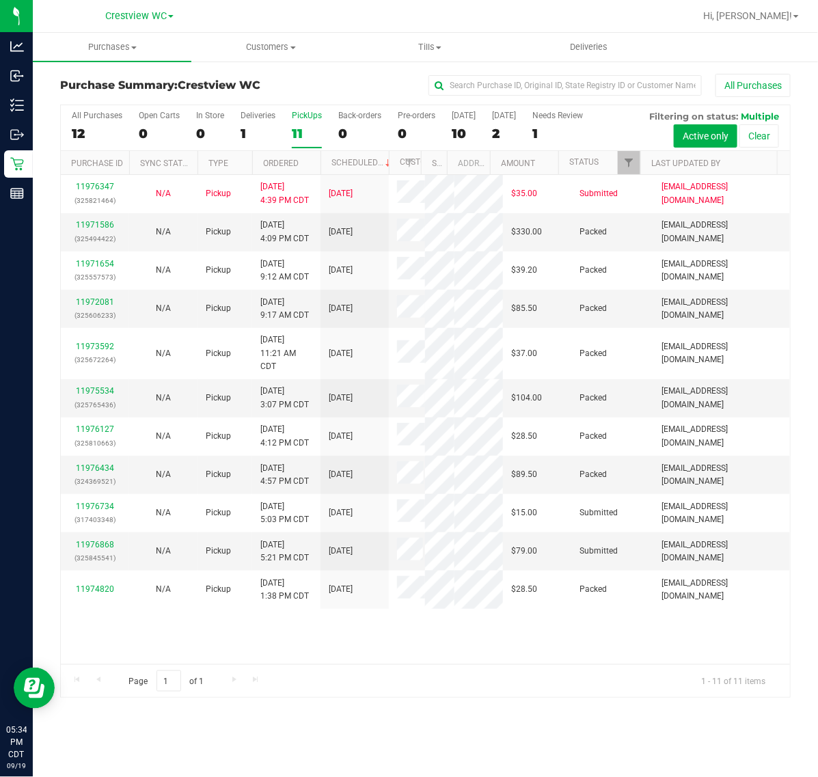
scroll to position [98, 0]
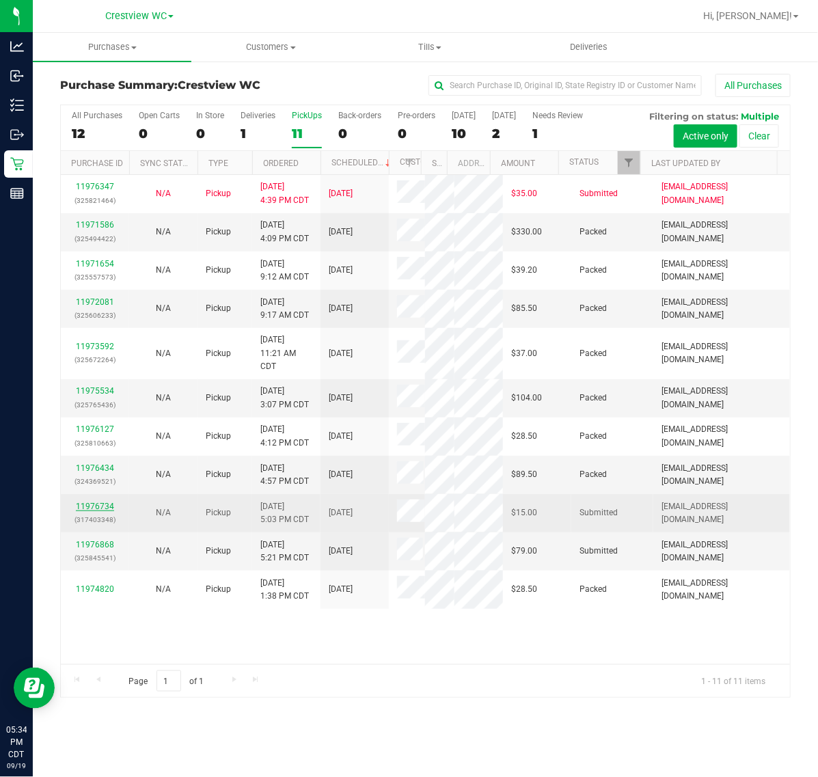
click at [103, 511] on link "11976734" at bounding box center [95, 507] width 38 height 10
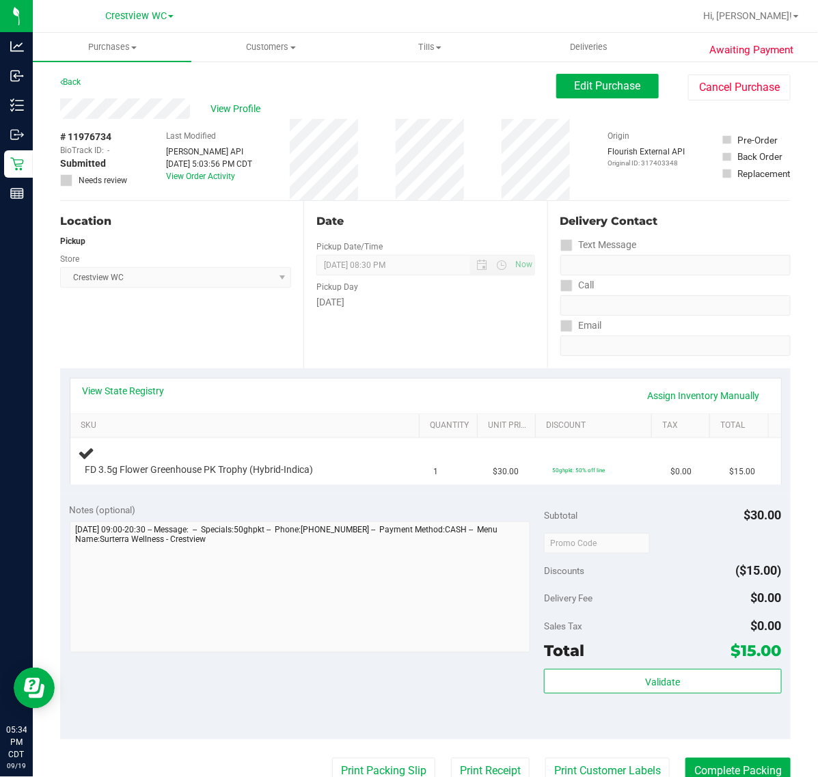
click at [219, 318] on div "Location Pickup Store Crestview WC Select Store Bonita Springs WC Boynton Beach…" at bounding box center [181, 284] width 243 height 167
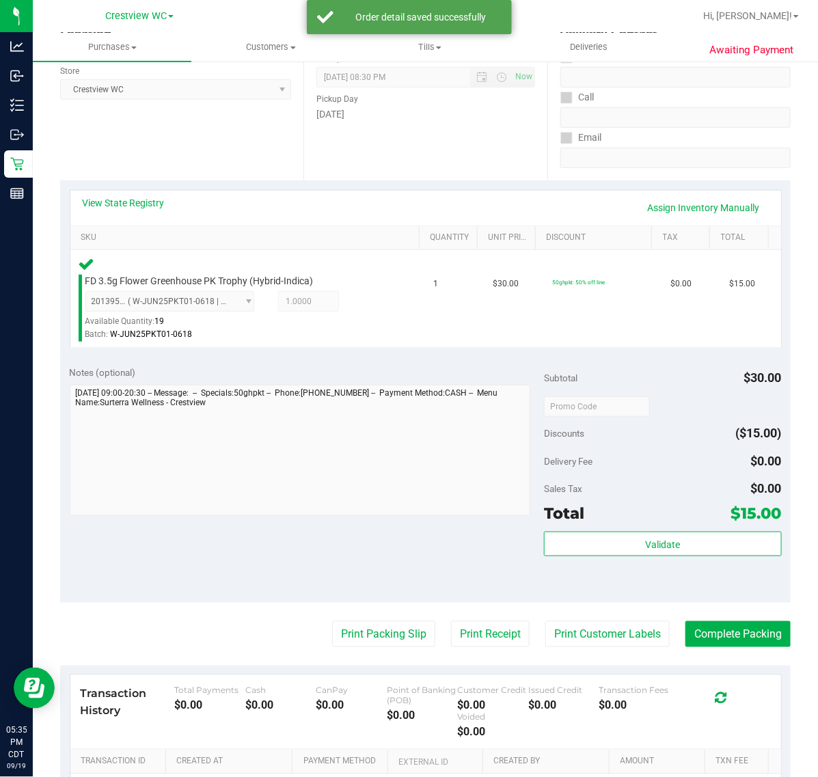
scroll to position [284, 0]
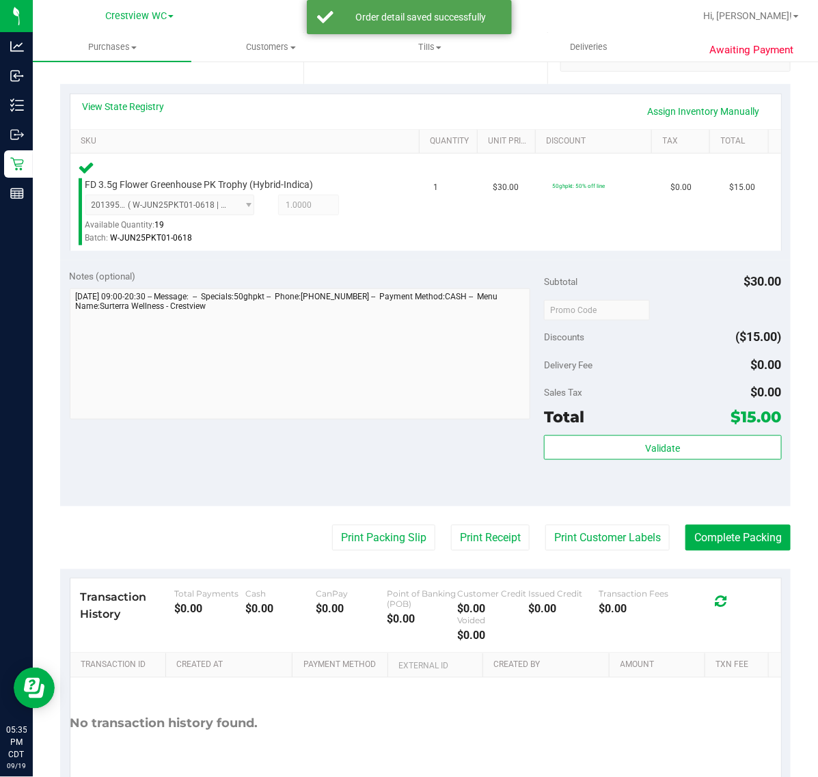
click at [753, 418] on span "$15.00" at bounding box center [757, 416] width 51 height 19
click at [664, 453] on span "Validate" at bounding box center [662, 448] width 35 height 11
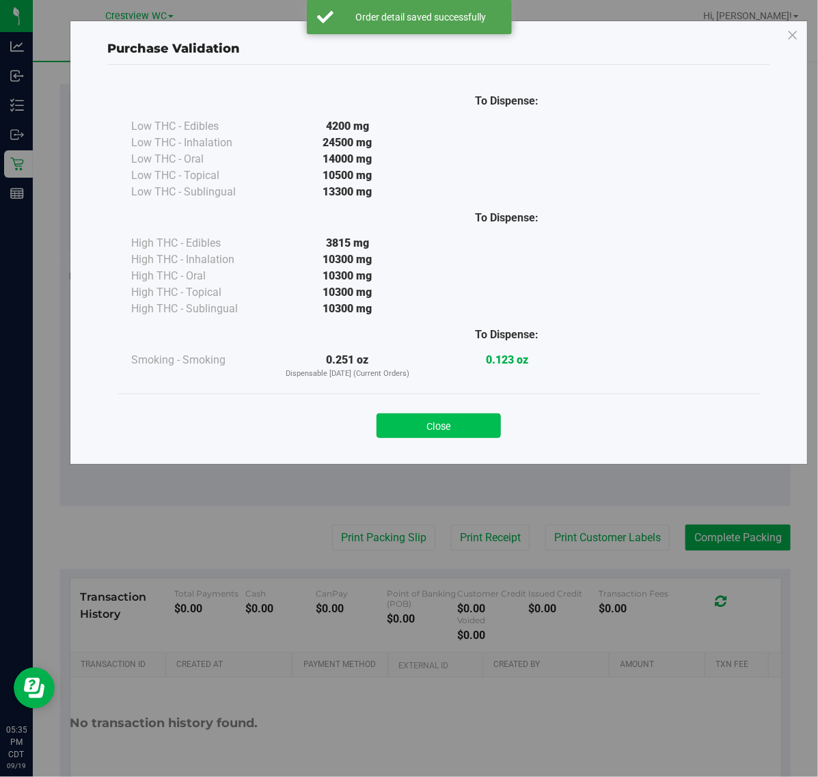
click at [459, 421] on button "Close" at bounding box center [439, 426] width 124 height 25
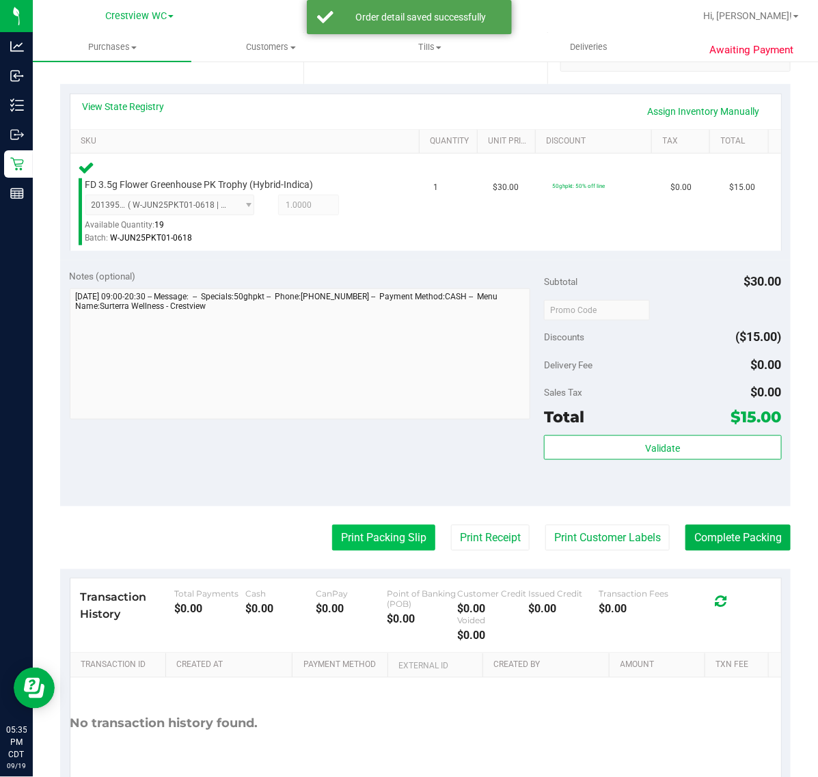
click at [377, 549] on button "Print Packing Slip" at bounding box center [383, 538] width 103 height 26
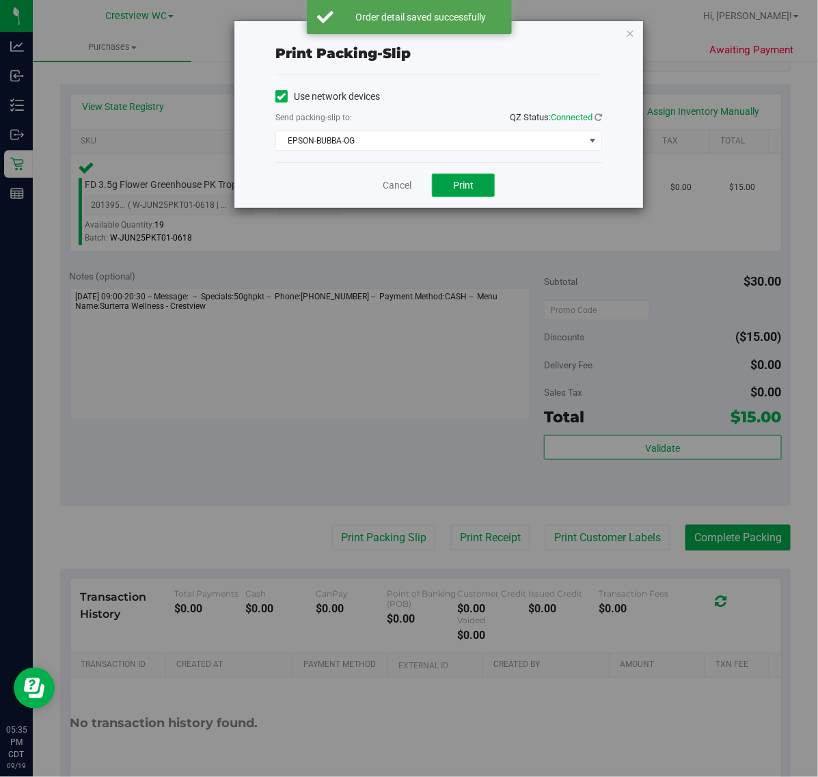
click at [479, 196] on button "Print" at bounding box center [463, 185] width 63 height 23
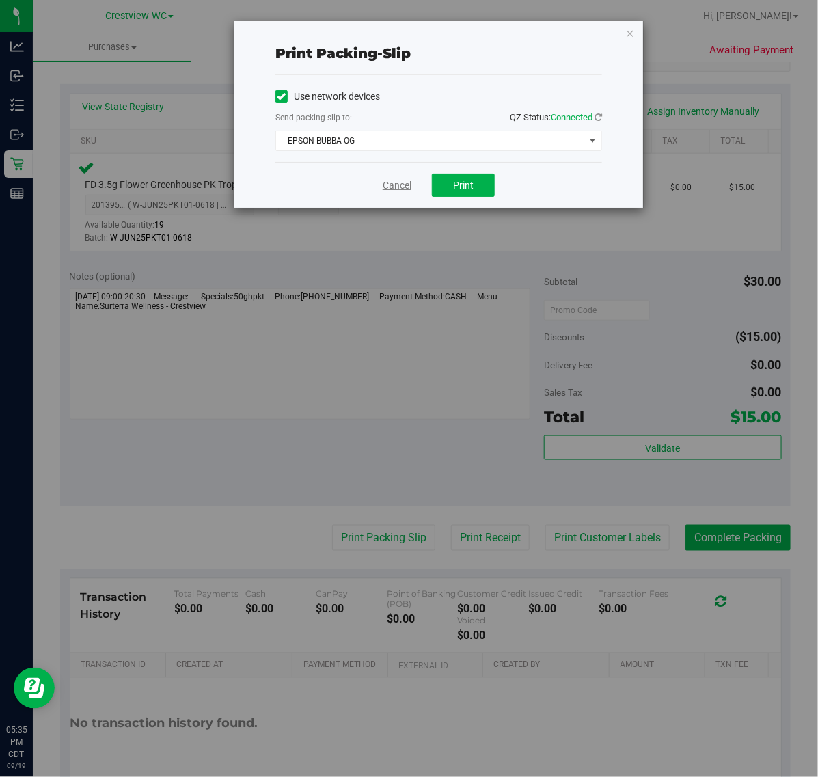
click at [394, 182] on link "Cancel" at bounding box center [397, 185] width 29 height 14
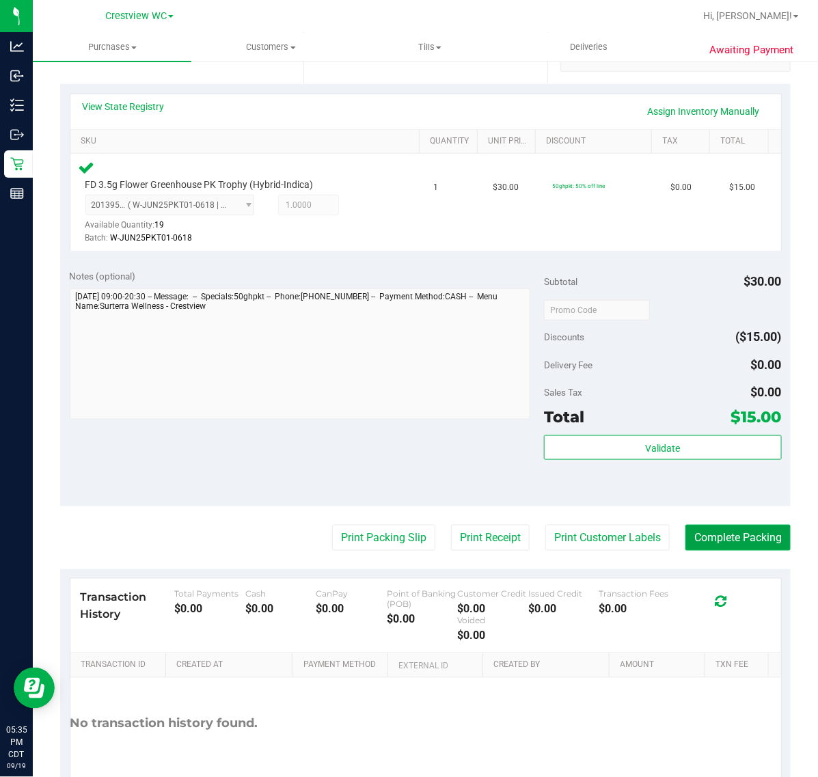
click at [739, 549] on button "Complete Packing" at bounding box center [738, 538] width 105 height 26
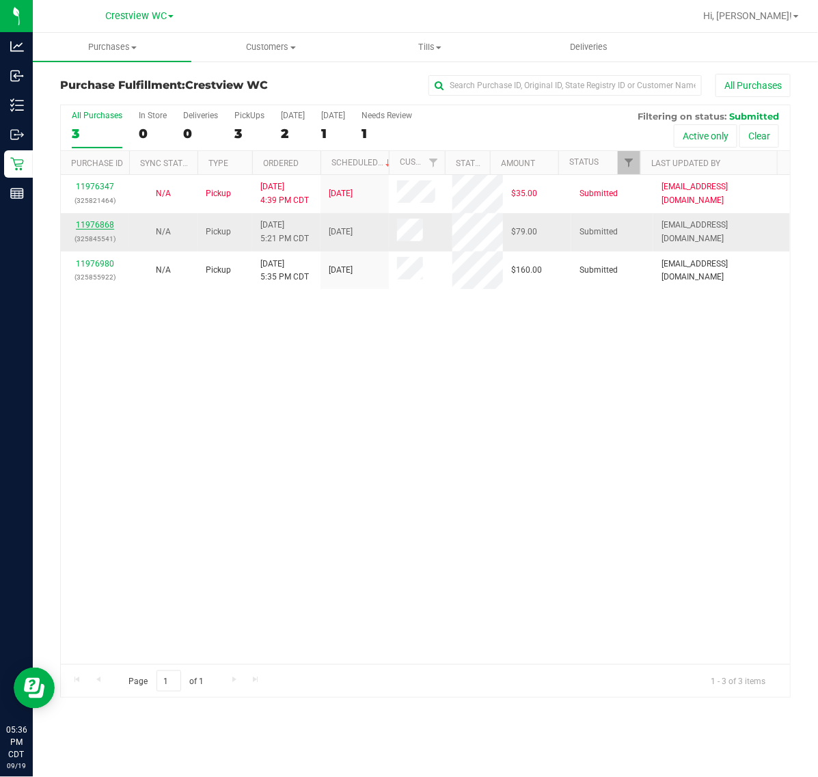
click at [107, 230] on link "11976868" at bounding box center [95, 225] width 38 height 10
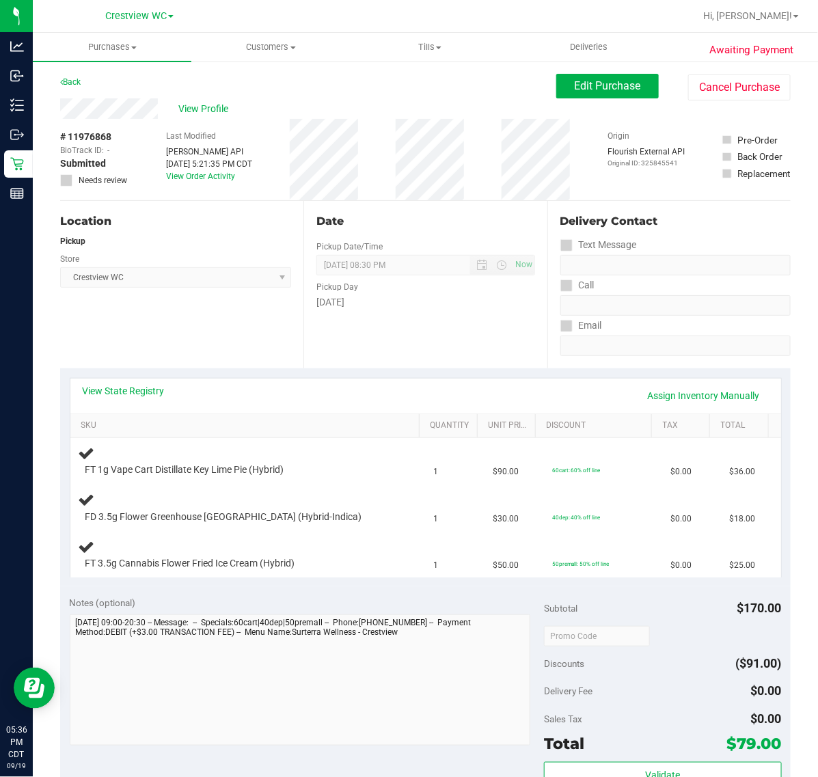
click at [144, 381] on div "View State Registry Assign Inventory Manually" at bounding box center [425, 396] width 711 height 35
click at [150, 387] on link "View State Registry" at bounding box center [124, 391] width 82 height 14
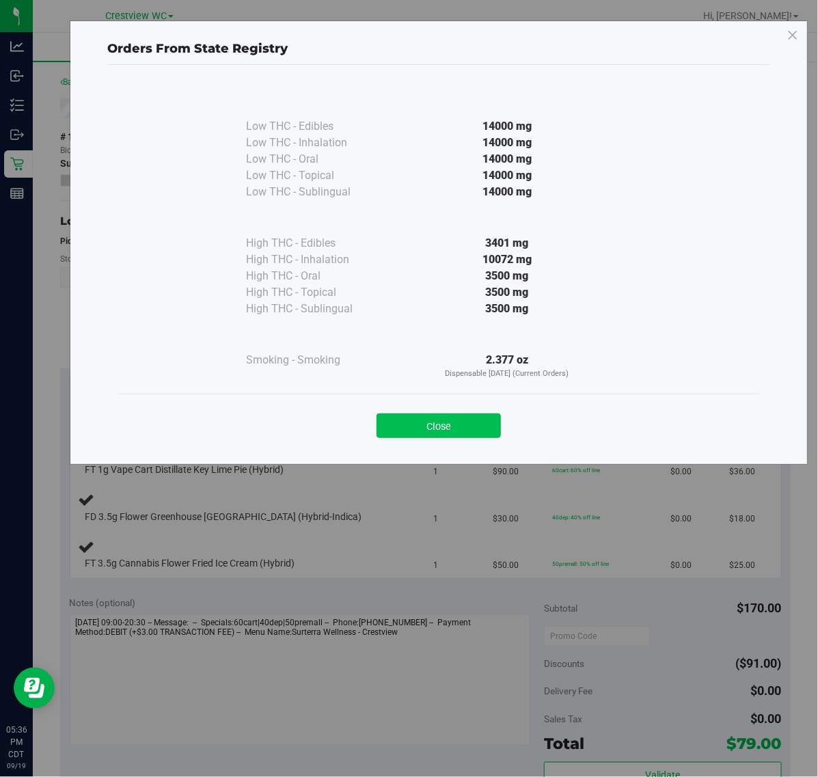
click at [458, 431] on button "Close" at bounding box center [439, 426] width 124 height 25
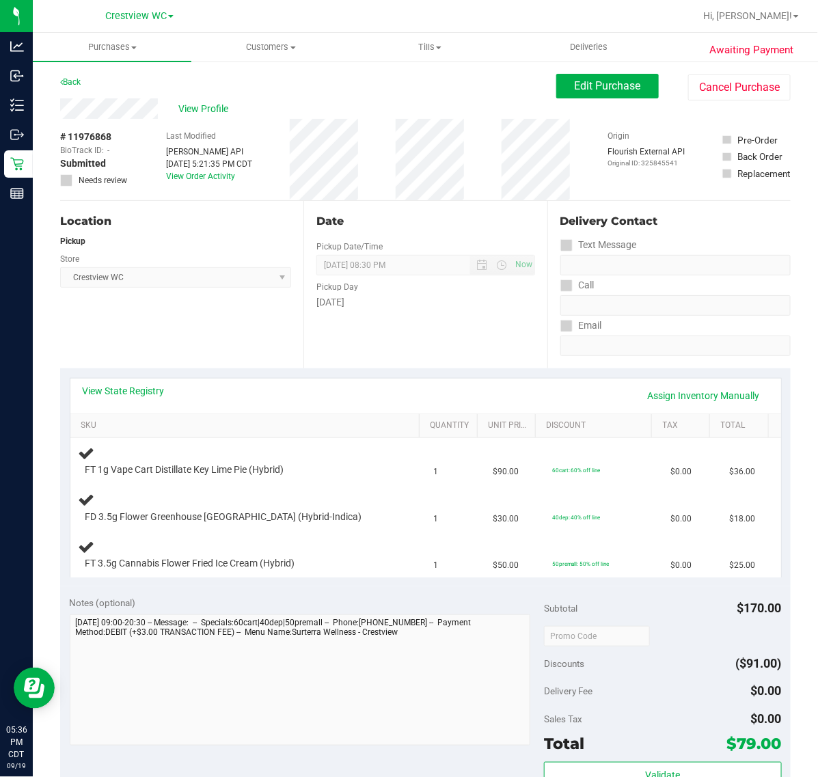
click at [255, 353] on div "Location Pickup Store Crestview WC Select Store Bonita Springs WC Boynton Beach…" at bounding box center [181, 284] width 243 height 167
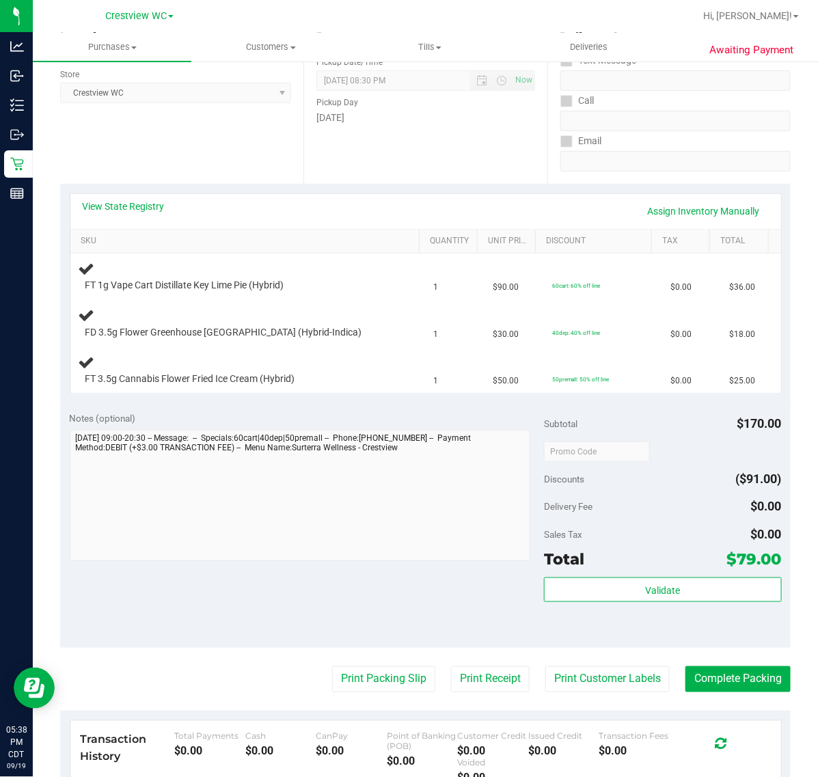
scroll to position [183, 0]
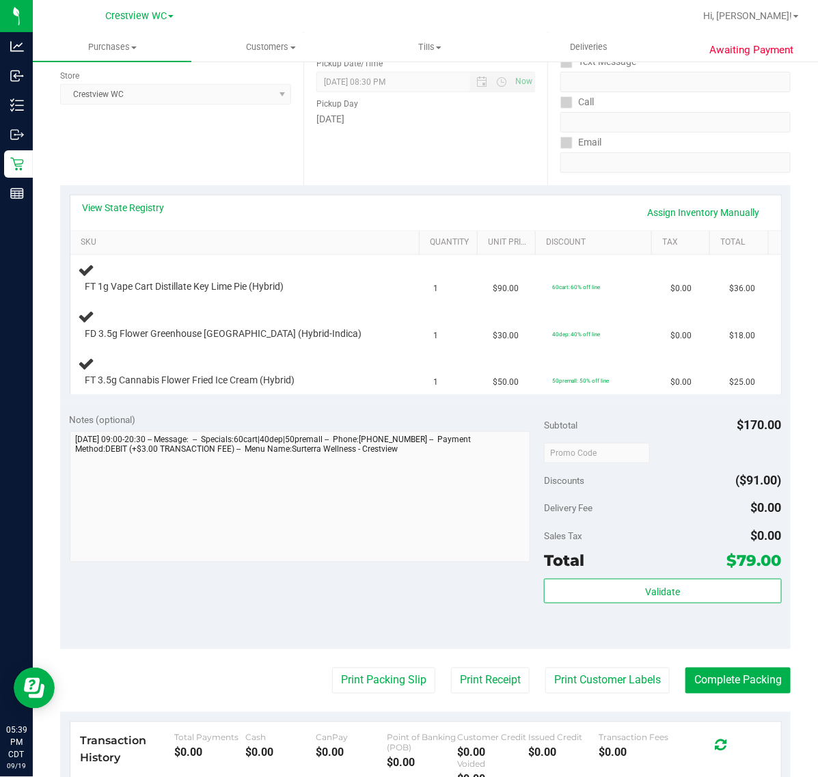
click at [193, 589] on div "Notes (optional) Subtotal $170.00 Discounts ($91.00) Delivery Fee $0.00 Sales T…" at bounding box center [425, 526] width 731 height 246
click at [217, 593] on div "Notes (optional) Subtotal $170.00 Discounts ($91.00) Delivery Fee $0.00 Sales T…" at bounding box center [425, 526] width 731 height 246
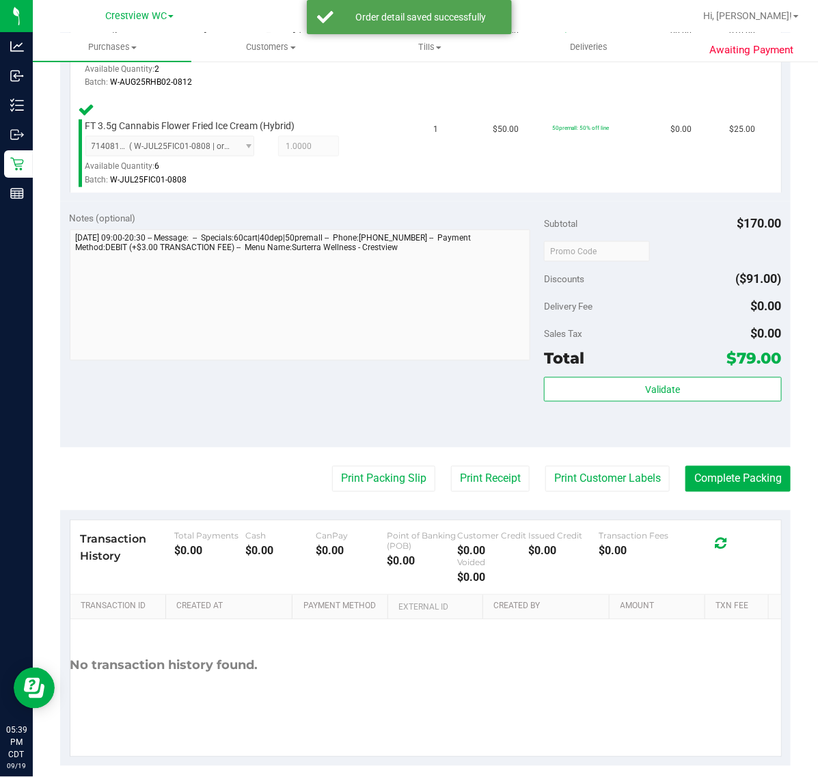
scroll to position [551, 0]
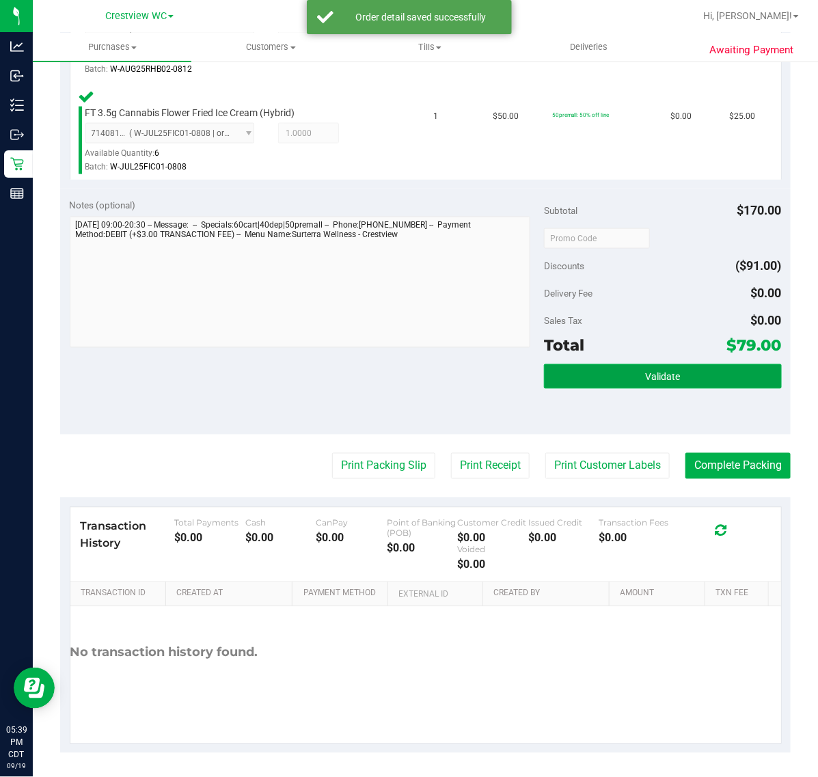
click at [678, 370] on button "Validate" at bounding box center [662, 376] width 237 height 25
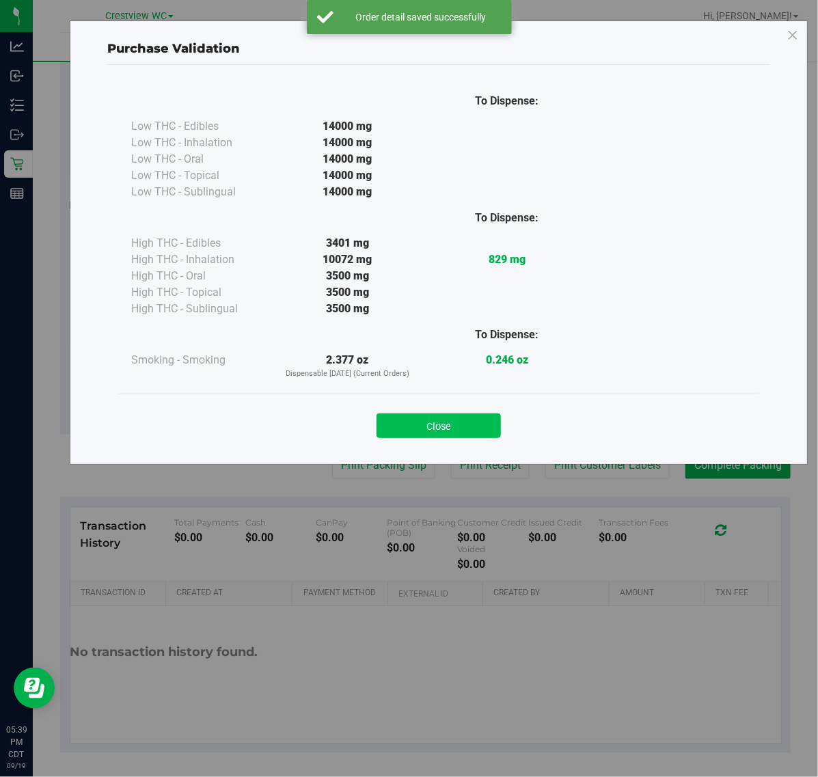
click at [444, 415] on button "Close" at bounding box center [439, 426] width 124 height 25
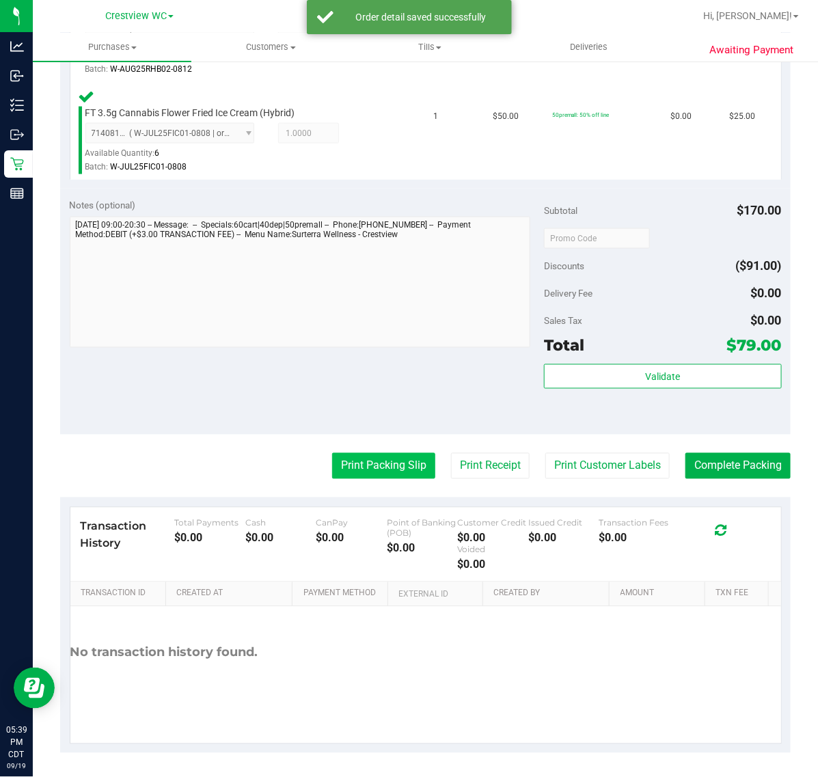
click at [371, 472] on button "Print Packing Slip" at bounding box center [383, 466] width 103 height 26
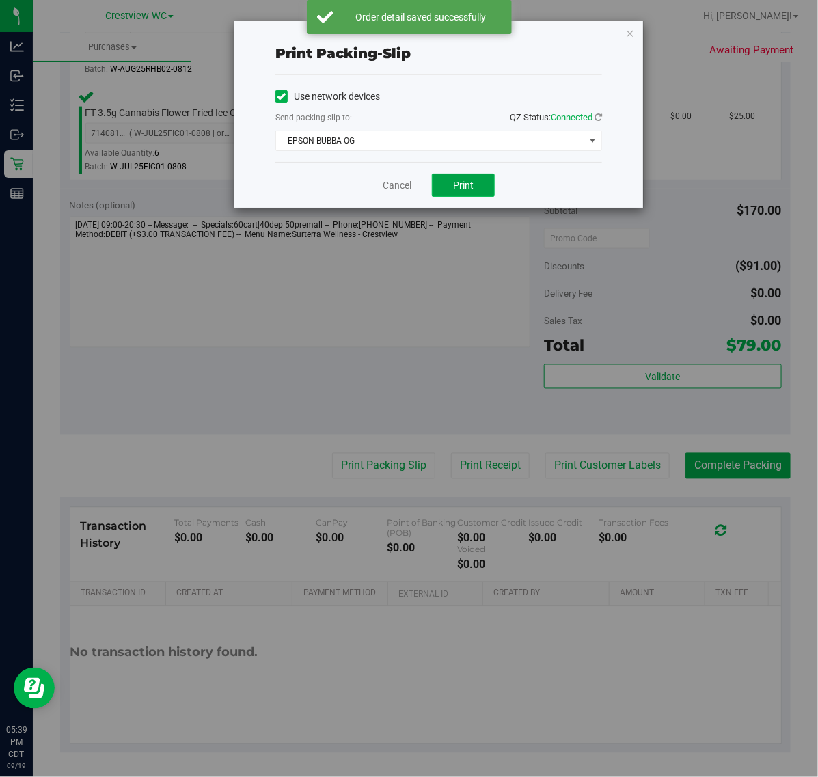
click at [466, 189] on span "Print" at bounding box center [463, 185] width 21 height 11
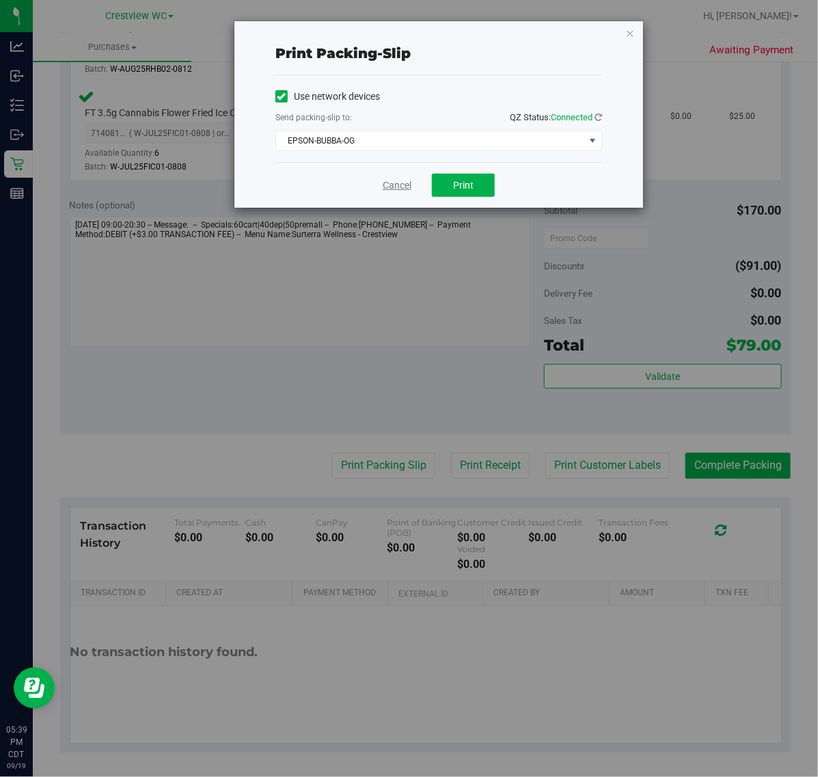
click at [388, 188] on link "Cancel" at bounding box center [397, 185] width 29 height 14
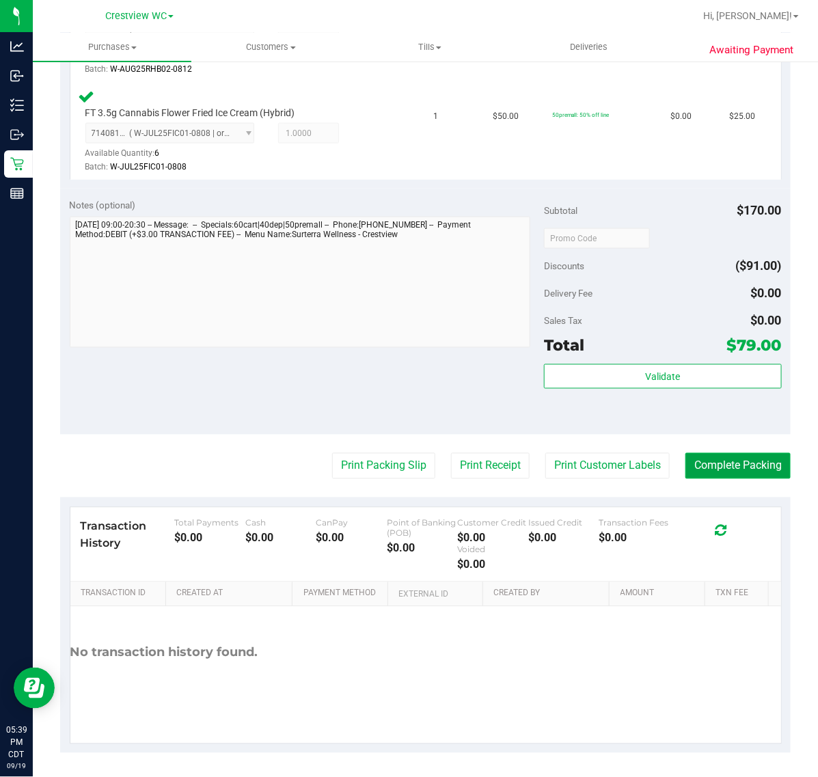
click at [742, 467] on button "Complete Packing" at bounding box center [738, 466] width 105 height 26
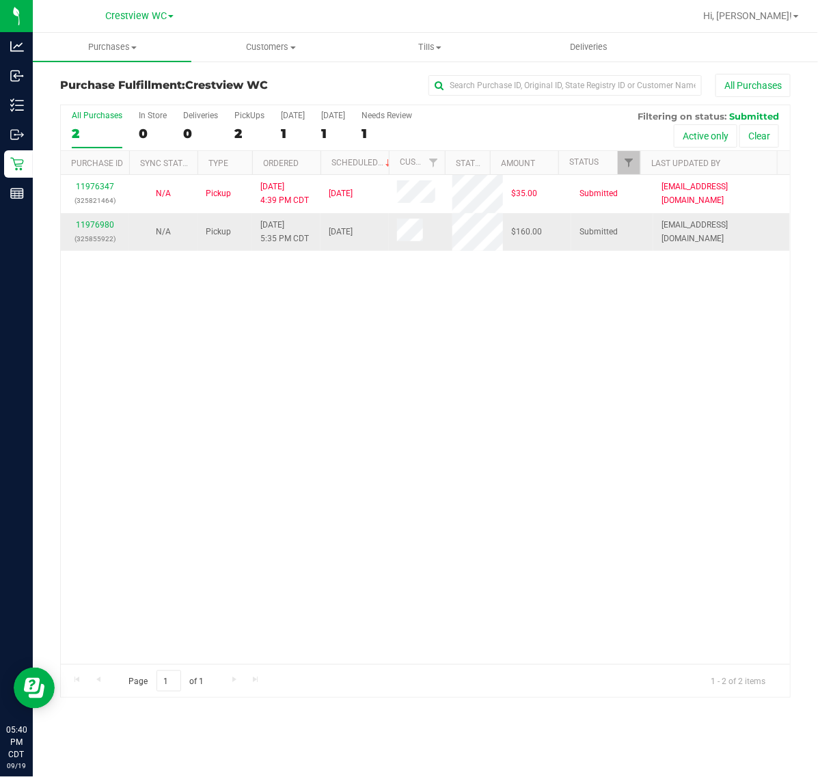
click at [103, 232] on p "(325855922)" at bounding box center [95, 238] width 52 height 13
click at [103, 228] on link "11976980" at bounding box center [95, 225] width 38 height 10
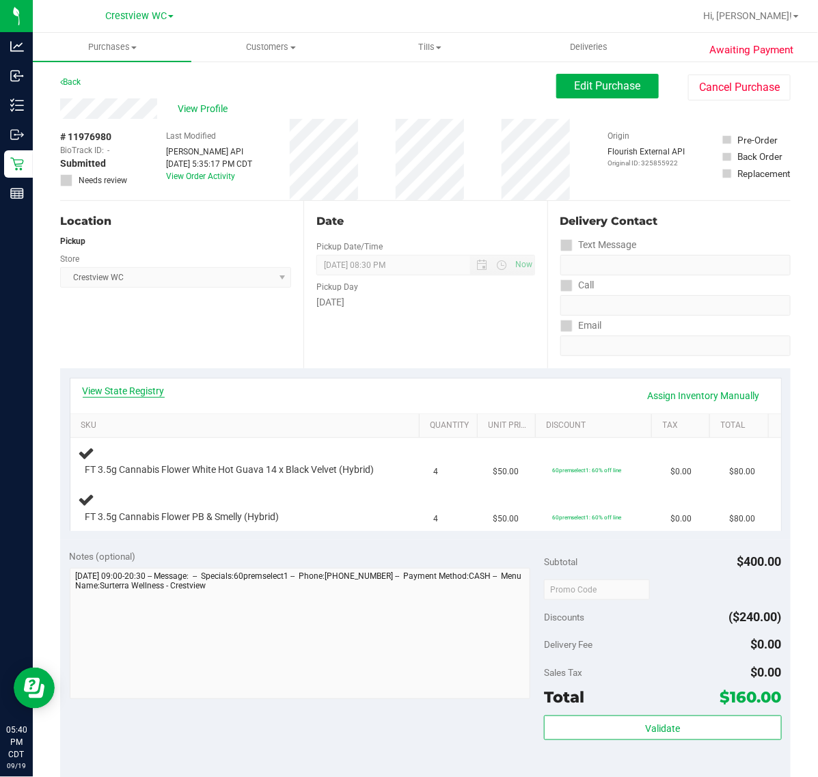
click at [140, 384] on link "View State Registry" at bounding box center [124, 391] width 82 height 14
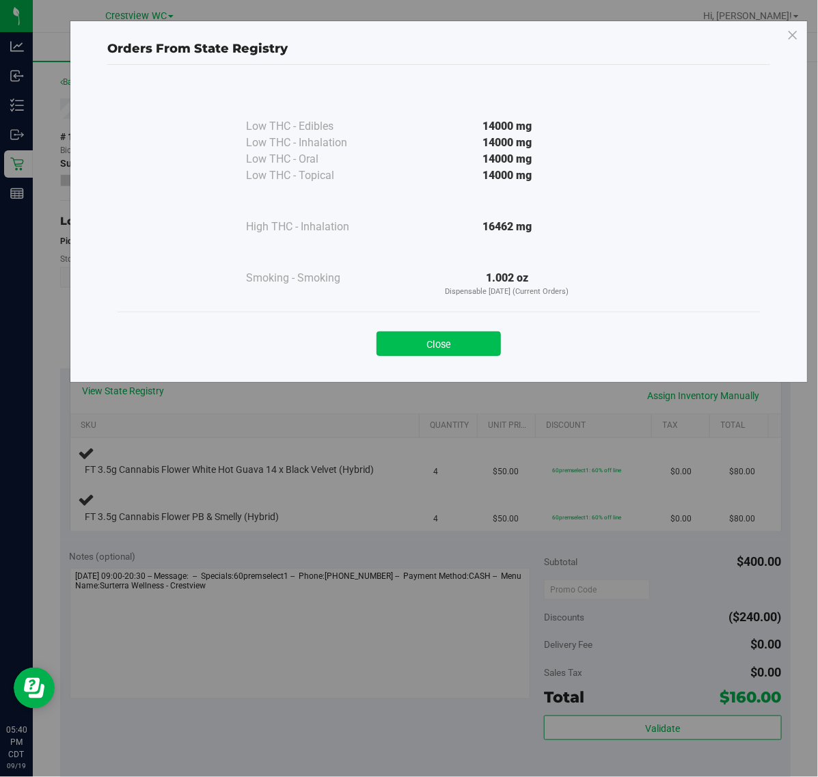
click at [448, 332] on button "Close" at bounding box center [439, 344] width 124 height 25
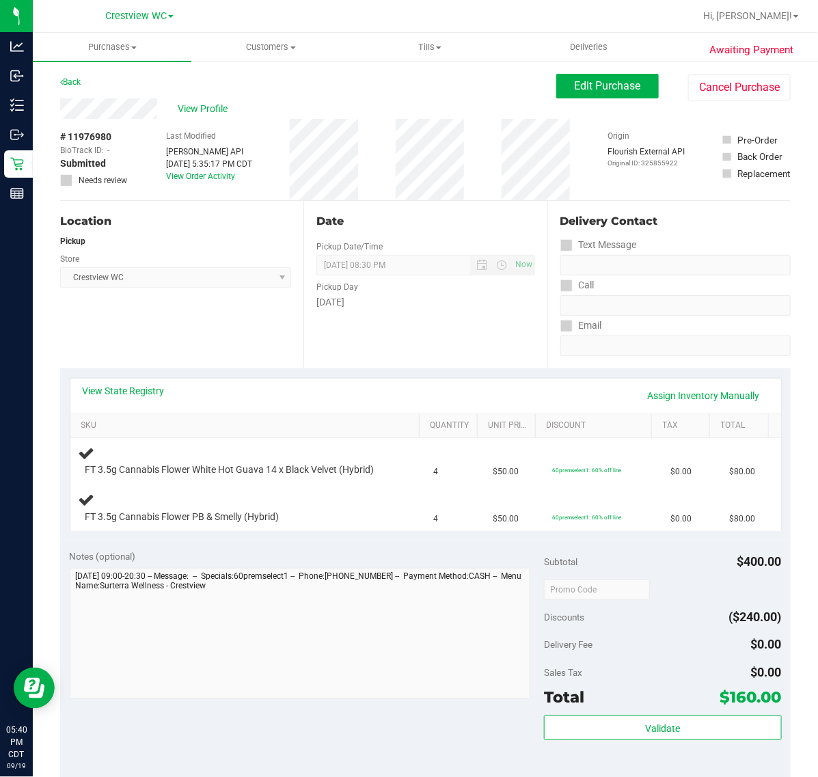
click at [124, 339] on div "Location Pickup Store Crestview WC Select Store Bonita Springs WC Boynton Beach…" at bounding box center [181, 284] width 243 height 167
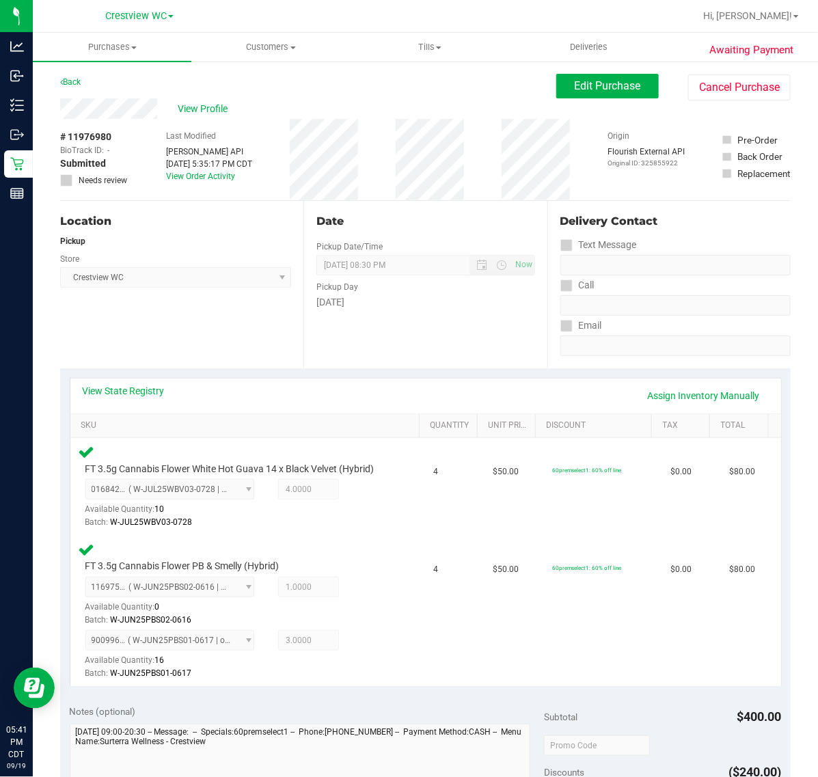
click at [602, 400] on div "View State Registry Assign Inventory Manually" at bounding box center [426, 395] width 686 height 23
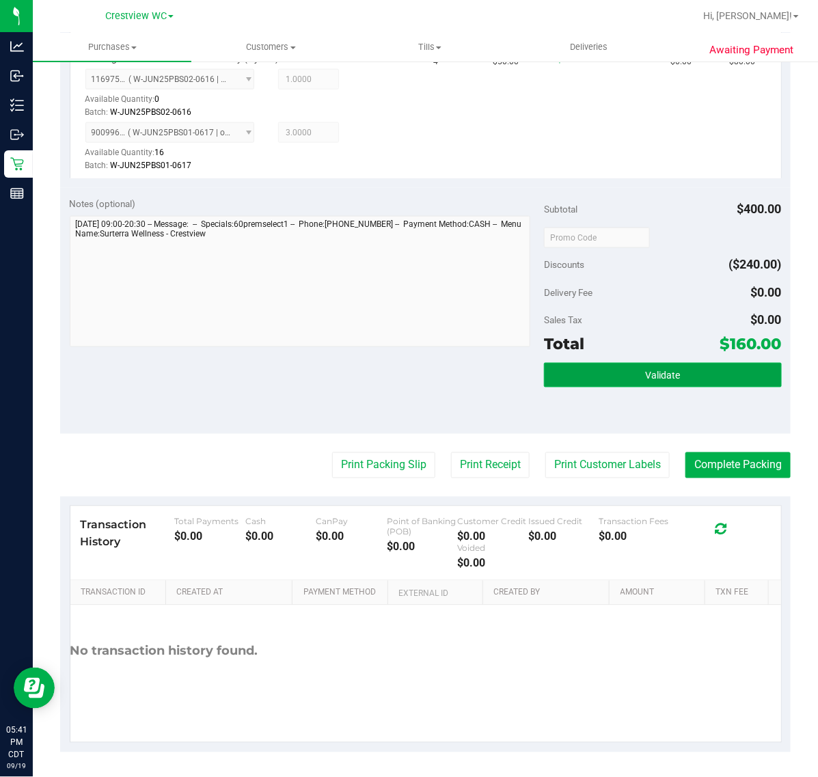
click at [653, 374] on span "Validate" at bounding box center [662, 376] width 35 height 11
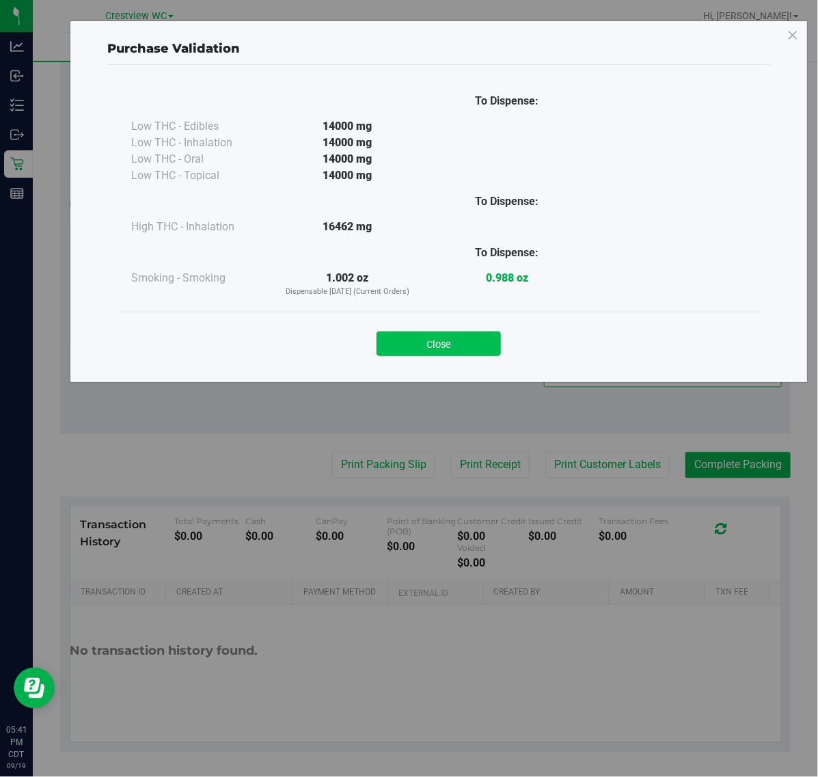
click at [432, 340] on button "Close" at bounding box center [439, 344] width 124 height 25
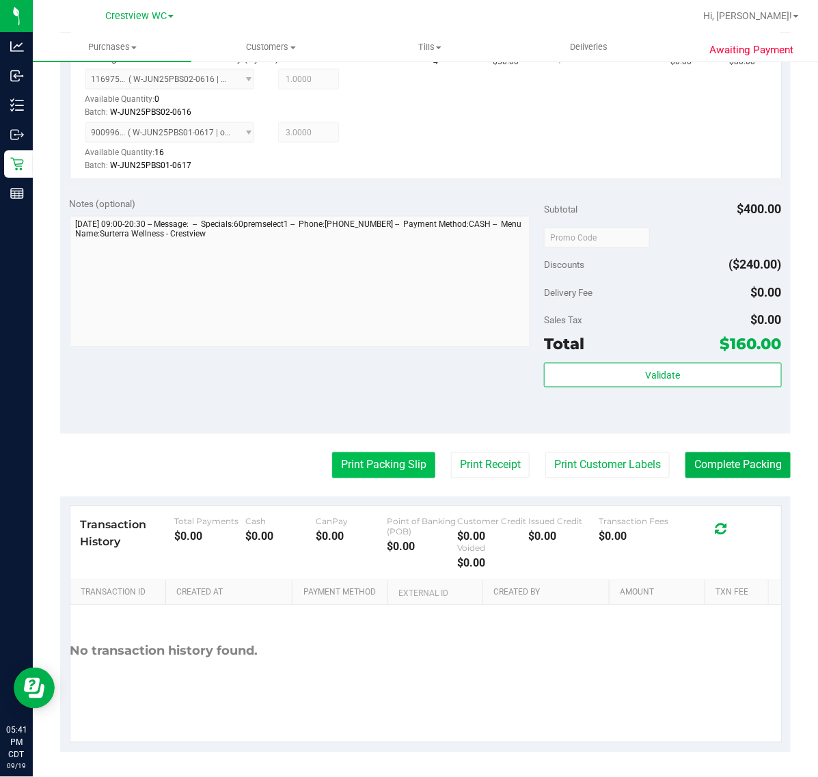
click at [364, 455] on button "Print Packing Slip" at bounding box center [383, 466] width 103 height 26
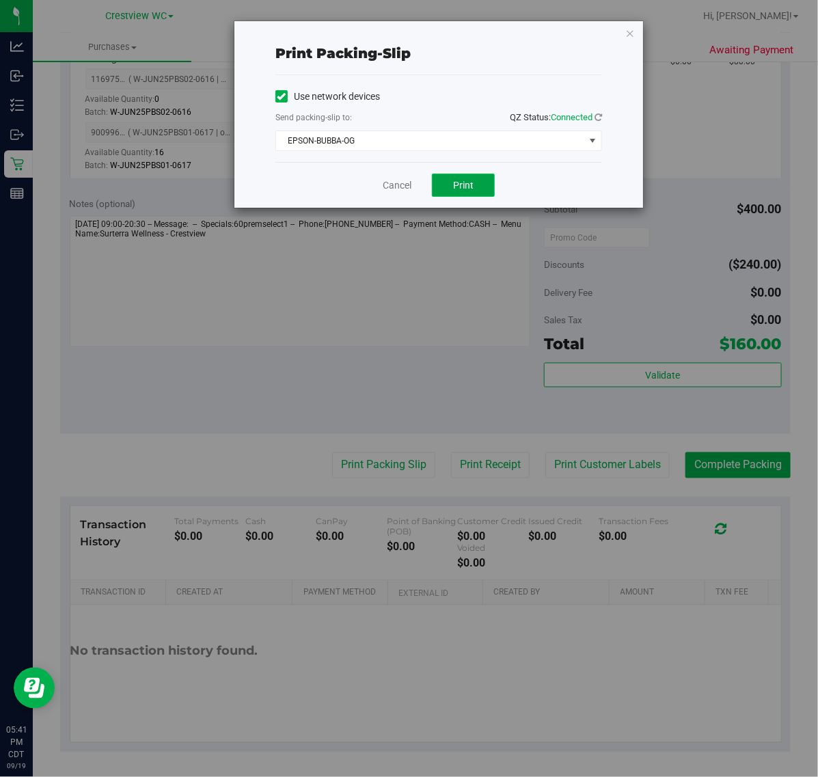
click at [464, 186] on span "Print" at bounding box center [463, 185] width 21 height 11
drag, startPoint x: 388, startPoint y: 182, endPoint x: 352, endPoint y: 203, distance: 41.4
click at [388, 182] on link "Cancel" at bounding box center [397, 185] width 29 height 14
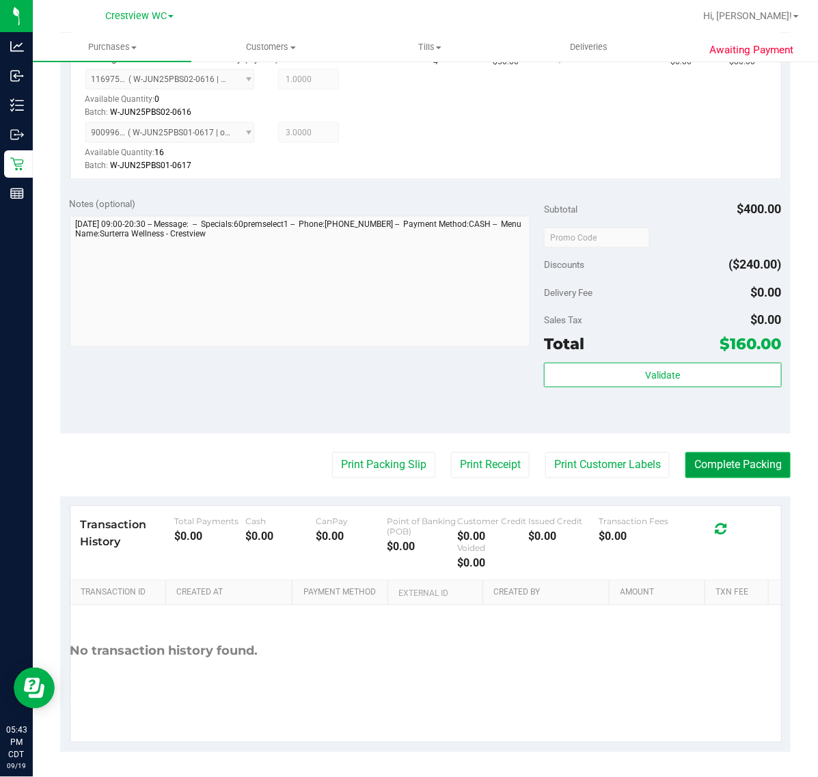
click at [686, 468] on button "Complete Packing" at bounding box center [738, 466] width 105 height 26
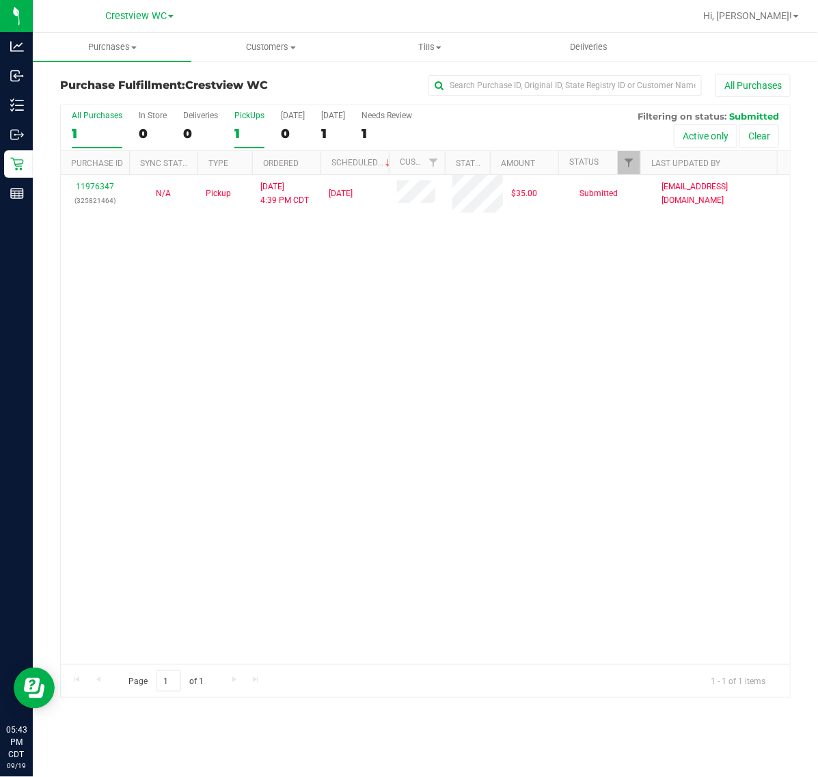
click at [248, 122] on label "PickUps 1" at bounding box center [249, 130] width 30 height 38
click at [0, 0] on input "PickUps 1" at bounding box center [0, 0] width 0 height 0
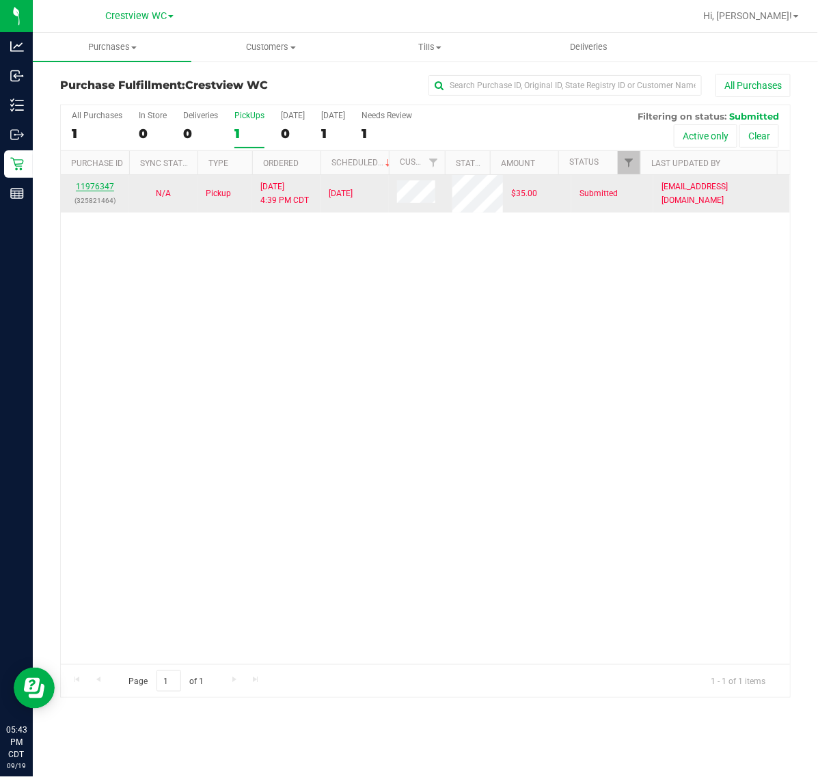
click at [111, 187] on link "11976347" at bounding box center [95, 187] width 38 height 10
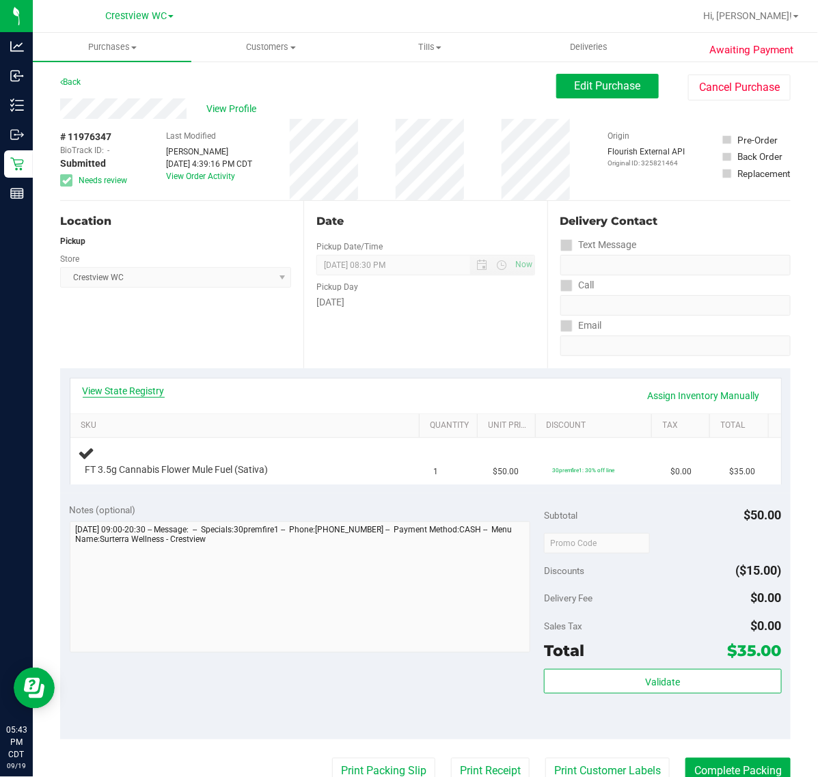
click at [142, 391] on link "View State Registry" at bounding box center [124, 391] width 82 height 14
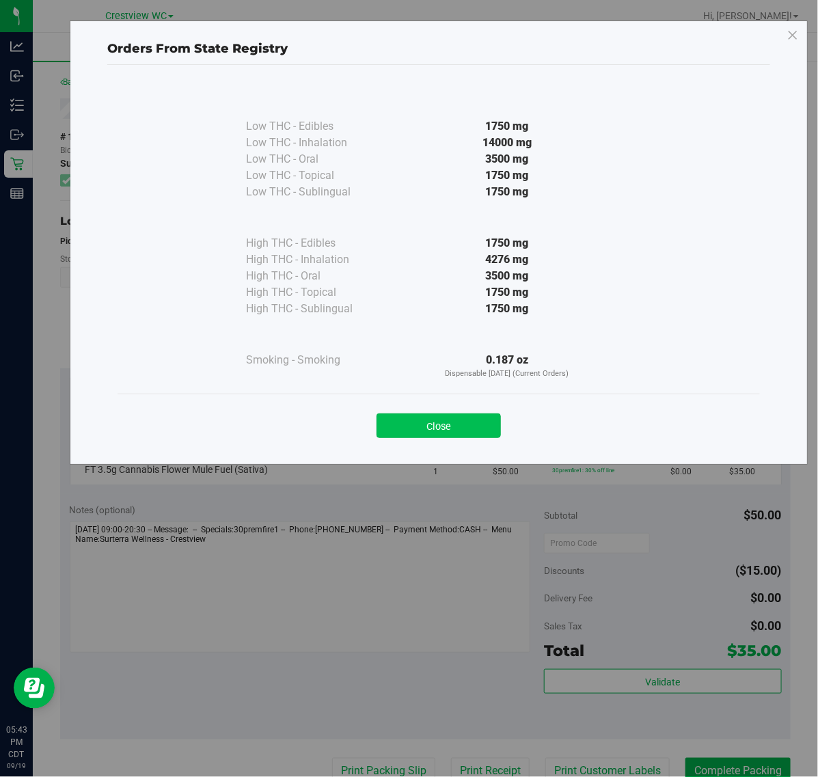
click at [476, 422] on button "Close" at bounding box center [439, 426] width 124 height 25
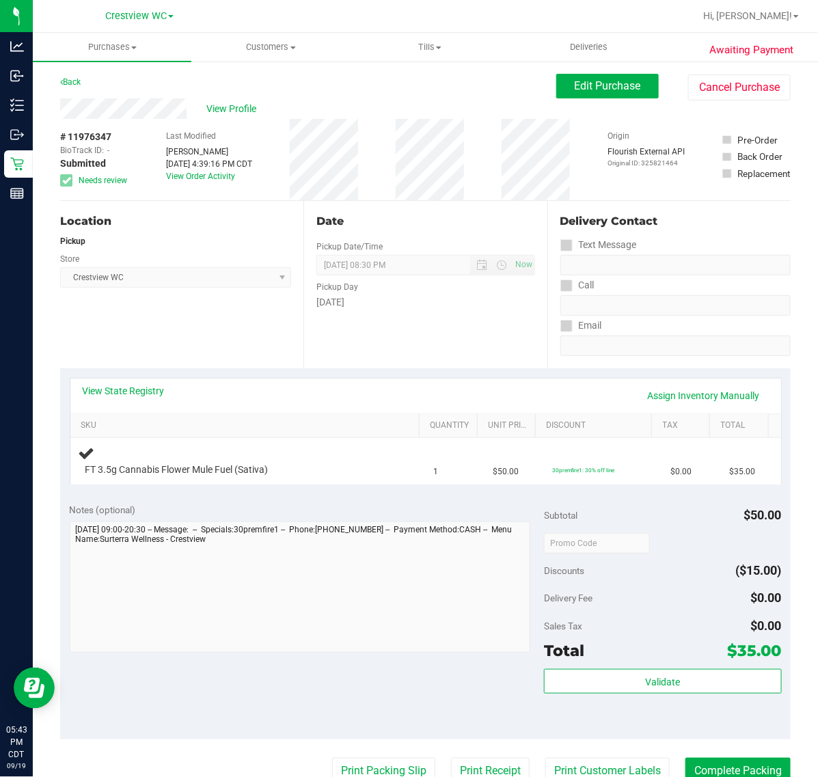
click at [131, 398] on div "View State Registry Assign Inventory Manually" at bounding box center [426, 395] width 686 height 23
click at [135, 386] on link "View State Registry" at bounding box center [124, 391] width 82 height 14
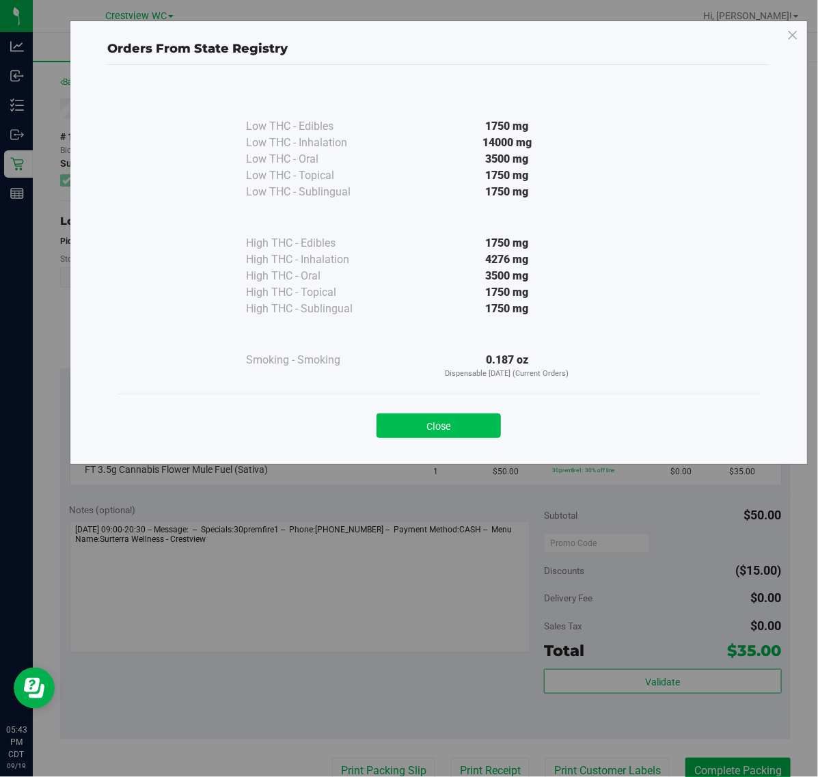
click at [444, 416] on button "Close" at bounding box center [439, 426] width 124 height 25
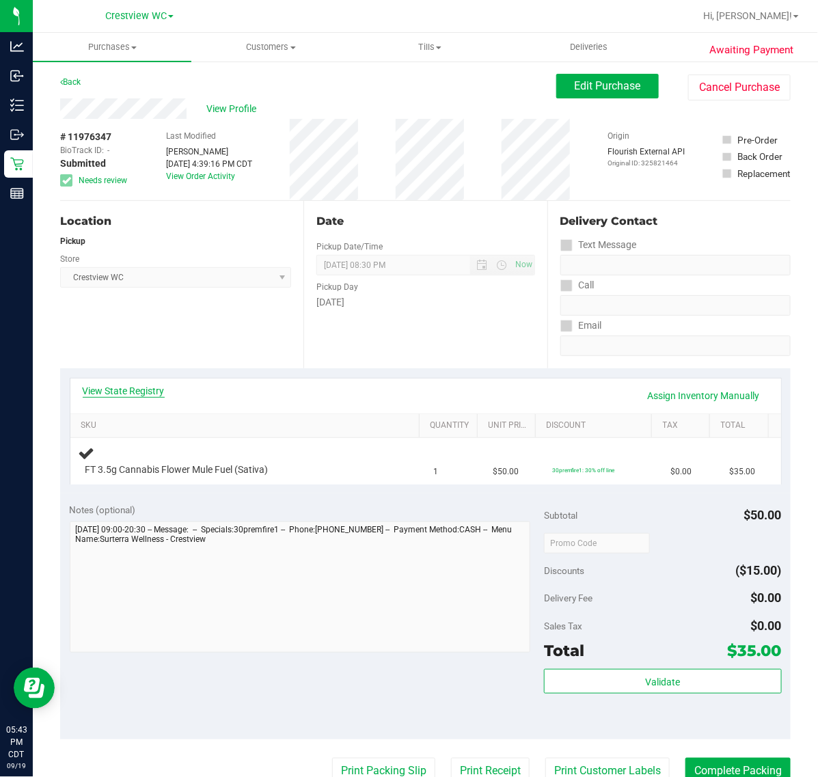
click at [142, 390] on link "View State Registry" at bounding box center [124, 391] width 82 height 14
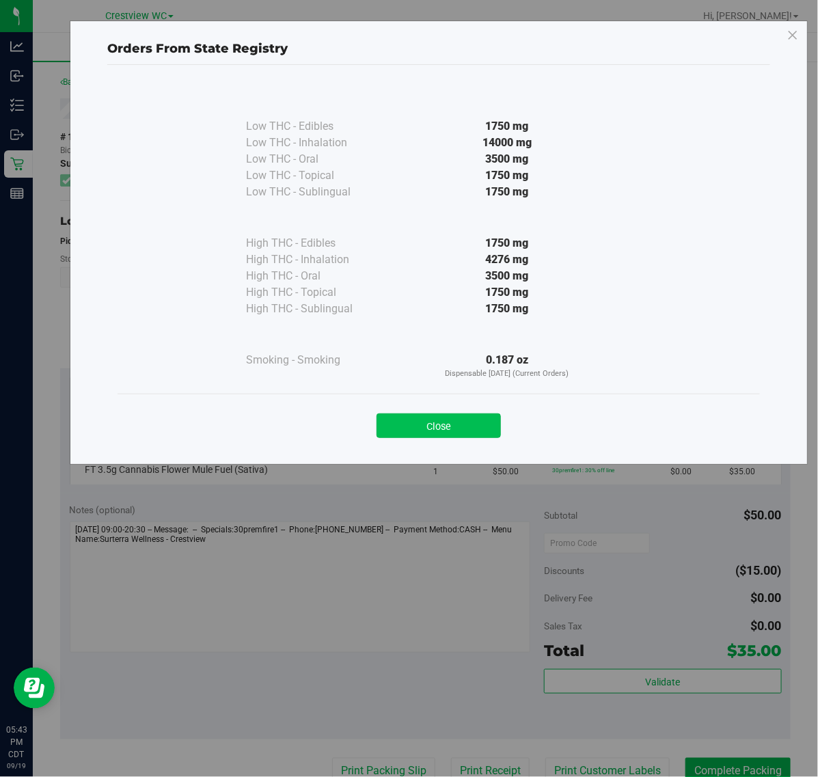
click at [439, 426] on button "Close" at bounding box center [439, 426] width 124 height 25
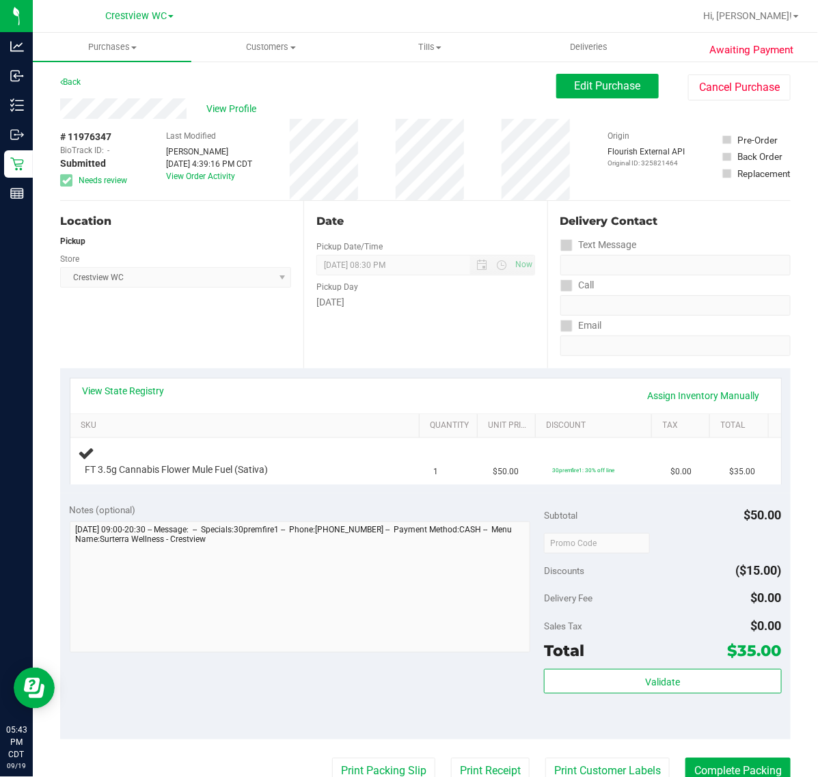
click at [145, 401] on div "View State Registry Assign Inventory Manually" at bounding box center [426, 395] width 686 height 23
drag, startPoint x: 149, startPoint y: 381, endPoint x: 171, endPoint y: 405, distance: 31.9
click at [149, 383] on div "View State Registry Assign Inventory Manually" at bounding box center [425, 396] width 711 height 35
click at [151, 394] on link "View State Registry" at bounding box center [124, 391] width 82 height 14
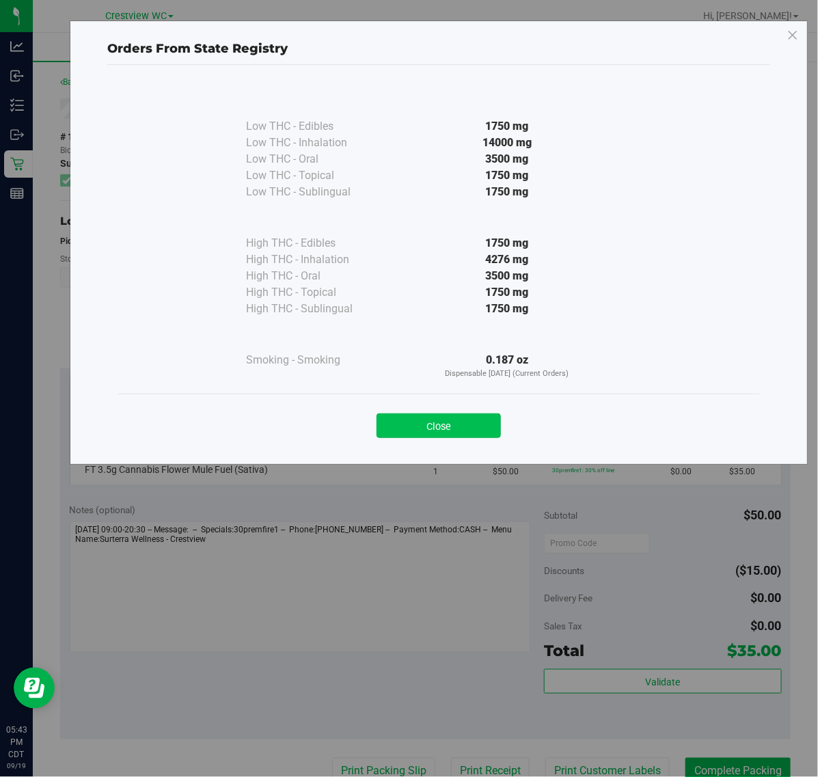
click at [436, 432] on button "Close" at bounding box center [439, 426] width 124 height 25
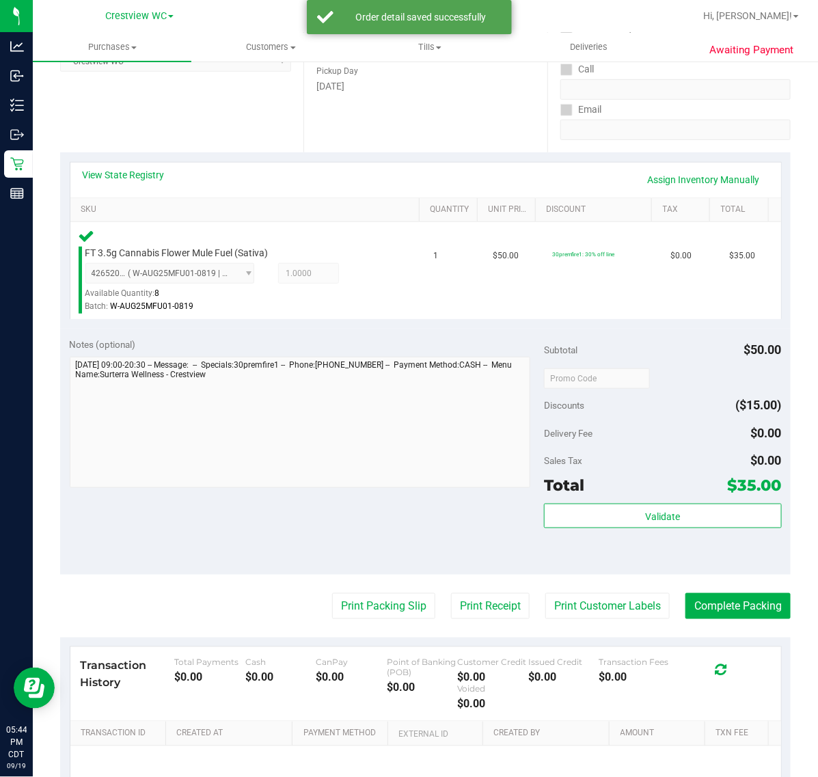
scroll to position [357, 0]
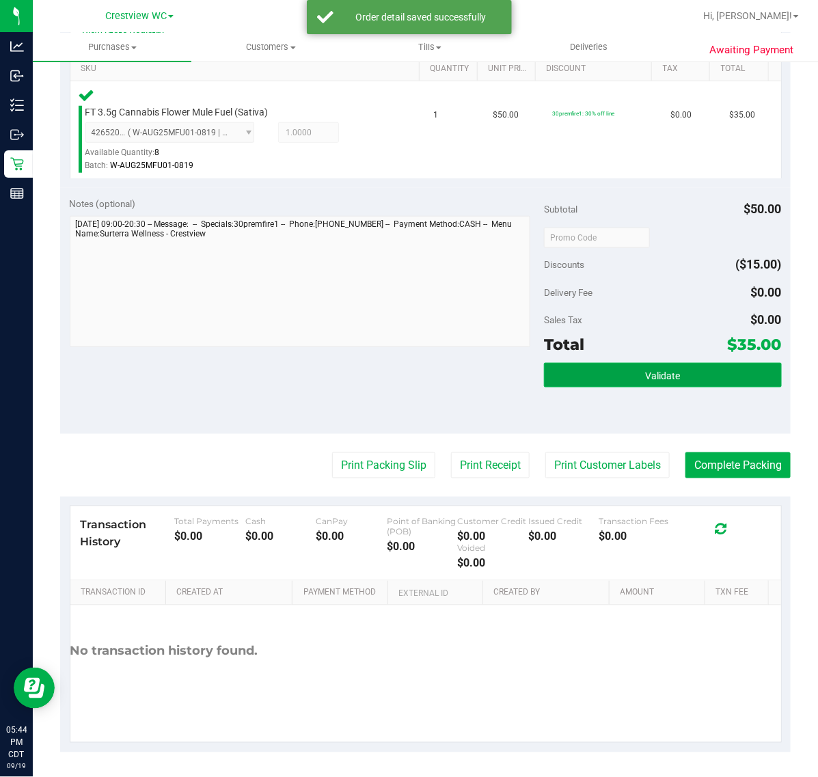
click at [699, 367] on button "Validate" at bounding box center [662, 375] width 237 height 25
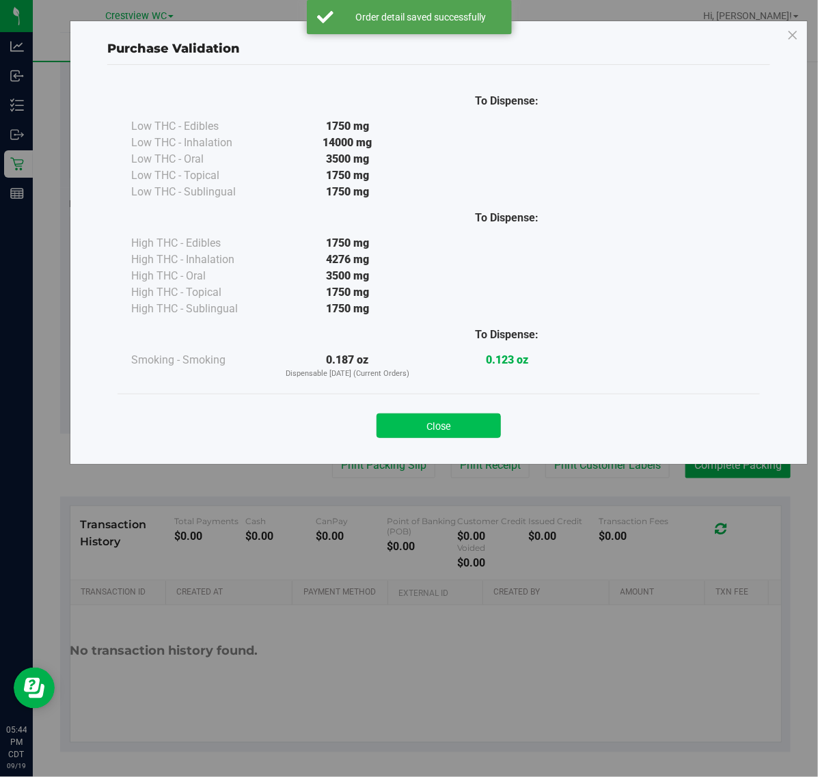
click at [439, 418] on button "Close" at bounding box center [439, 426] width 124 height 25
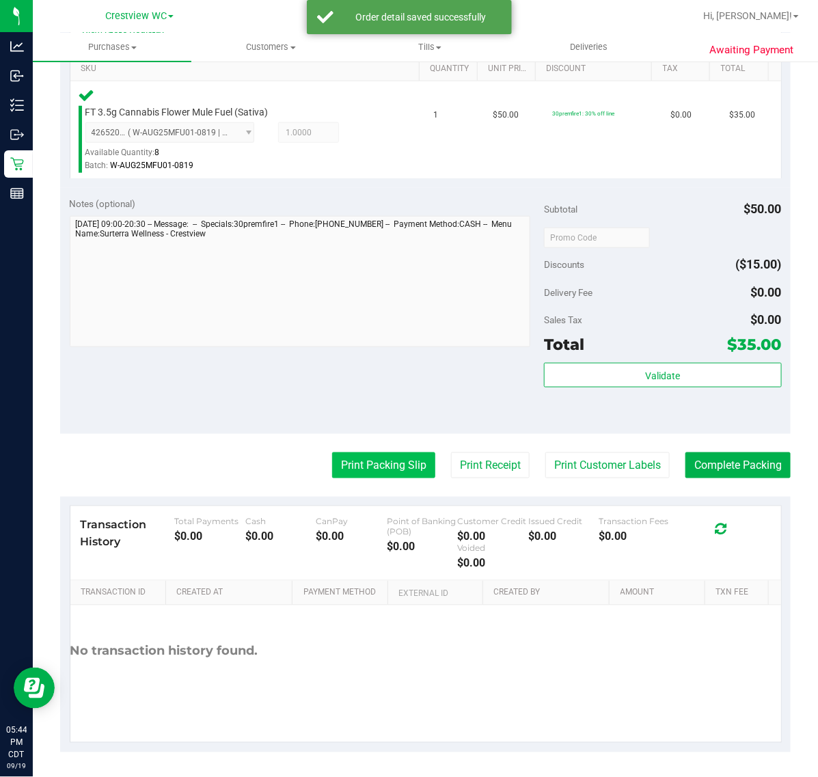
click at [384, 465] on button "Print Packing Slip" at bounding box center [383, 466] width 103 height 26
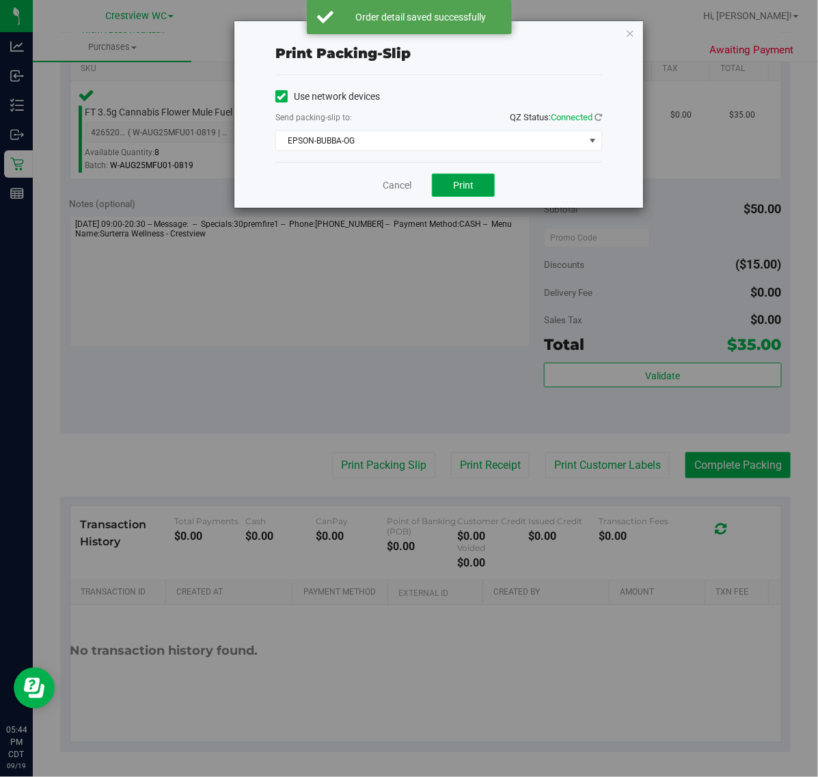
click at [490, 190] on button "Print" at bounding box center [463, 185] width 63 height 23
click at [408, 189] on link "Cancel" at bounding box center [397, 185] width 29 height 14
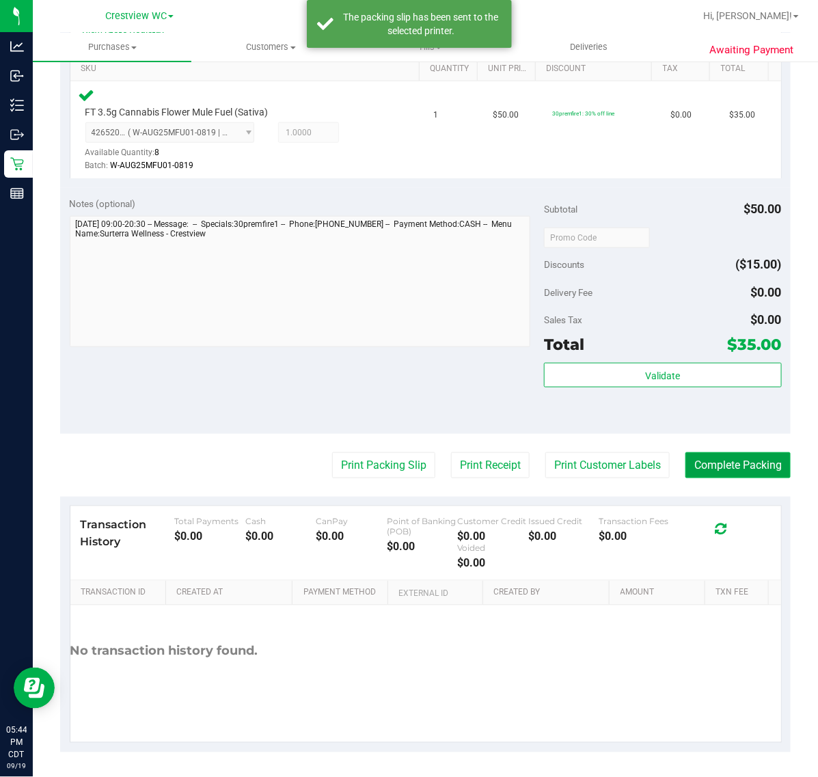
click at [742, 462] on button "Complete Packing" at bounding box center [738, 466] width 105 height 26
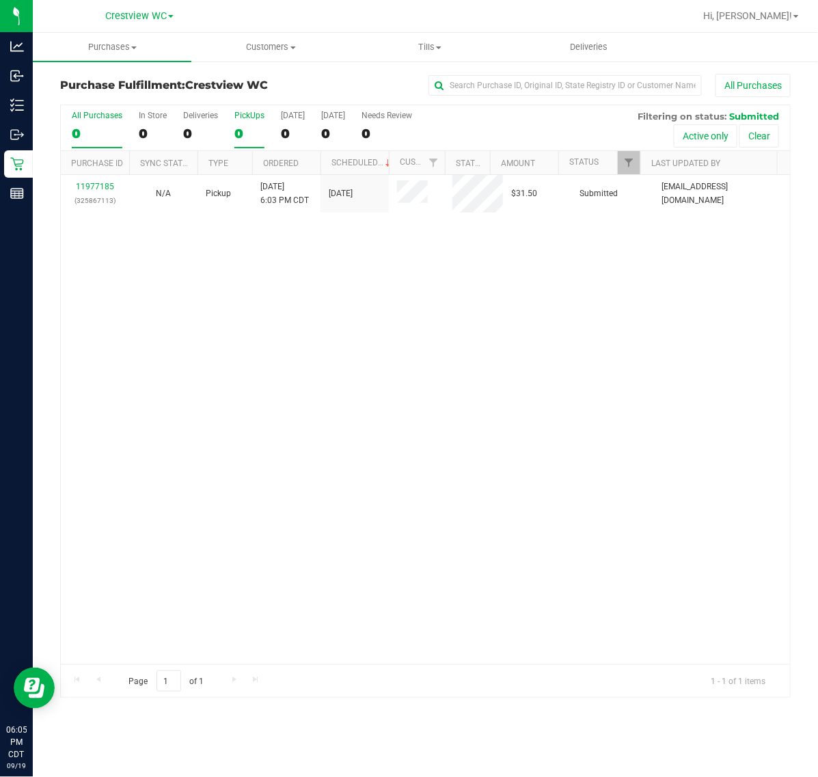
click at [247, 120] on div "PickUps" at bounding box center [249, 116] width 30 height 10
click at [0, 0] on input "PickUps 0" at bounding box center [0, 0] width 0 height 0
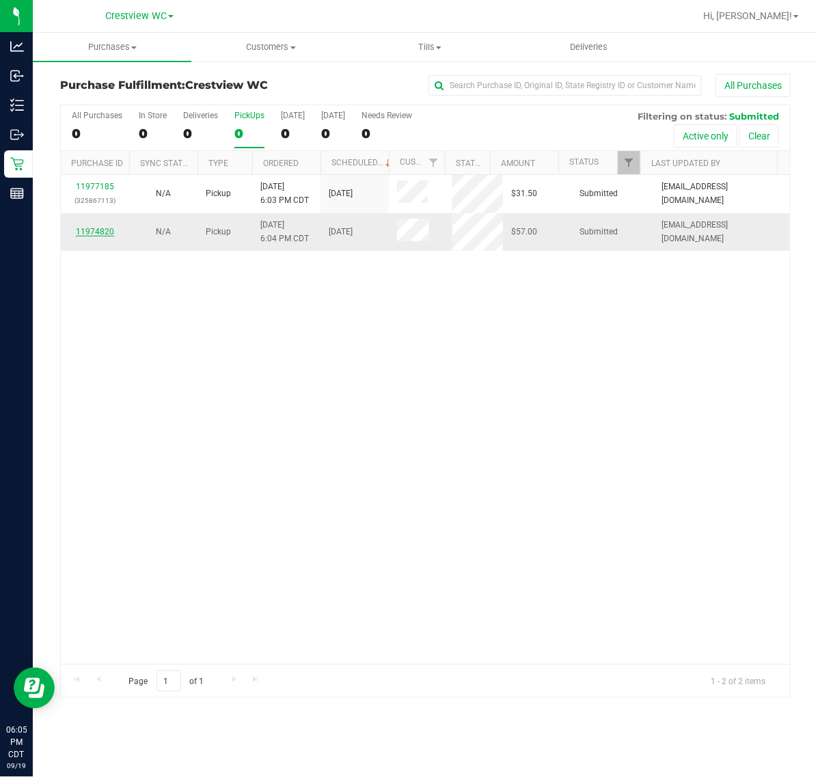
click at [79, 234] on link "11974820" at bounding box center [95, 232] width 38 height 10
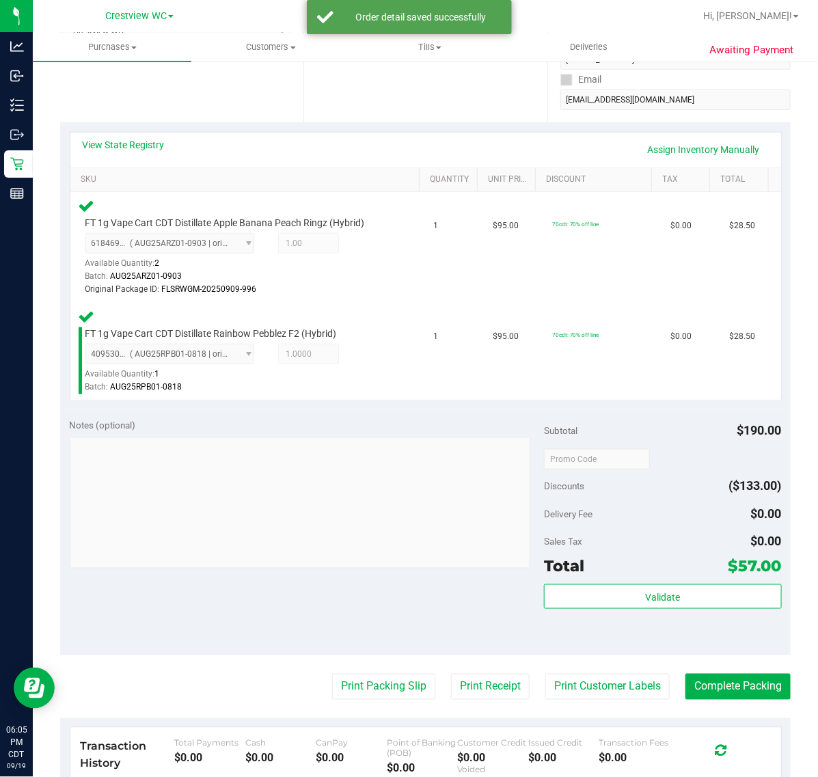
scroll to position [467, 0]
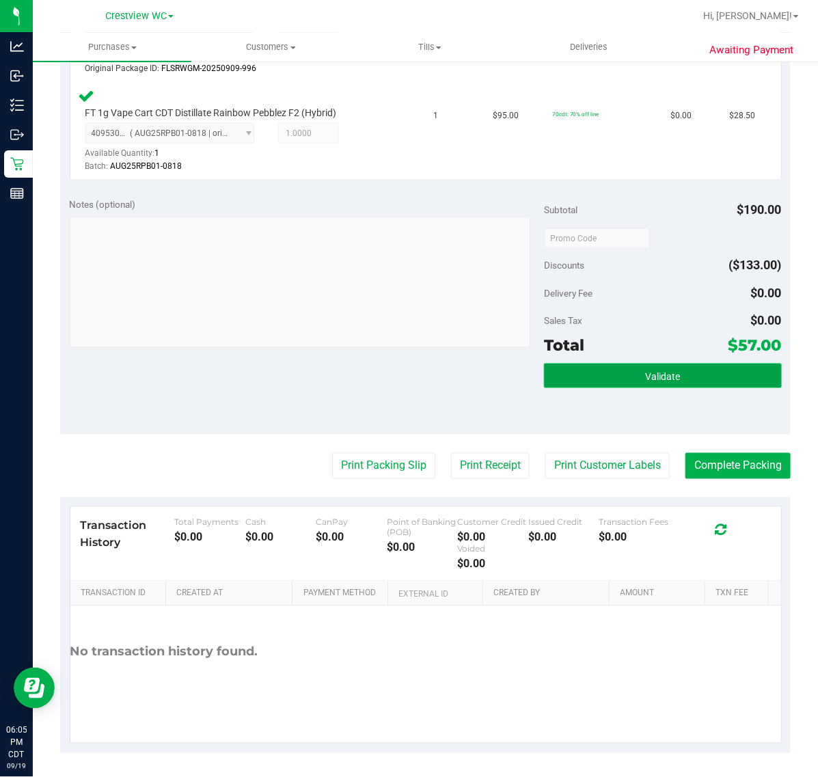
click at [632, 367] on button "Validate" at bounding box center [662, 376] width 237 height 25
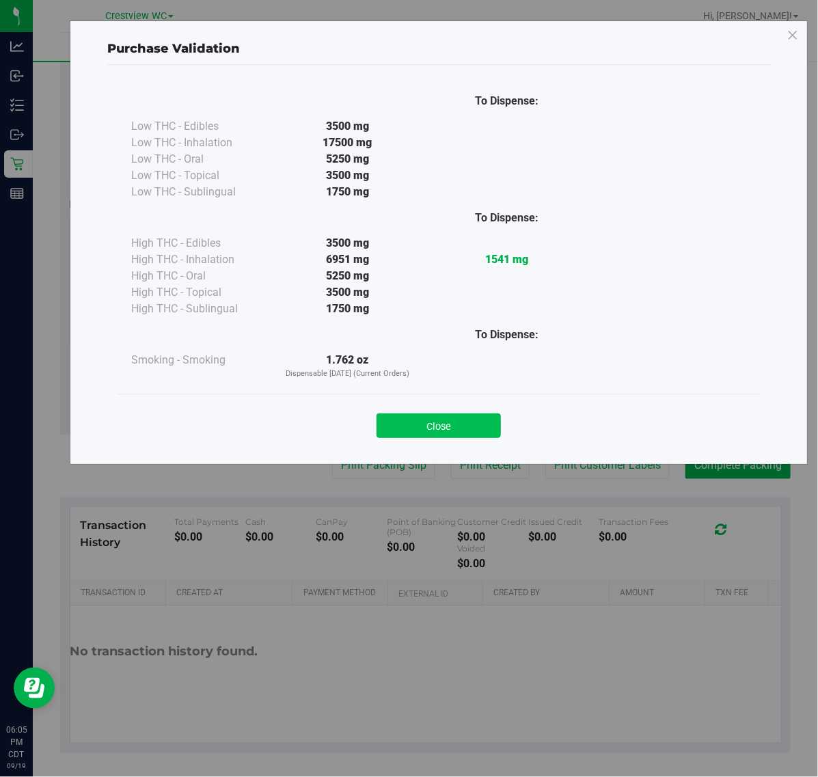
click at [418, 419] on button "Close" at bounding box center [439, 426] width 124 height 25
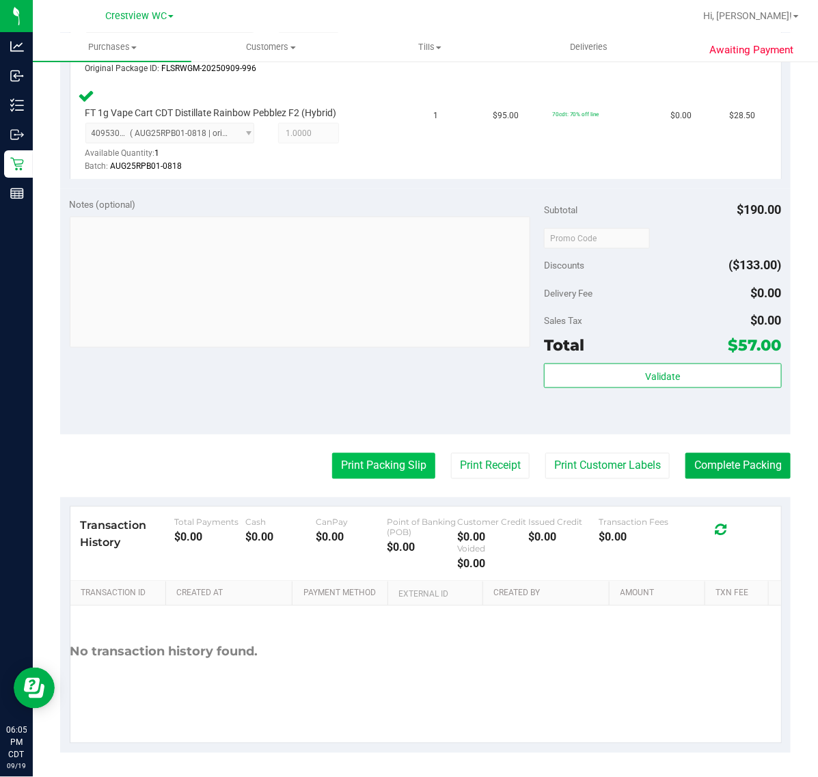
click at [394, 466] on button "Print Packing Slip" at bounding box center [383, 466] width 103 height 26
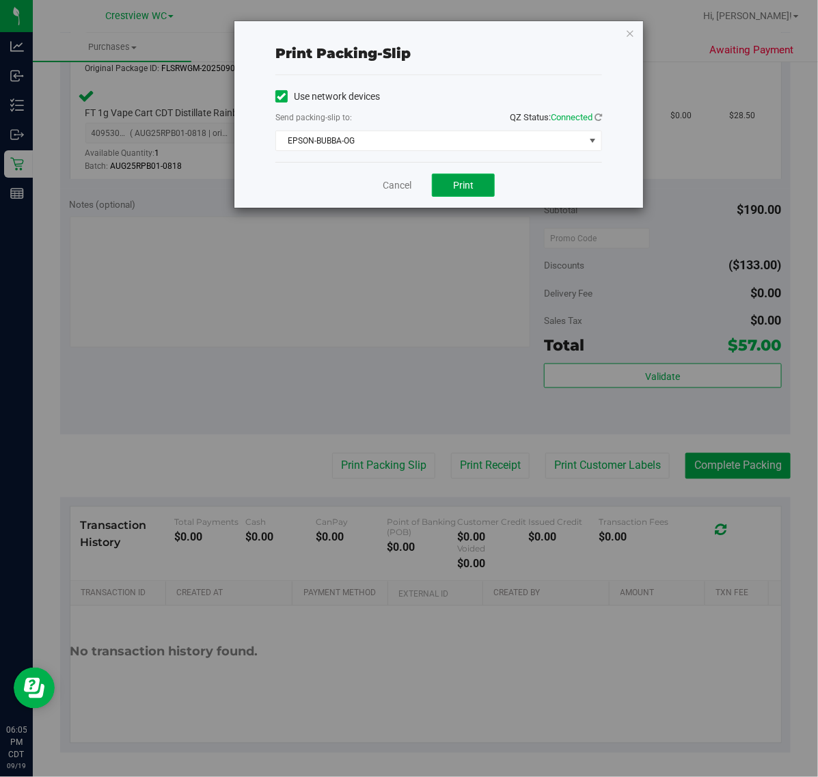
click at [477, 180] on button "Print" at bounding box center [463, 185] width 63 height 23
click at [384, 185] on link "Cancel" at bounding box center [397, 185] width 29 height 14
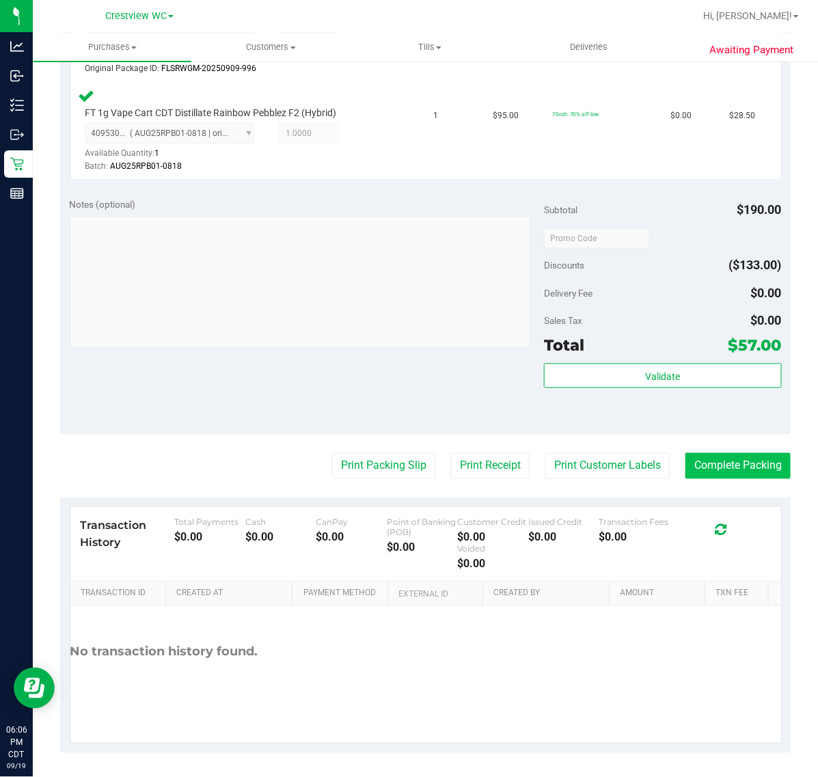
click at [752, 476] on button "Complete Packing" at bounding box center [738, 466] width 105 height 26
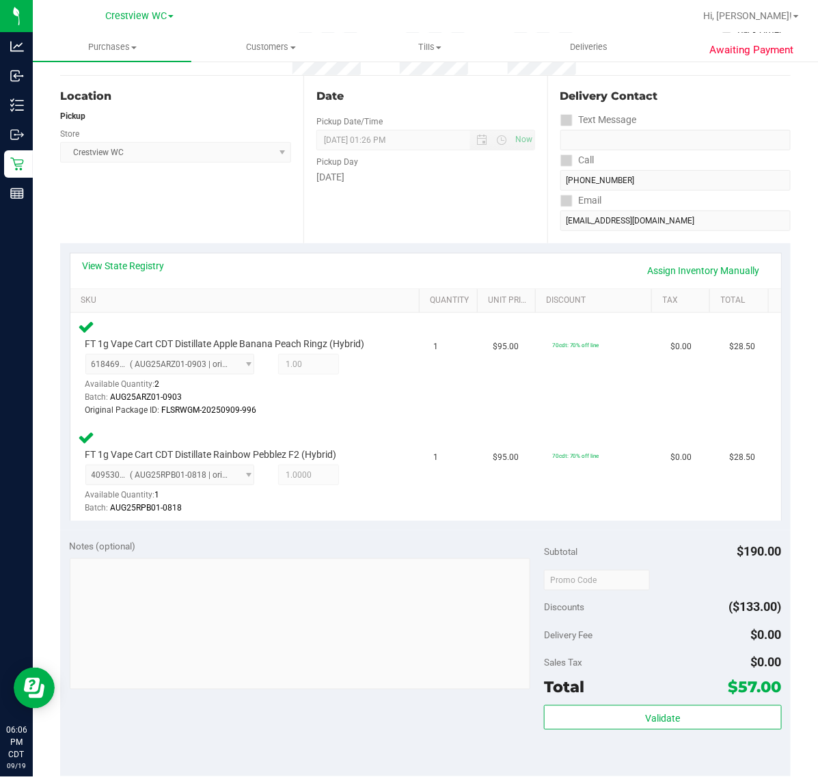
scroll to position [0, 0]
